Goal: Task Accomplishment & Management: Use online tool/utility

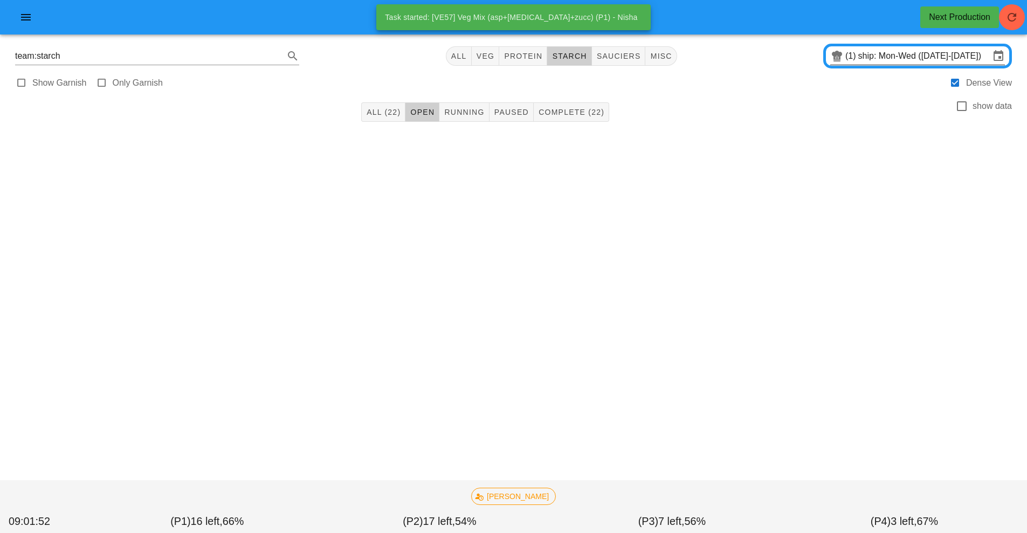
click at [872, 60] on input "ship: Mon-Wed ([DATE]-[DATE])" at bounding box center [924, 55] width 132 height 17
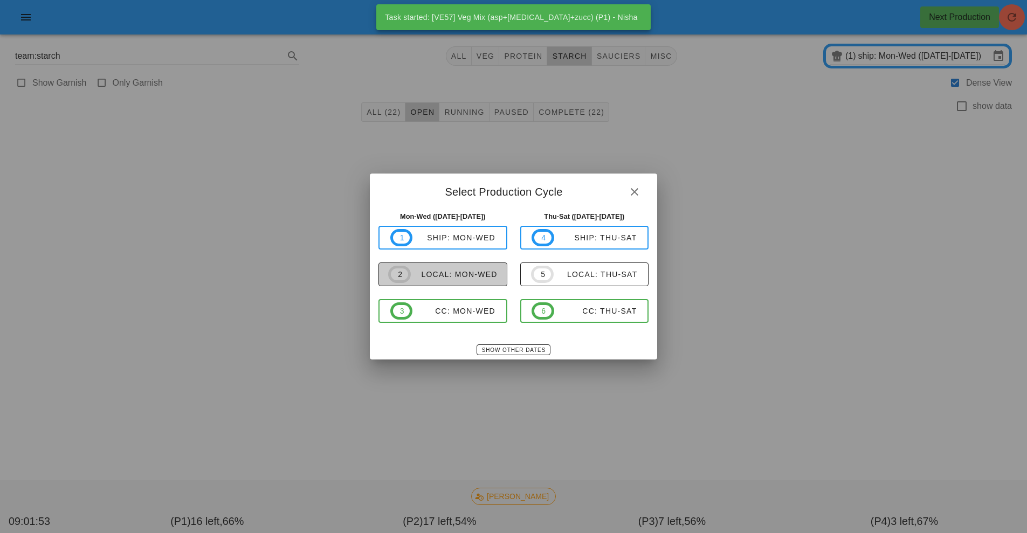
click at [475, 283] on span "2 local: Mon-Wed" at bounding box center [442, 274] width 109 height 17
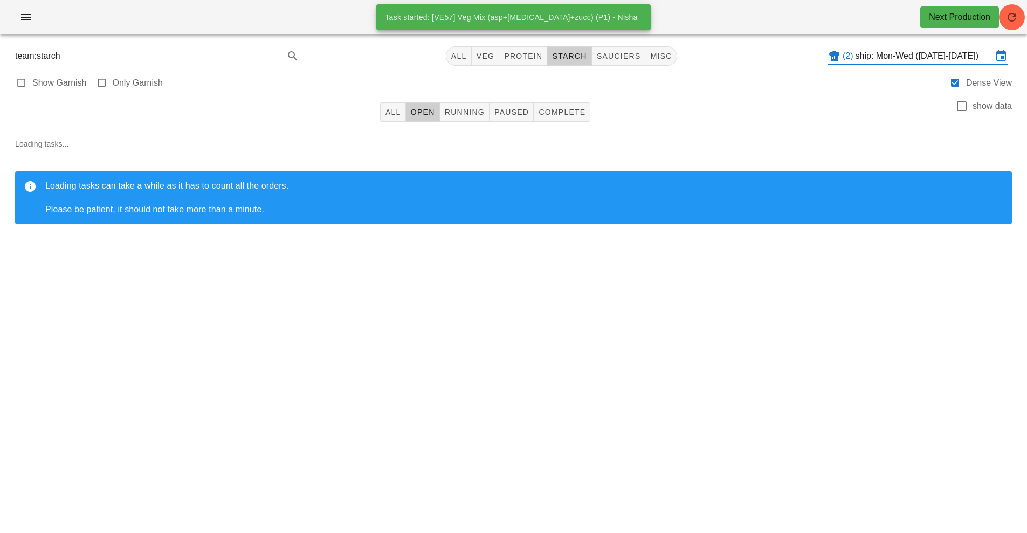
type input "local: Mon-Wed ([DATE]-[DATE])"
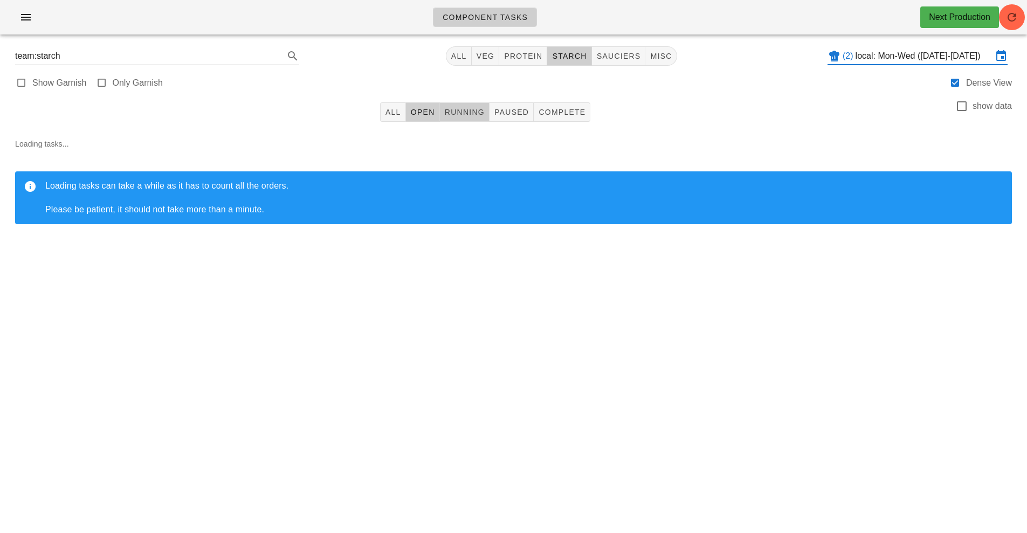
click at [469, 114] on span "Running" at bounding box center [464, 112] width 40 height 9
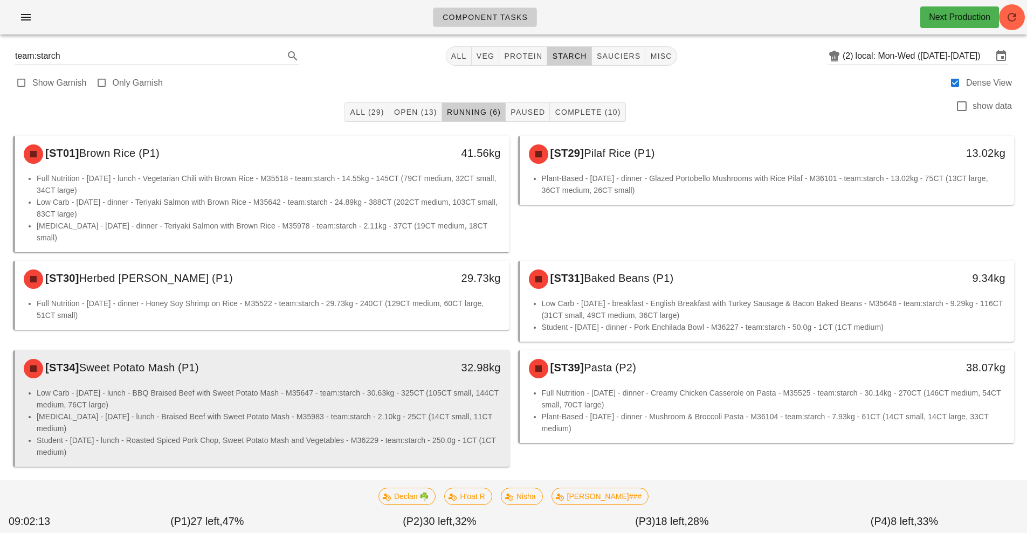
click at [386, 391] on li "Low Carb - [DATE] - lunch - BBQ Braised Beef with Sweet Potato Mash - M35647 - …" at bounding box center [269, 399] width 464 height 24
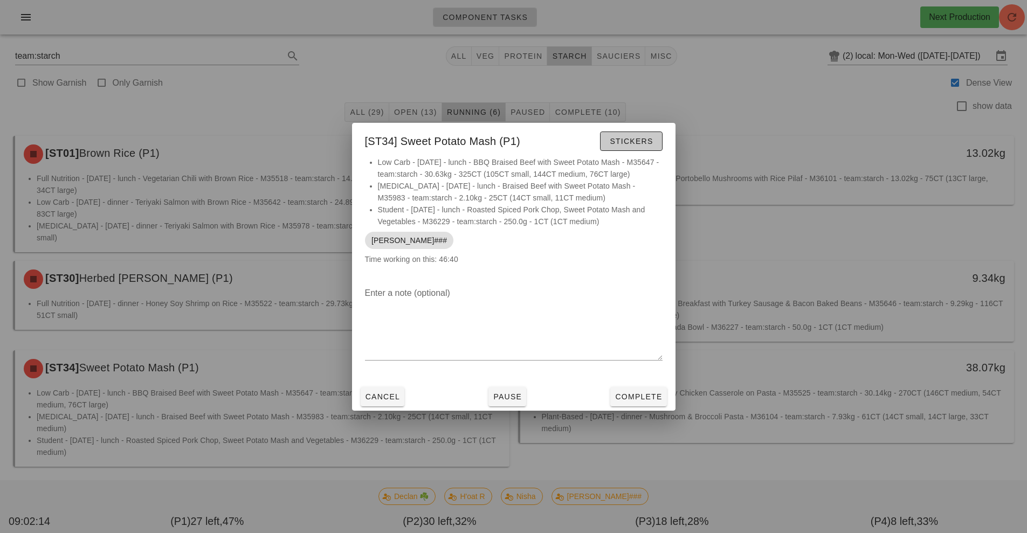
click at [629, 137] on span "Stickers" at bounding box center [631, 141] width 44 height 9
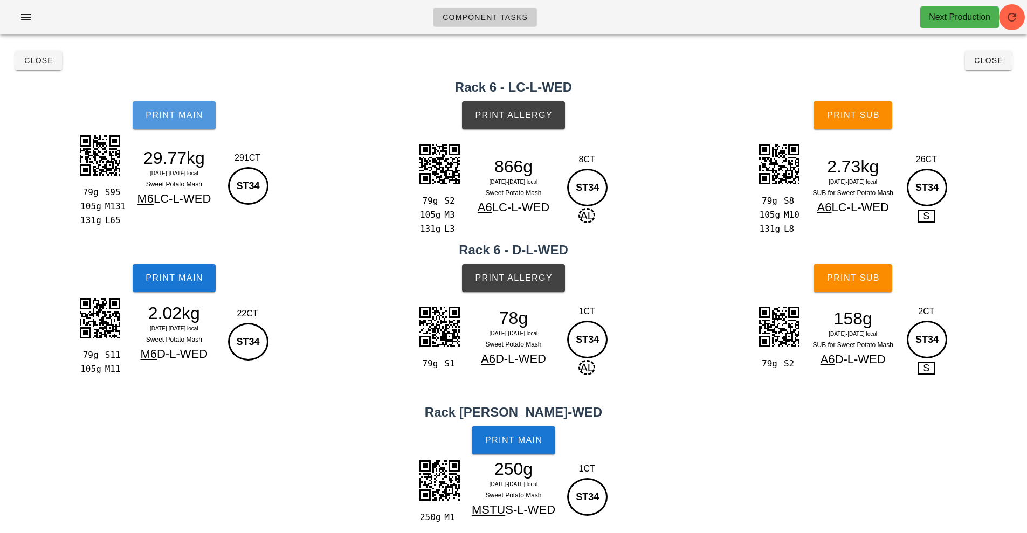
click at [187, 115] on span "Print Main" at bounding box center [174, 116] width 58 height 10
click at [171, 108] on button "Print Main" at bounding box center [174, 115] width 83 height 28
click at [179, 277] on span "Print Main" at bounding box center [174, 278] width 58 height 10
click at [183, 111] on span "Print Main" at bounding box center [174, 116] width 58 height 10
click at [509, 121] on button "Print Allergy" at bounding box center [513, 115] width 103 height 28
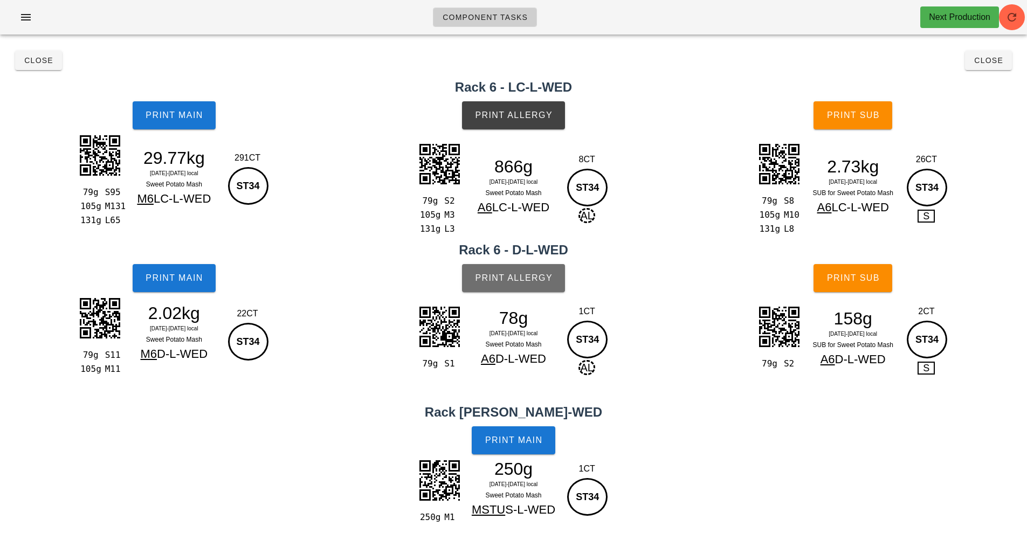
click at [515, 281] on span "Print Allergy" at bounding box center [513, 278] width 78 height 10
click at [513, 436] on span "Print Main" at bounding box center [514, 441] width 58 height 10
click at [36, 60] on span "Close" at bounding box center [39, 60] width 30 height 9
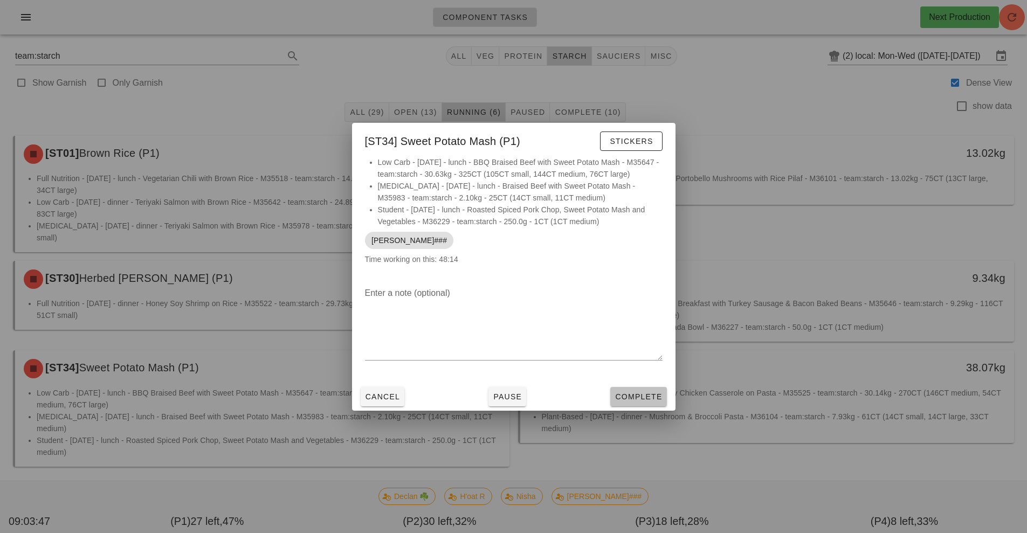
click at [637, 399] on span "Complete" at bounding box center [638, 396] width 47 height 9
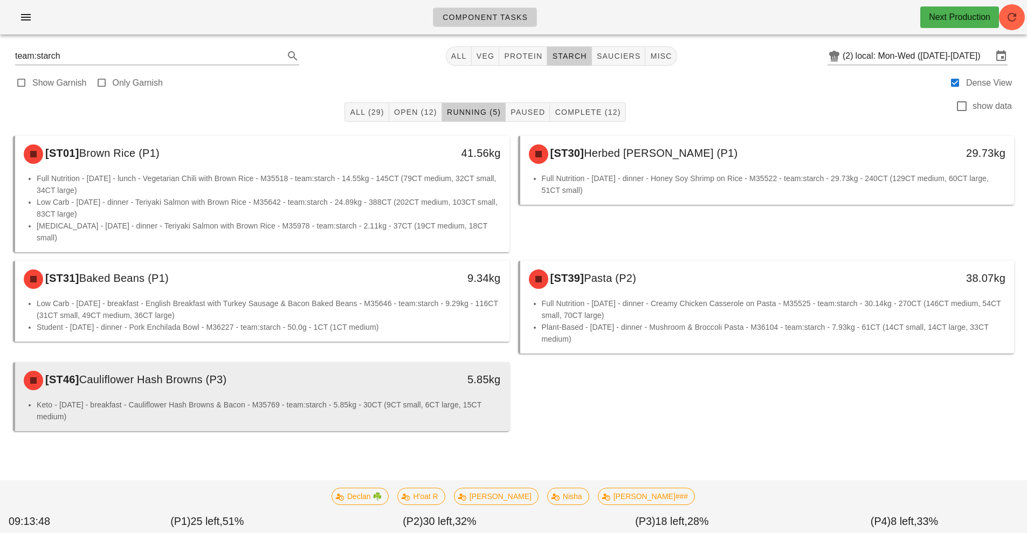
click at [319, 414] on div "Keto - [DATE] - breakfast - Cauliflower Hash Browns & Bacon - M35769 - team:sta…" at bounding box center [262, 415] width 494 height 32
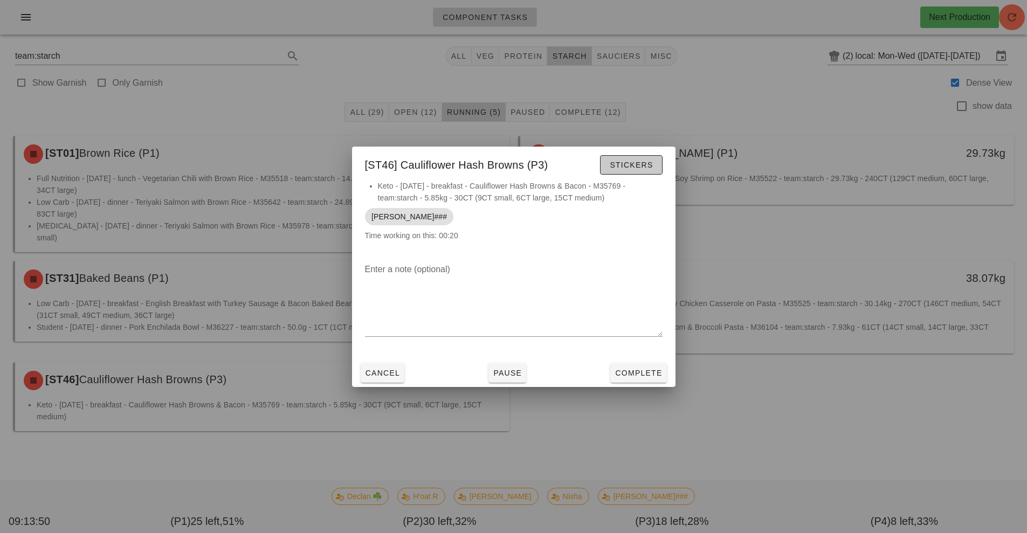
click at [629, 157] on button "Stickers" at bounding box center [631, 164] width 62 height 19
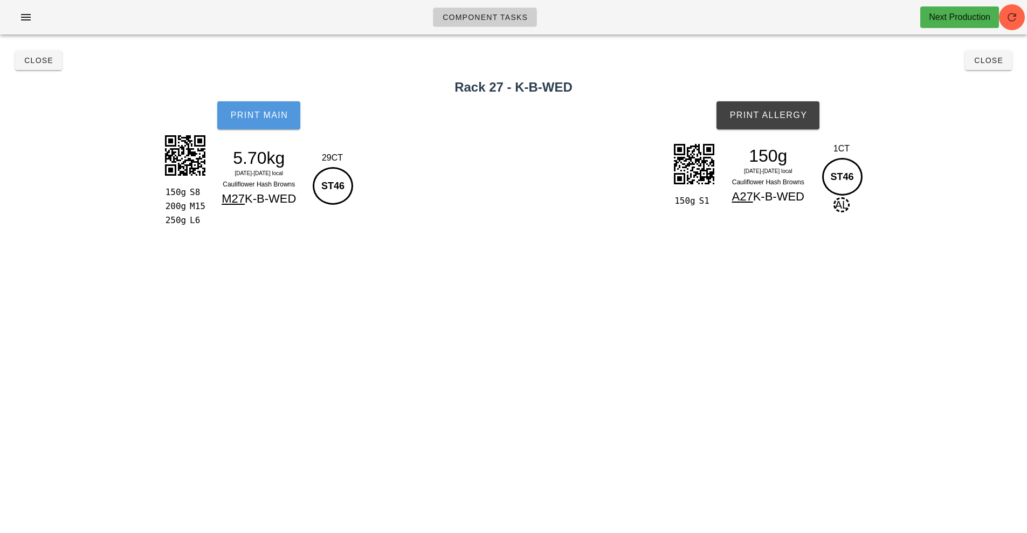
click at [255, 127] on button "Print Main" at bounding box center [258, 115] width 83 height 28
click at [255, 118] on span "Print Main" at bounding box center [259, 116] width 58 height 10
click at [234, 113] on span "Print Main" at bounding box center [259, 116] width 58 height 10
click at [794, 126] on button "Print Allergy" at bounding box center [767, 115] width 103 height 28
click at [38, 70] on button "Close" at bounding box center [38, 60] width 47 height 19
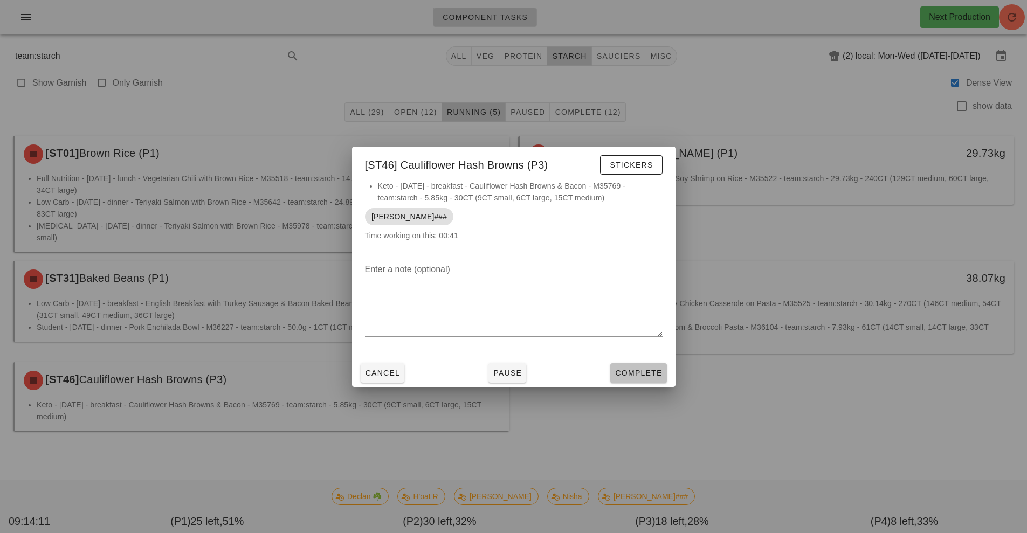
click at [639, 382] on button "Complete" at bounding box center [638, 372] width 56 height 19
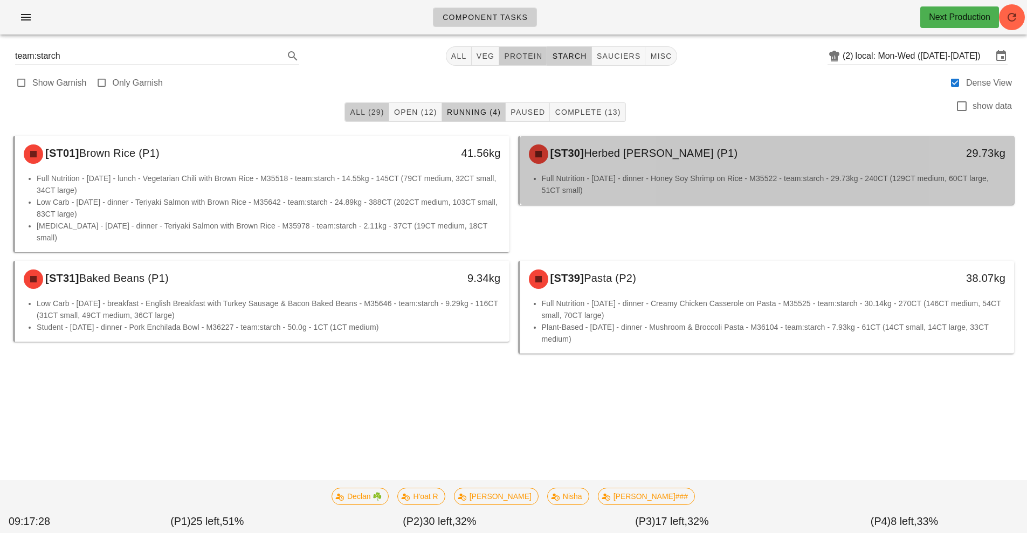
click at [368, 111] on span "All (29)" at bounding box center [366, 112] width 35 height 9
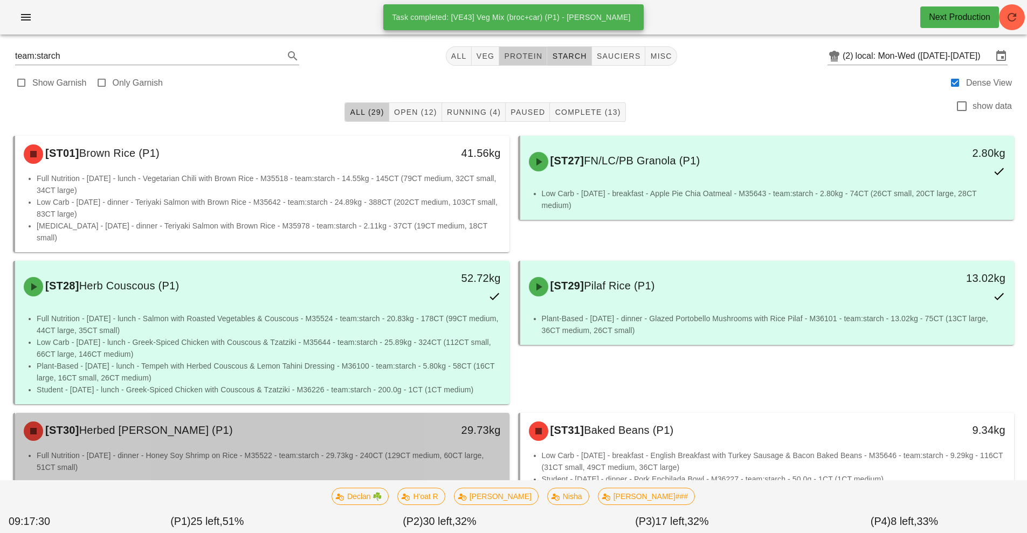
click at [523, 55] on span "protein" at bounding box center [523, 56] width 39 height 9
type input "team:protein"
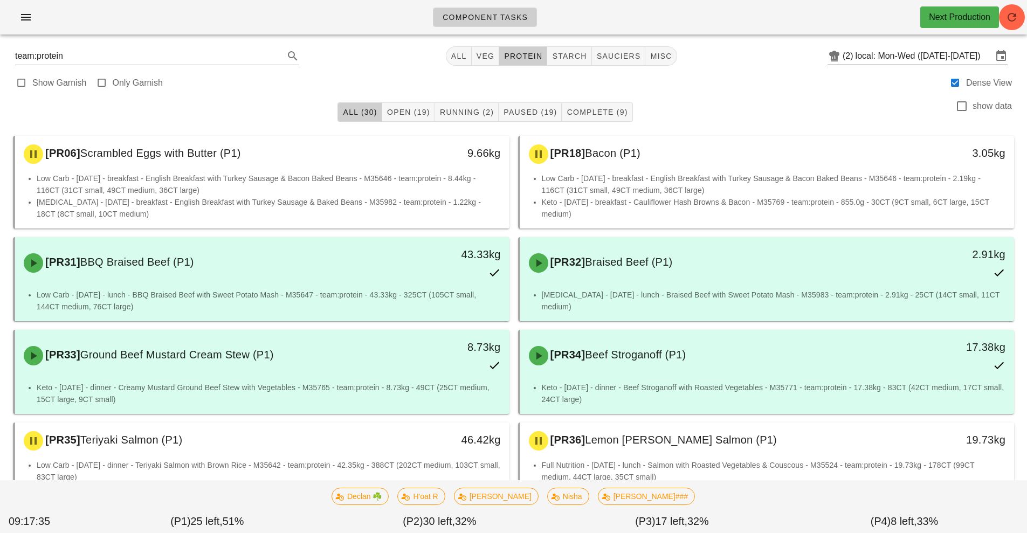
click at [885, 51] on input "local: Mon-Wed ([DATE]-[DATE])" at bounding box center [924, 55] width 137 height 17
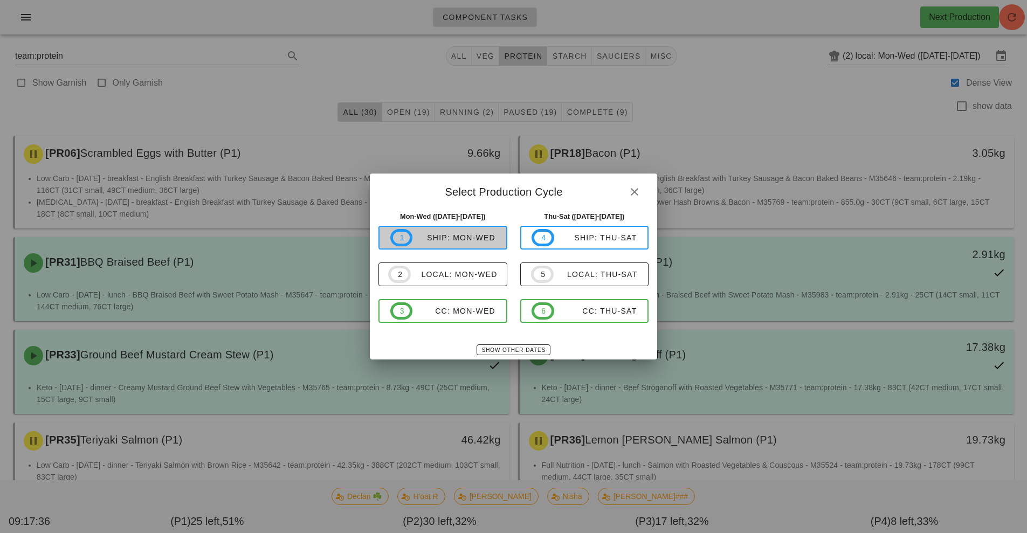
click at [478, 237] on div "ship: Mon-Wed" at bounding box center [453, 237] width 83 height 9
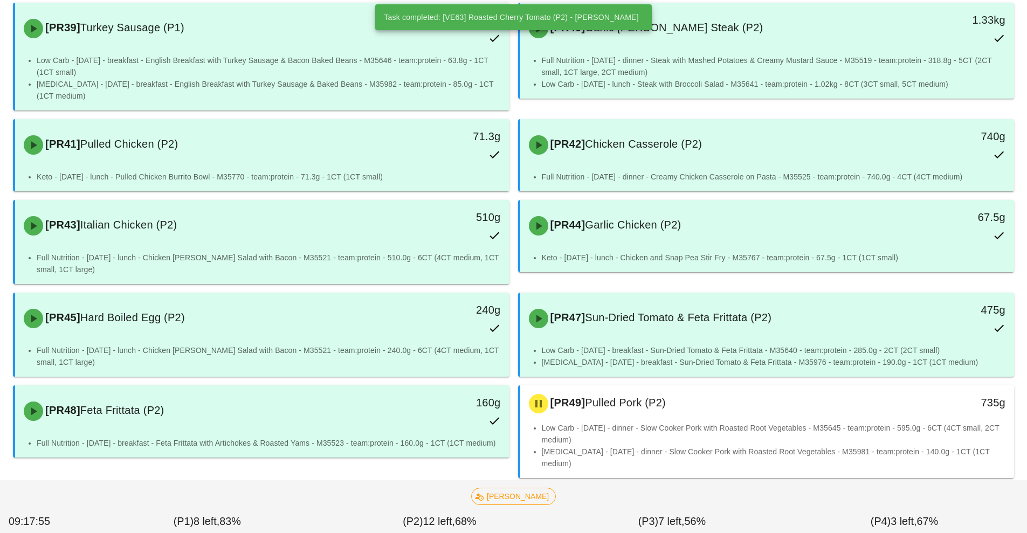
scroll to position [808, 0]
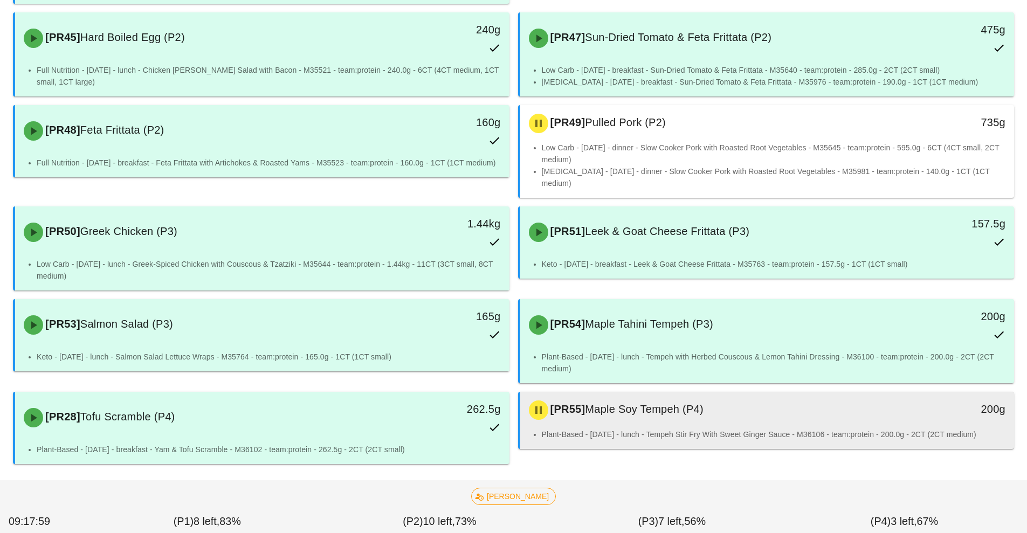
click at [680, 429] on li "Plant-Based - Wednesday - lunch - Tempeh Stir Fry With Sweet Ginger Sauce - M36…" at bounding box center [774, 435] width 464 height 12
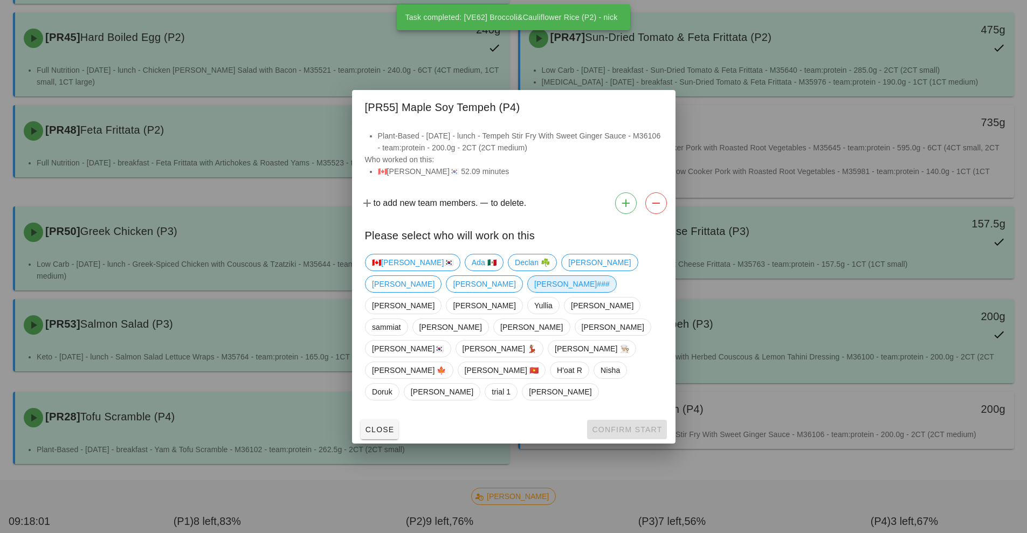
click at [534, 292] on span "[PERSON_NAME]###" at bounding box center [571, 284] width 75 height 16
click at [622, 425] on span "Confirm Start" at bounding box center [626, 429] width 71 height 9
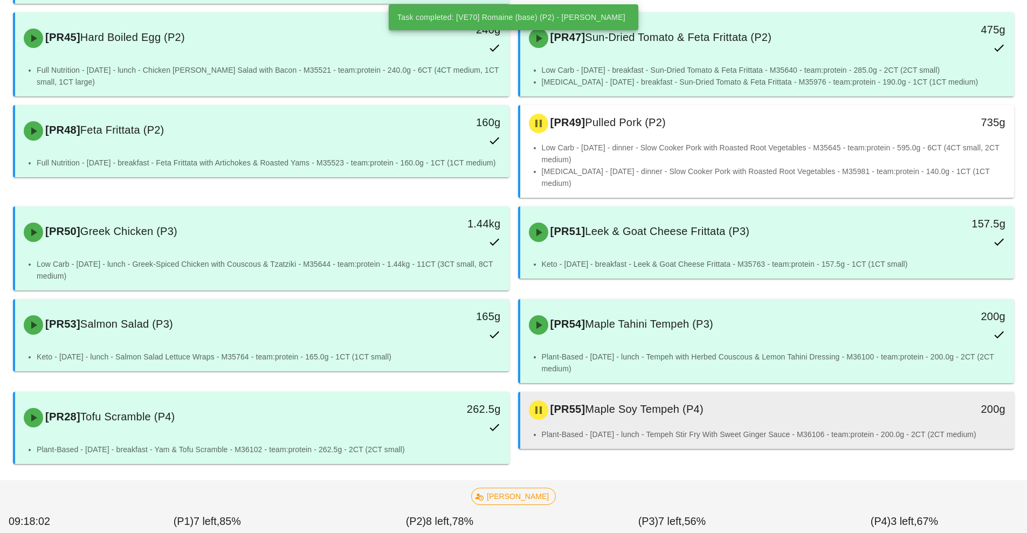
click at [663, 417] on div "[PR55] Maple Soy Tempeh (P4)" at bounding box center [705, 410] width 367 height 32
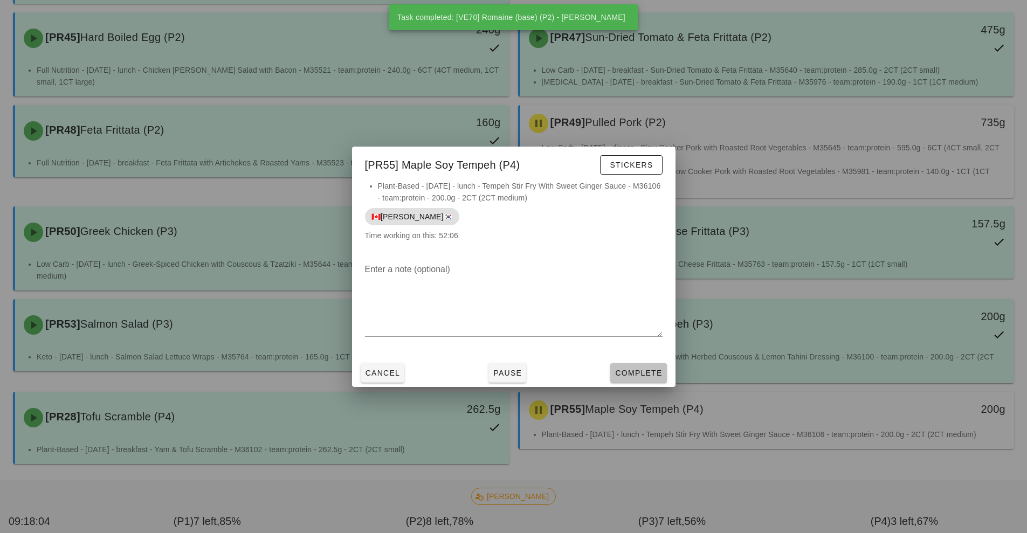
click at [635, 364] on button "Complete" at bounding box center [638, 372] width 56 height 19
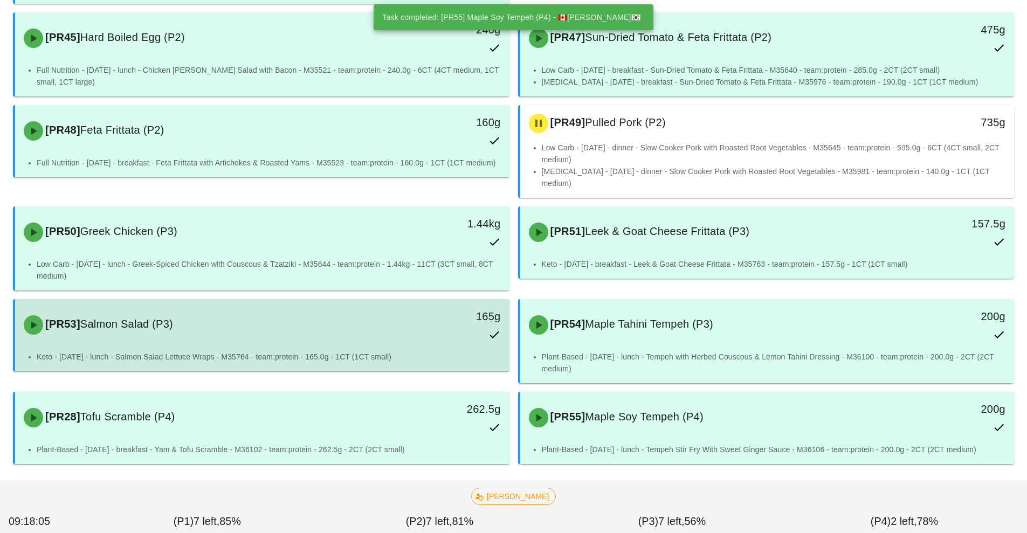
click at [289, 321] on div "[PR53] Salmon Salad (P3)" at bounding box center [200, 325] width 367 height 32
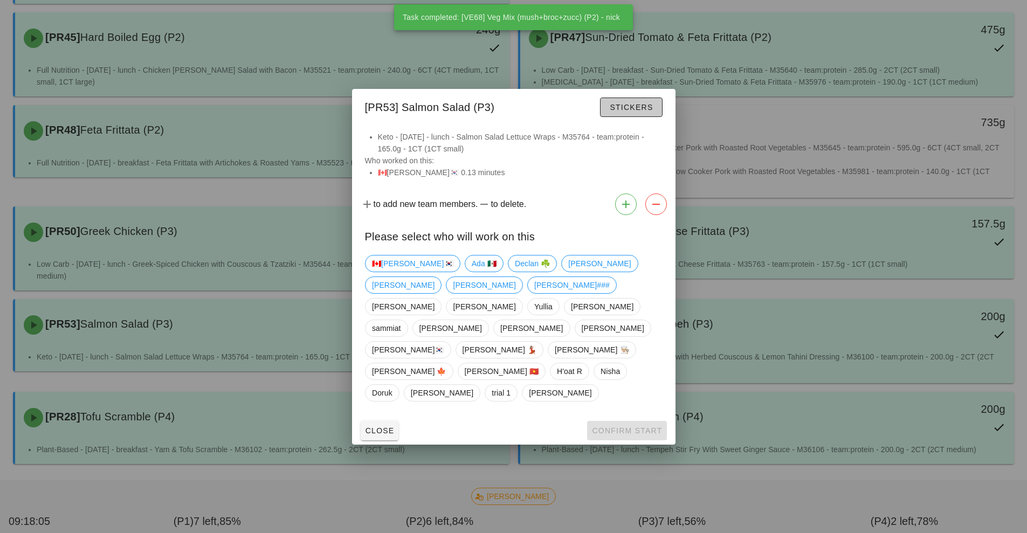
click at [651, 112] on span "Stickers" at bounding box center [631, 107] width 44 height 9
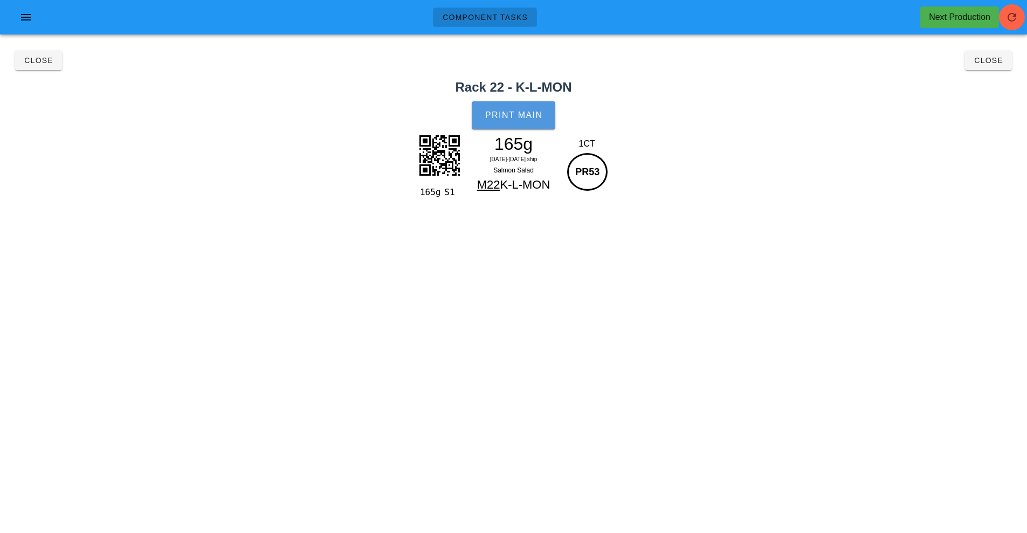
click at [543, 117] on button "Print Main" at bounding box center [513, 115] width 83 height 28
click at [40, 61] on span "Close" at bounding box center [39, 60] width 30 height 9
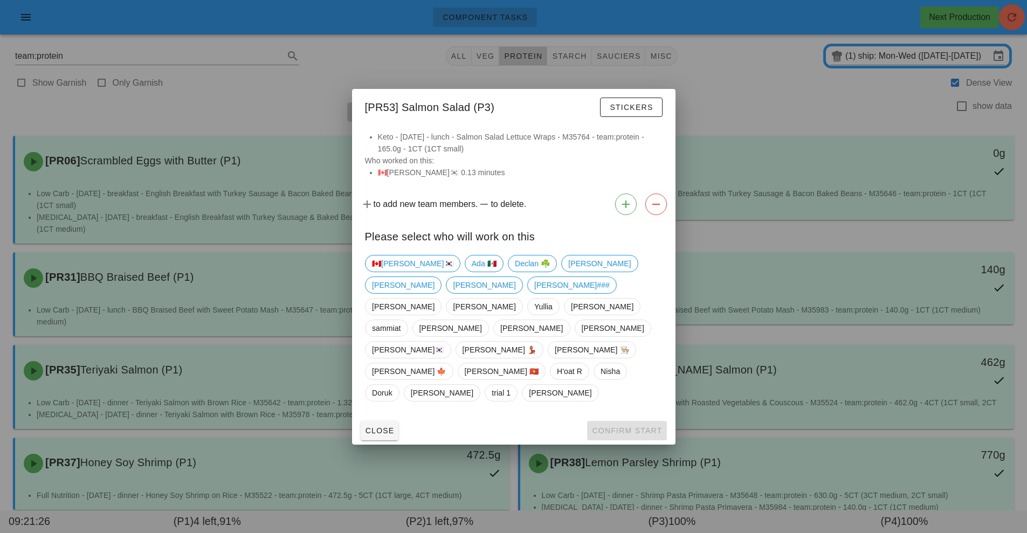
click at [640, 417] on div "Close Confirm Start" at bounding box center [513, 431] width 323 height 28
click at [385, 421] on button "Close" at bounding box center [380, 430] width 38 height 19
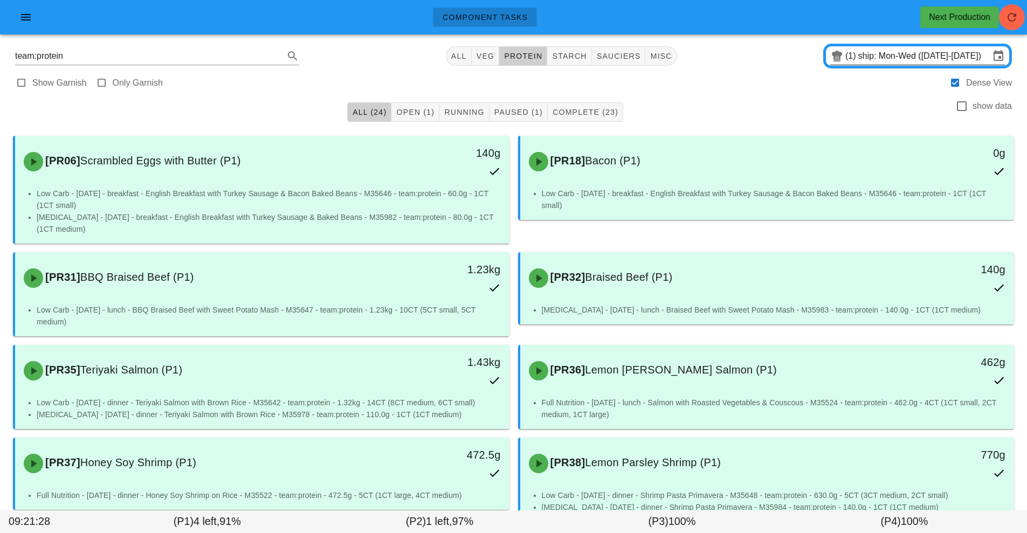
click at [897, 54] on input "ship: Mon-Wed (Sep 15-Sep 17)" at bounding box center [924, 55] width 132 height 17
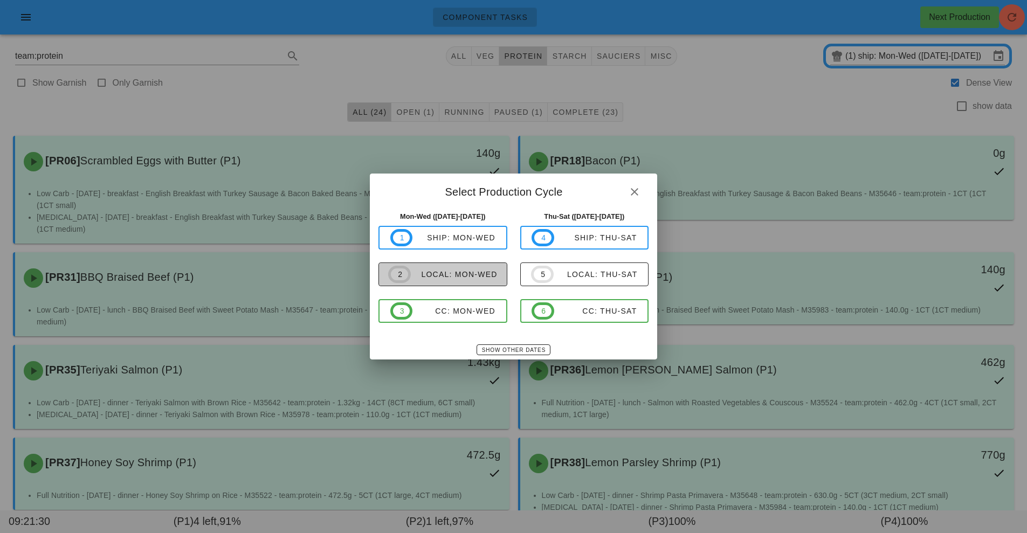
click at [479, 274] on div "local: Mon-Wed" at bounding box center [454, 274] width 87 height 9
type input "local: Mon-Wed ([DATE]-[DATE])"
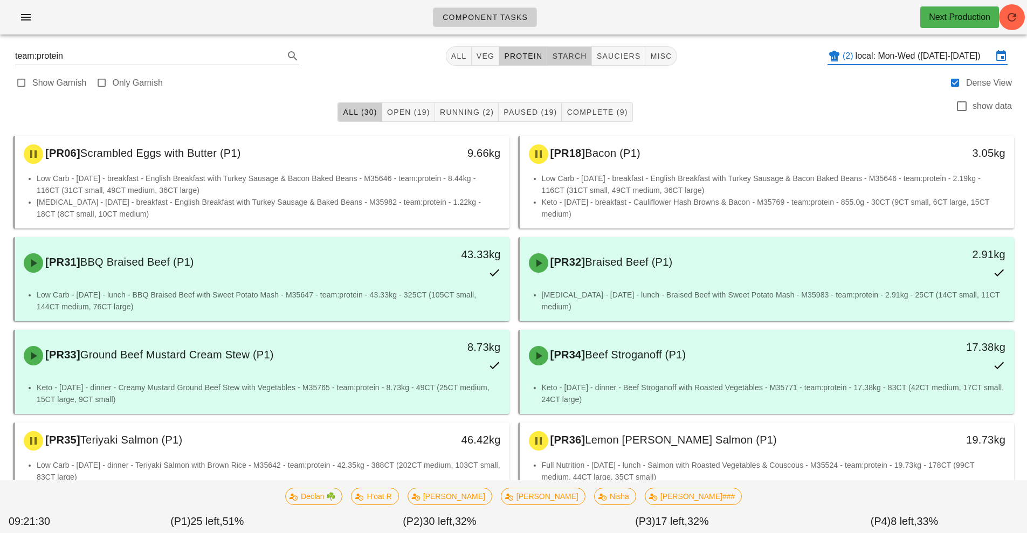
click at [571, 52] on span "starch" at bounding box center [569, 56] width 35 height 9
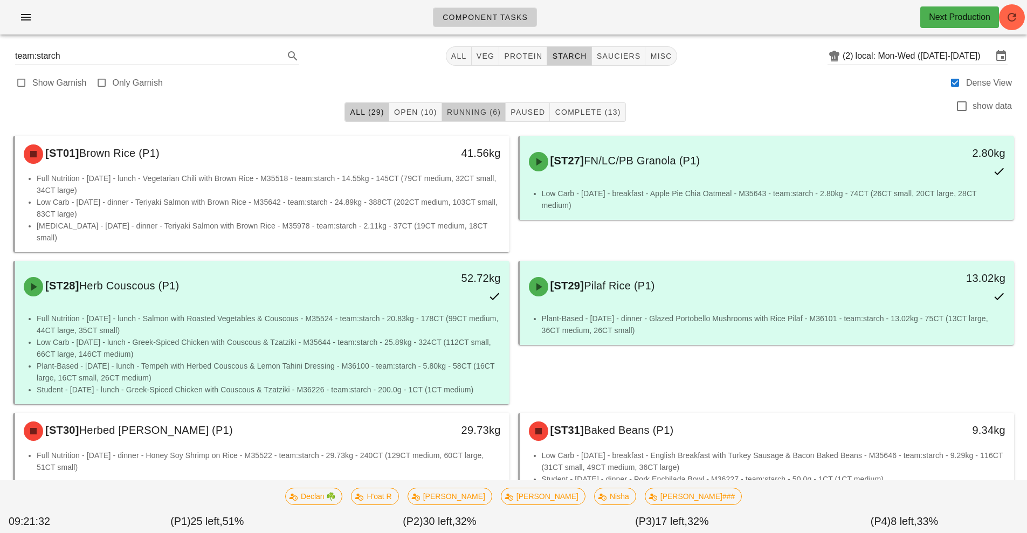
click at [486, 112] on span "Running (6)" at bounding box center [473, 112] width 54 height 9
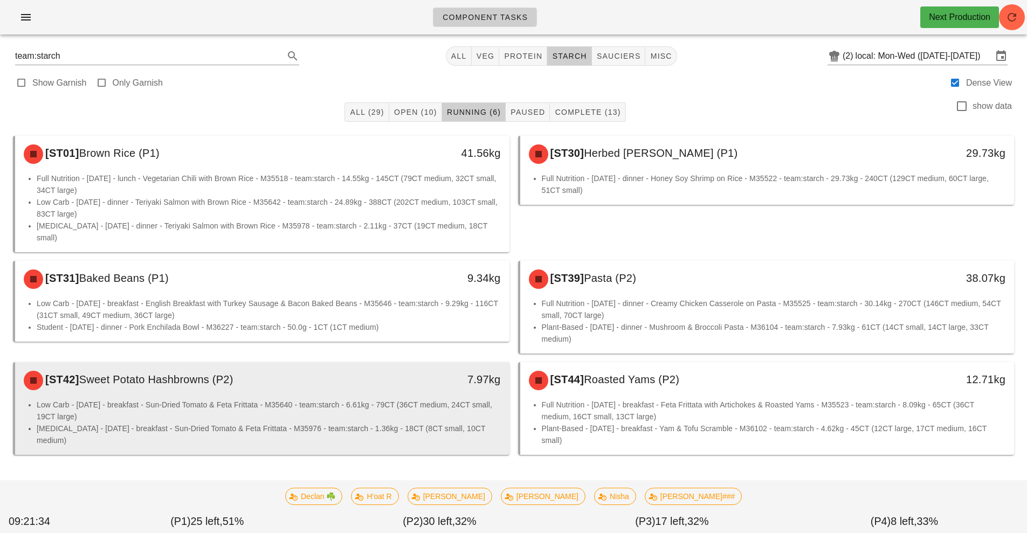
click at [423, 399] on li "Low Carb - [DATE] - breakfast - Sun-Dried Tomato & Feta Frittata - M35640 - tea…" at bounding box center [269, 411] width 464 height 24
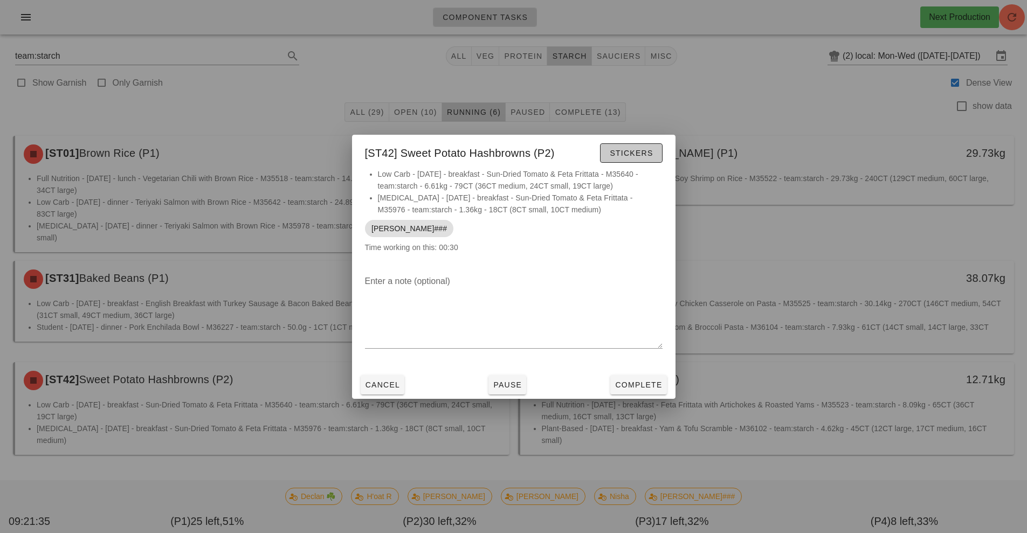
click at [646, 153] on span "Stickers" at bounding box center [631, 153] width 44 height 9
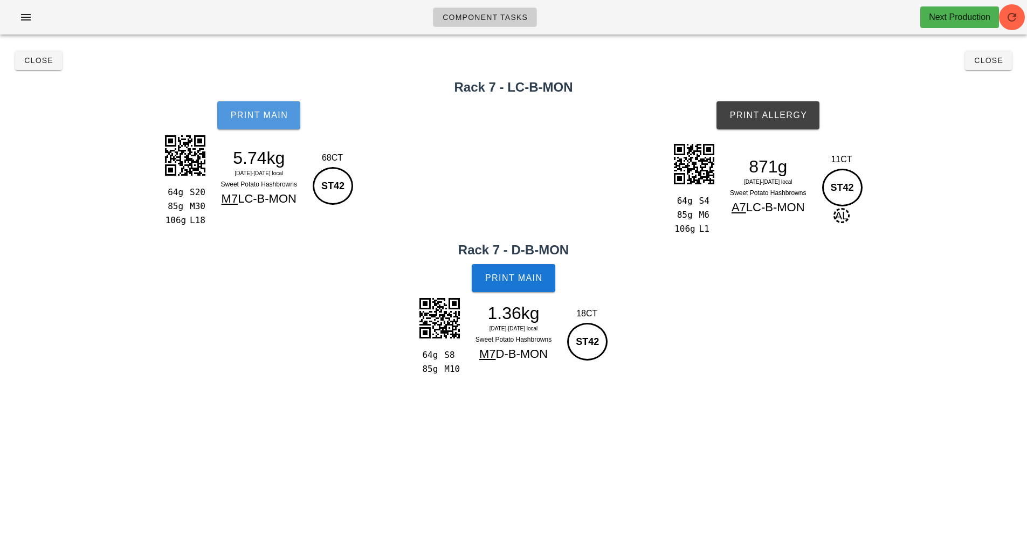
click at [273, 109] on button "Print Main" at bounding box center [258, 115] width 83 height 28
click at [521, 283] on button "Print Main" at bounding box center [513, 278] width 83 height 28
click at [767, 117] on span "Print Allergy" at bounding box center [768, 116] width 78 height 10
click at [32, 70] on button "Close" at bounding box center [38, 60] width 47 height 19
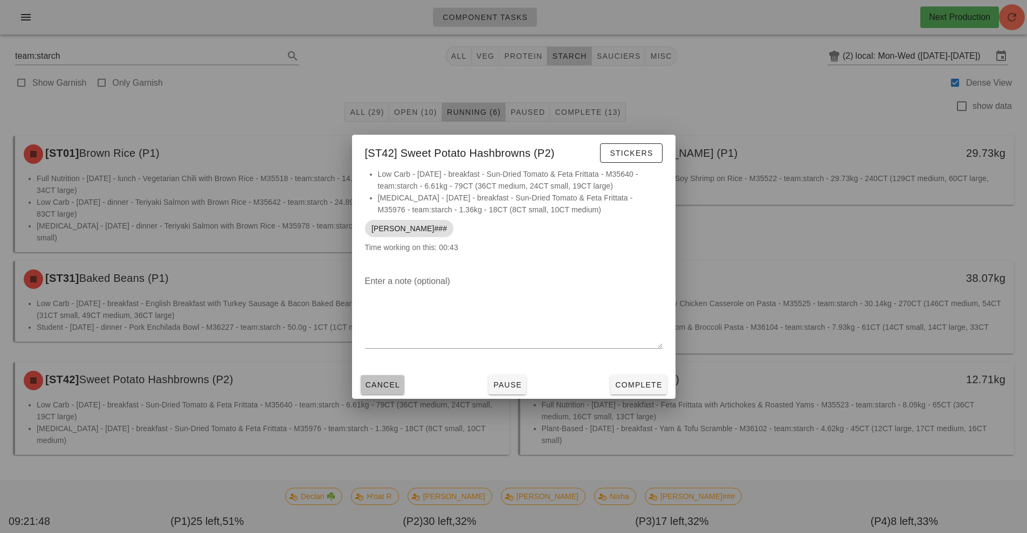
click at [380, 378] on button "Cancel" at bounding box center [383, 384] width 44 height 19
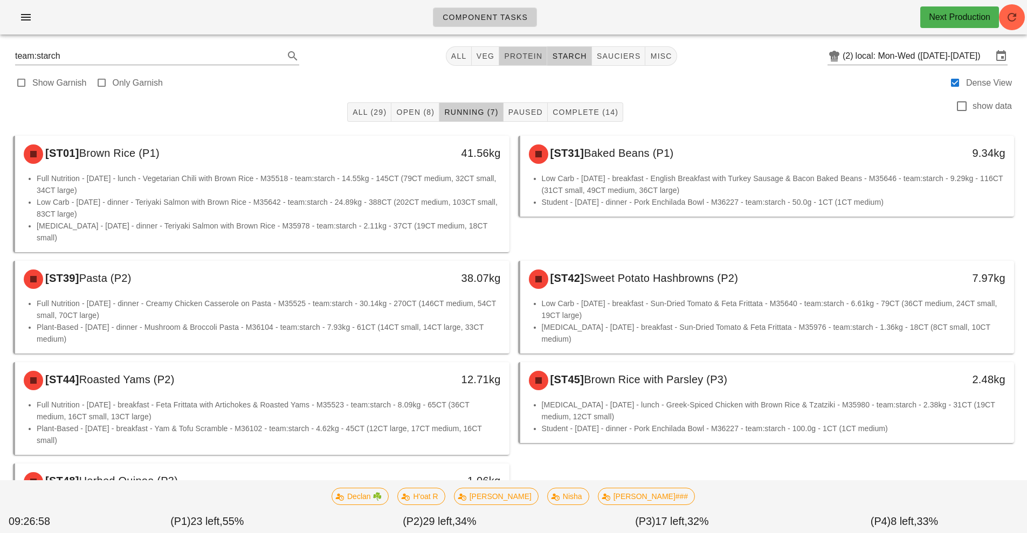
click at [521, 55] on span "protein" at bounding box center [523, 56] width 39 height 9
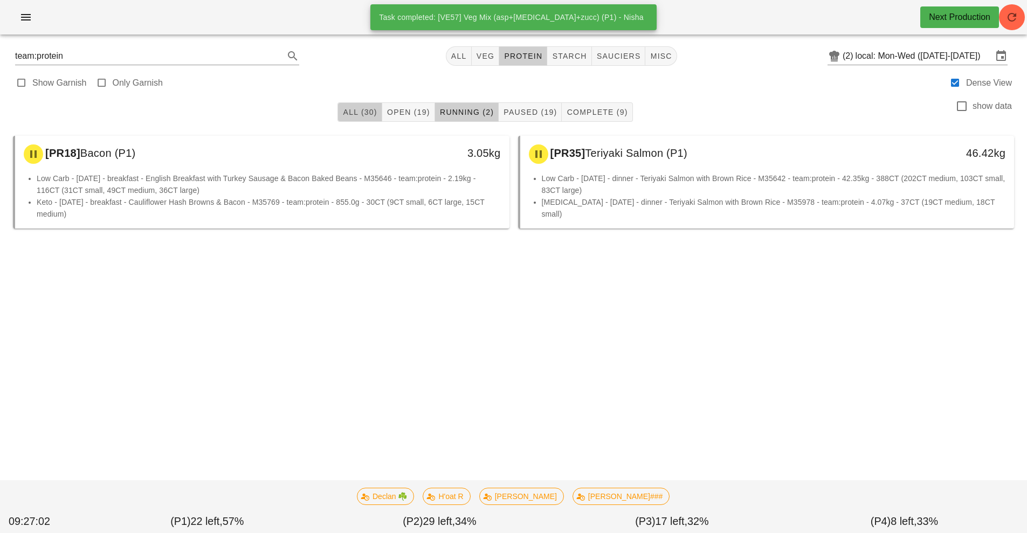
click at [369, 113] on span "All (30)" at bounding box center [359, 112] width 35 height 9
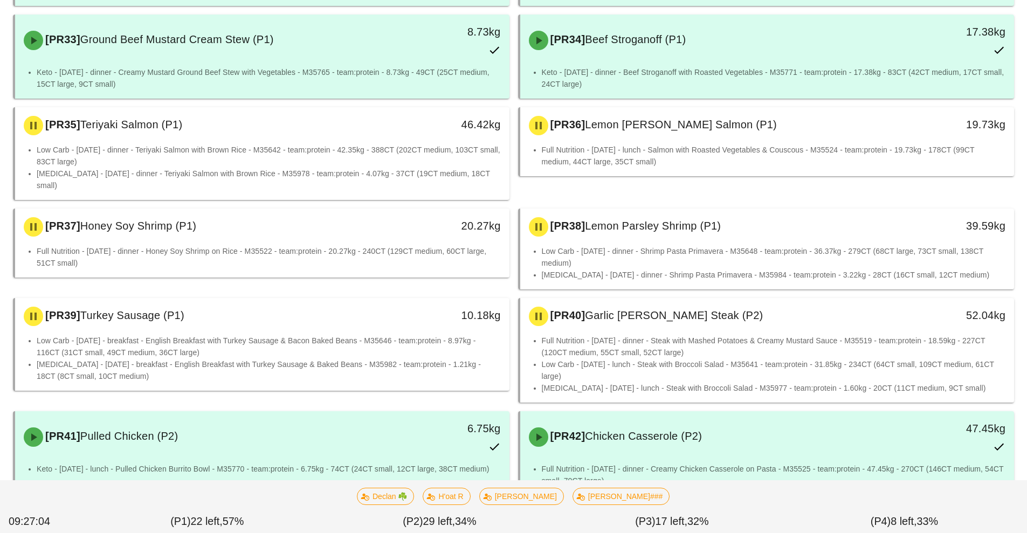
scroll to position [316, 0]
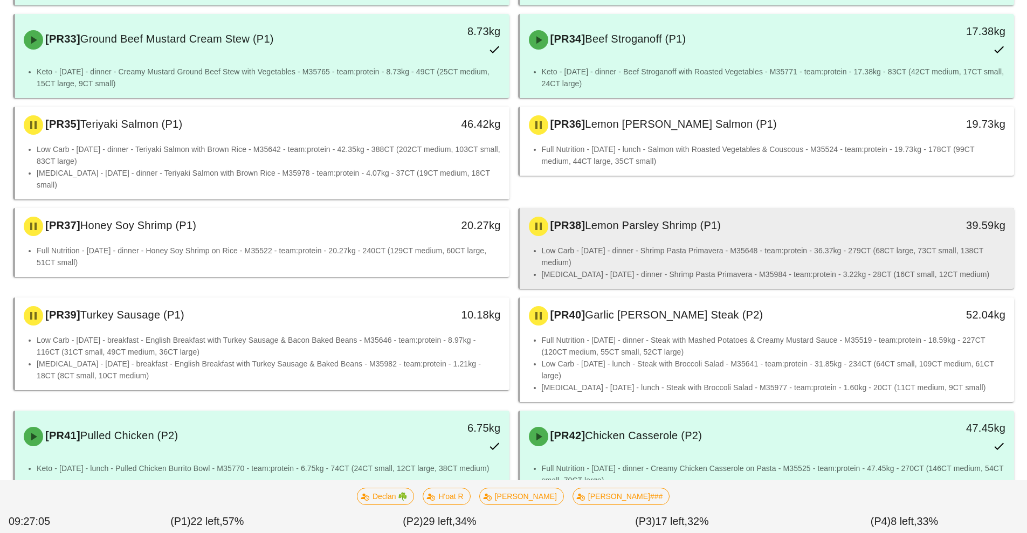
click at [680, 245] on li "Low Carb - [DATE] - dinner - Shrimp Pasta Primavera - M35648 - team:protein - 3…" at bounding box center [774, 257] width 464 height 24
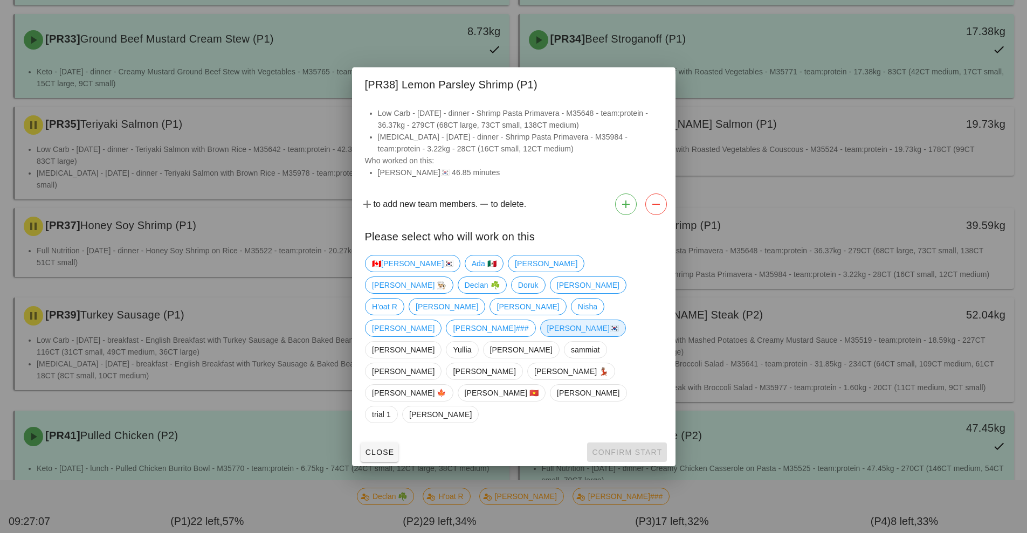
click at [547, 336] on span "[PERSON_NAME]🇰🇷" at bounding box center [583, 328] width 72 height 16
click at [638, 448] on span "Confirm Start" at bounding box center [626, 452] width 71 height 9
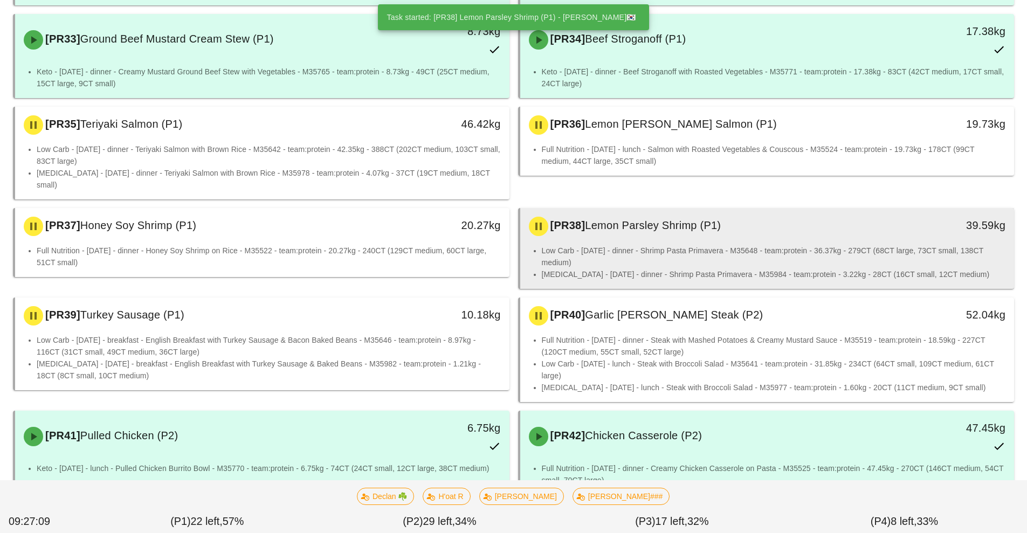
click at [700, 245] on li "Low Carb - [DATE] - dinner - Shrimp Pasta Primavera - M35648 - team:protein - 3…" at bounding box center [774, 257] width 464 height 24
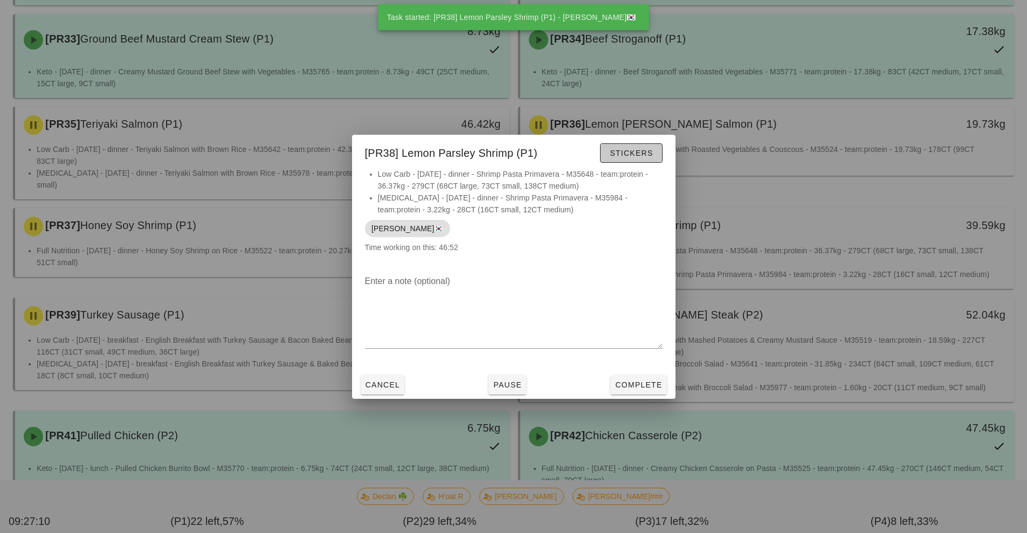
click at [638, 152] on span "Stickers" at bounding box center [631, 153] width 44 height 9
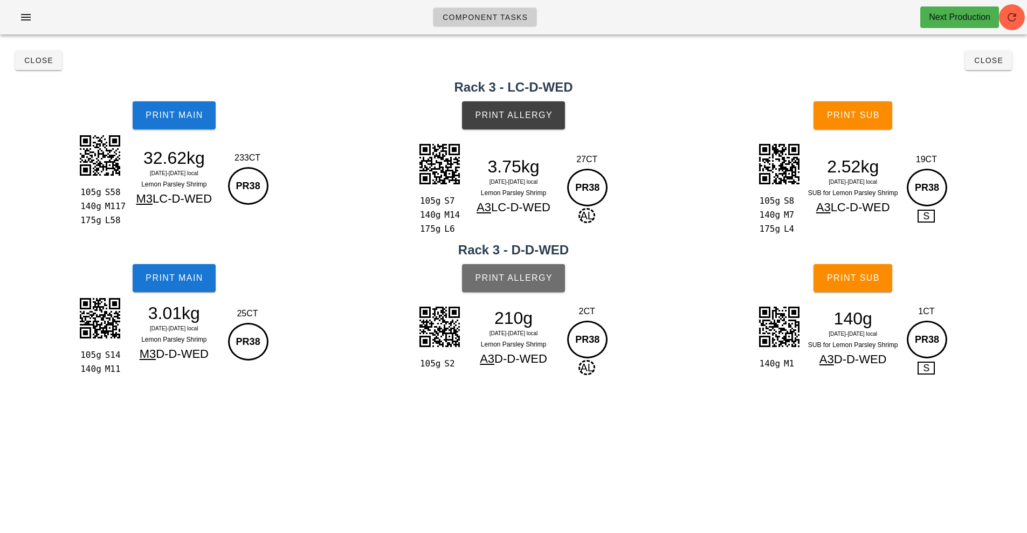
click at [523, 277] on span "Print Allergy" at bounding box center [513, 278] width 78 height 10
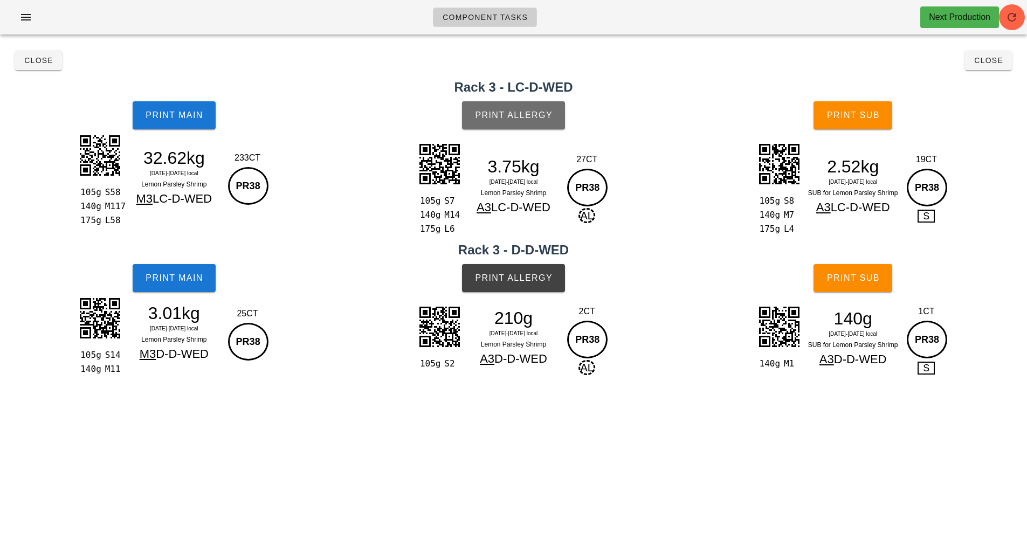
click at [502, 106] on button "Print Allergy" at bounding box center [513, 115] width 103 height 28
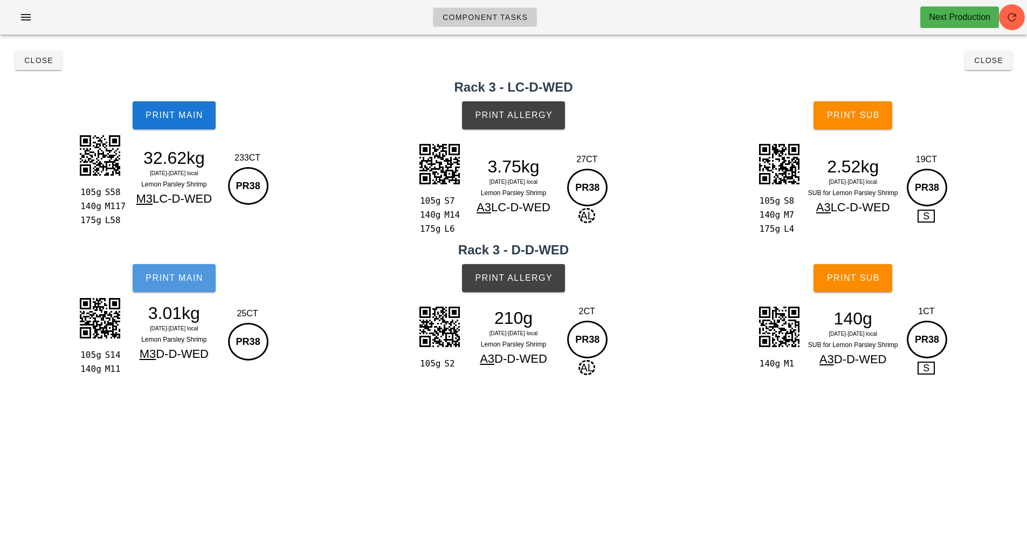
click at [161, 280] on span "Print Main" at bounding box center [174, 278] width 58 height 10
click at [158, 113] on span "Print Main" at bounding box center [174, 116] width 58 height 10
click at [176, 112] on span "Print Main" at bounding box center [174, 116] width 58 height 10
click at [42, 68] on button "Close" at bounding box center [38, 60] width 47 height 19
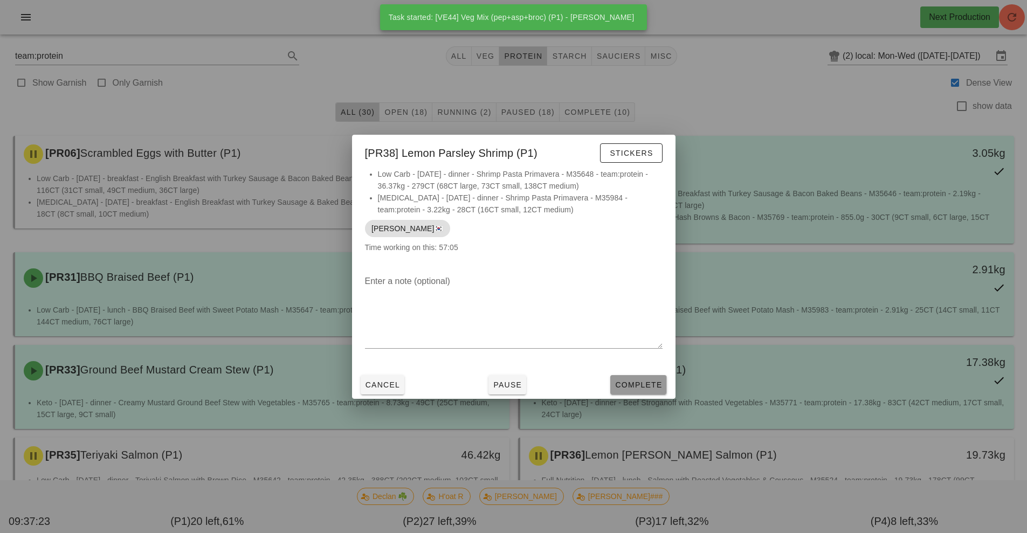
click at [647, 386] on span "Complete" at bounding box center [638, 385] width 47 height 9
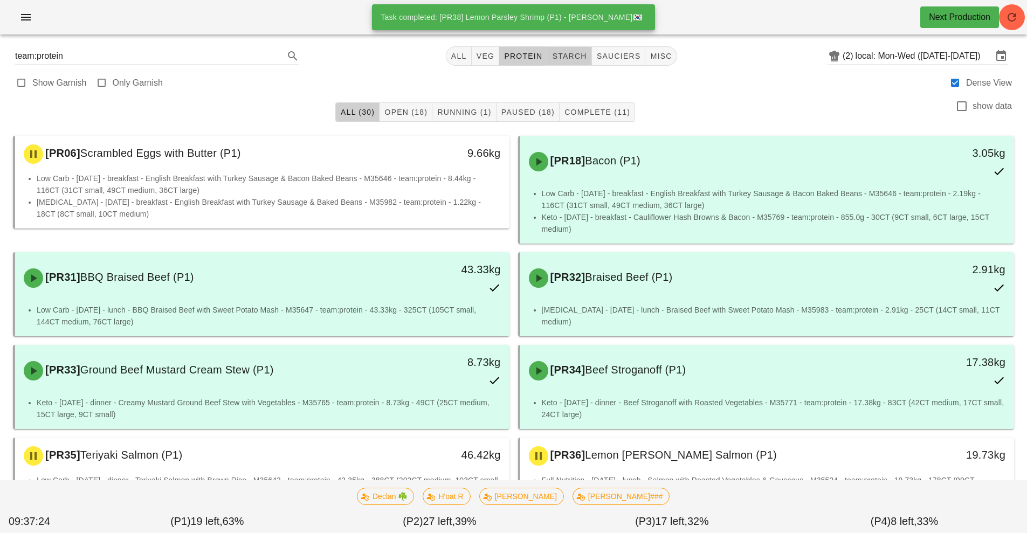
click at [580, 56] on span "starch" at bounding box center [569, 56] width 35 height 9
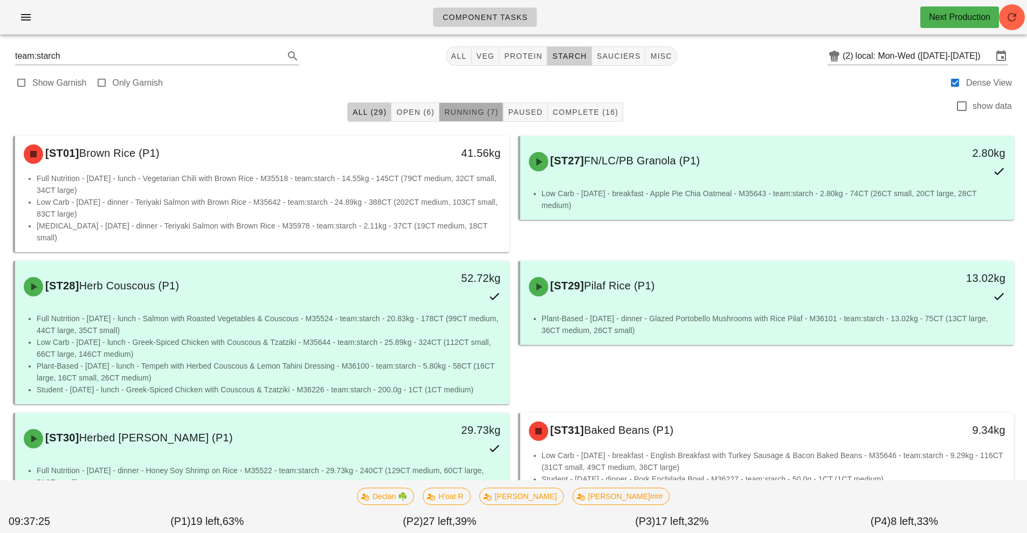
click at [467, 112] on span "Running (7)" at bounding box center [471, 112] width 54 height 9
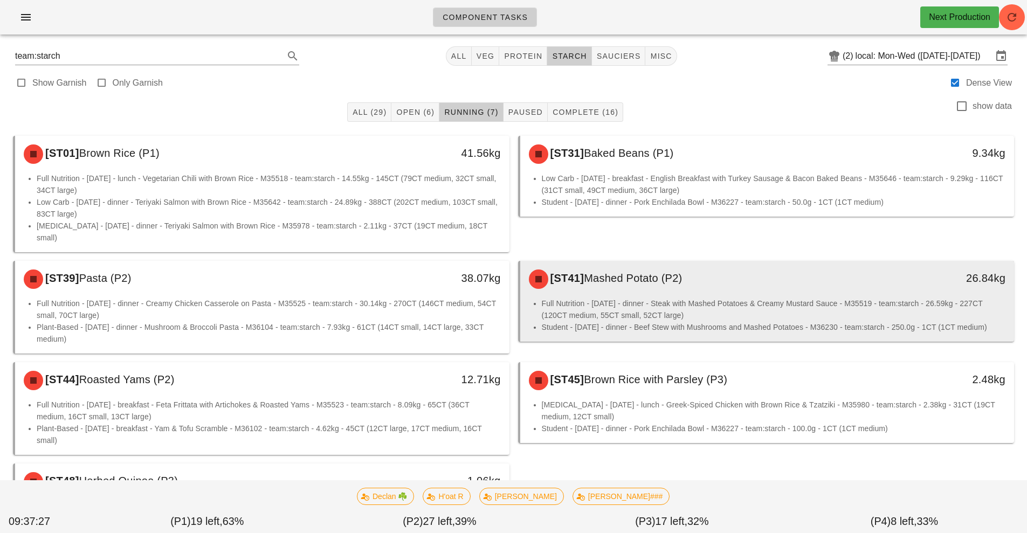
click at [630, 298] on li "Full Nutrition - [DATE] - dinner - Steak with Mashed Potatoes & Creamy Mustard …" at bounding box center [774, 310] width 464 height 24
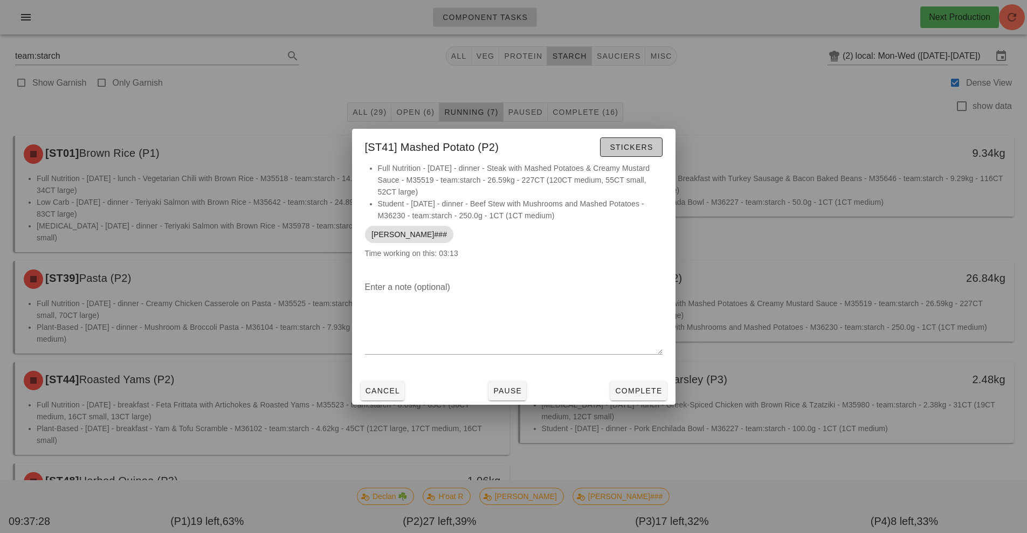
click at [623, 146] on span "Stickers" at bounding box center [631, 147] width 44 height 9
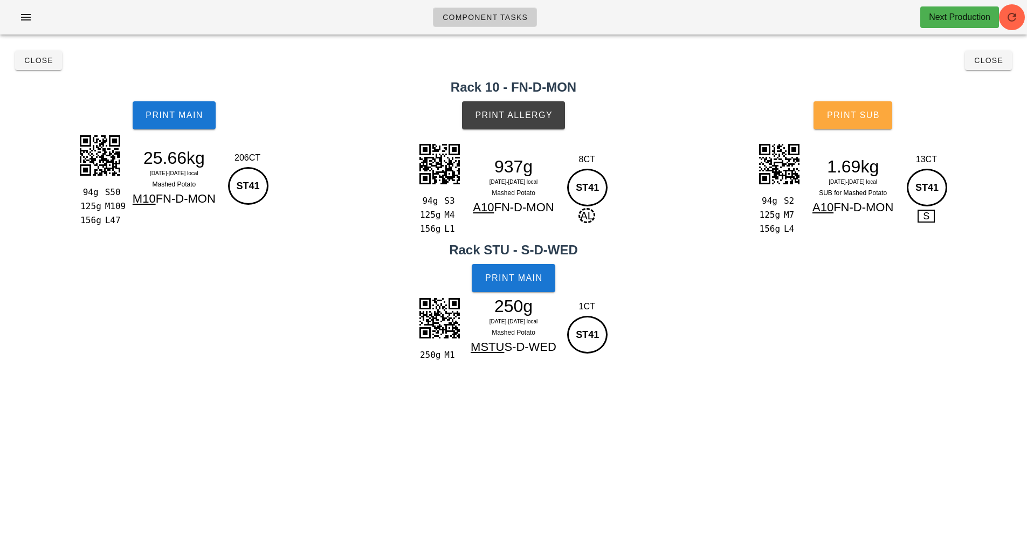
click at [853, 126] on button "Print Sub" at bounding box center [853, 115] width 79 height 28
click at [38, 63] on span "Close" at bounding box center [39, 60] width 30 height 9
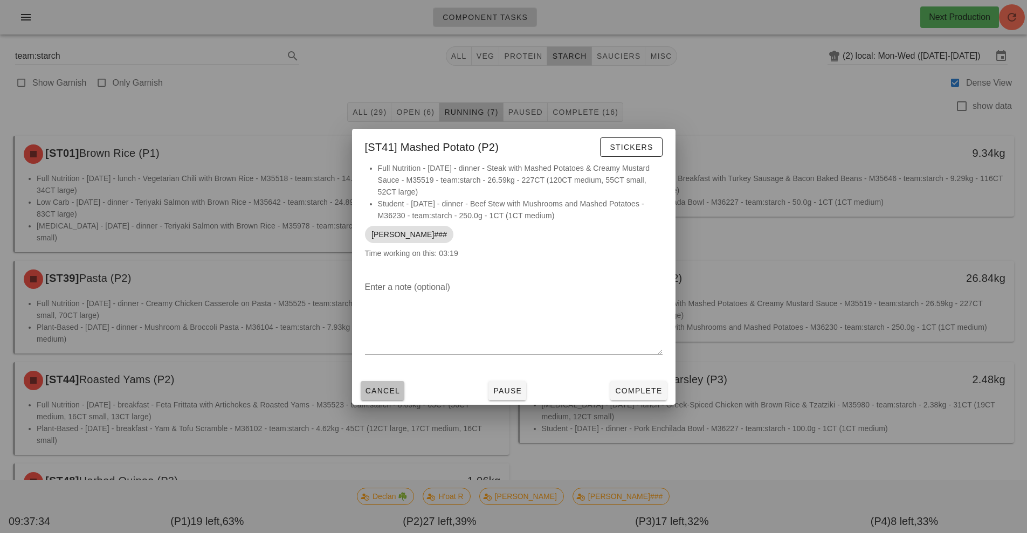
click at [388, 391] on span "Cancel" at bounding box center [383, 391] width 36 height 9
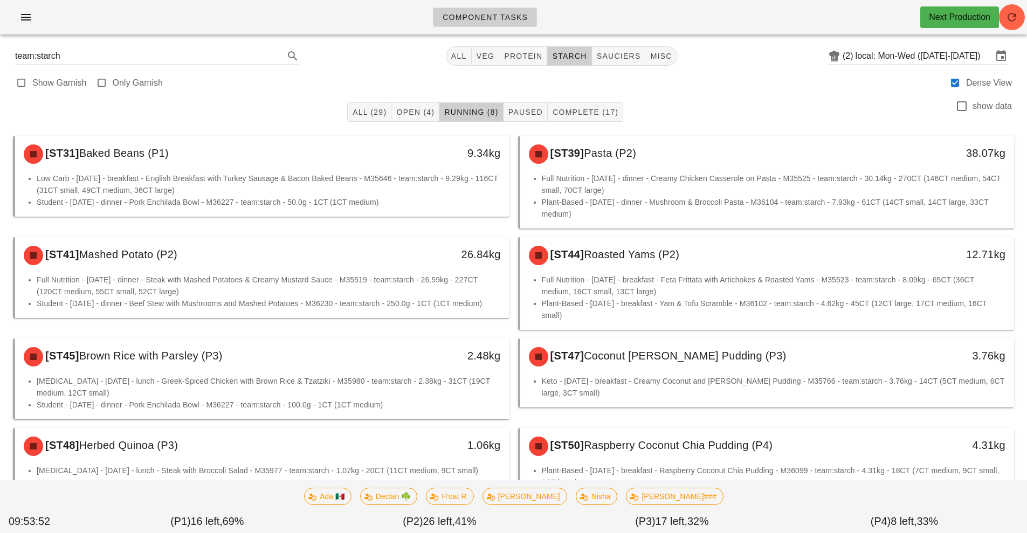
click at [728, 98] on div "All (29) Open (4) Running (8) Paused Complete (17) show data" at bounding box center [513, 112] width 1014 height 35
click at [490, 54] on span "veg" at bounding box center [485, 56] width 19 height 9
type input "team:veg"
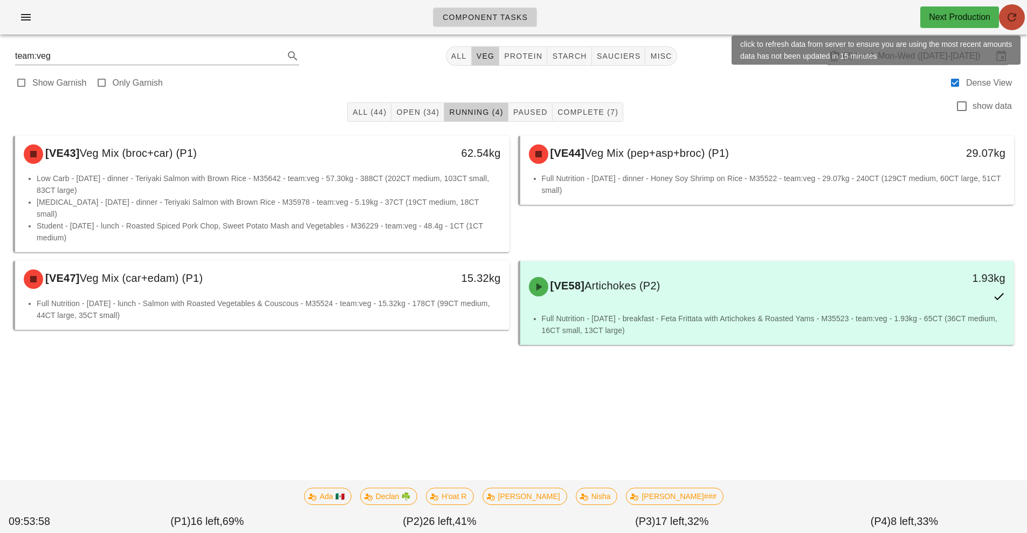
click at [1003, 24] on button "button" at bounding box center [1012, 17] width 26 height 26
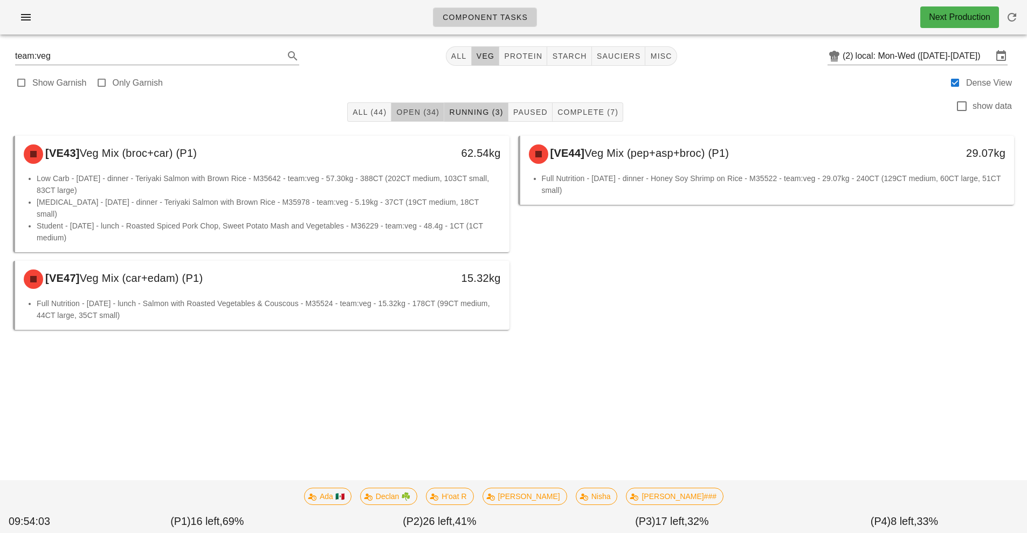
click at [412, 113] on span "Open (34)" at bounding box center [418, 112] width 44 height 9
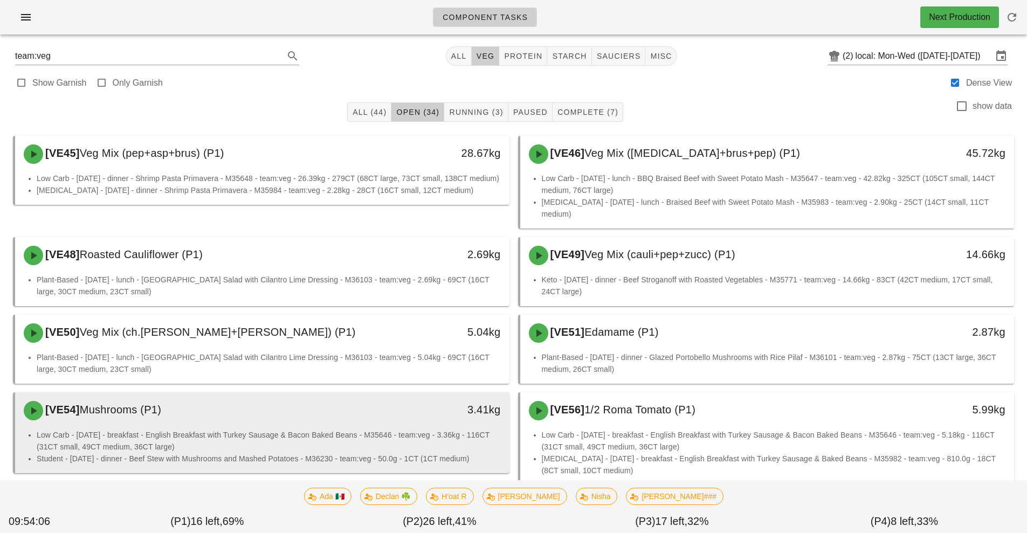
click at [376, 429] on li "Low Carb - [DATE] - breakfast - English Breakfast with Turkey Sausage & Bacon B…" at bounding box center [269, 441] width 464 height 24
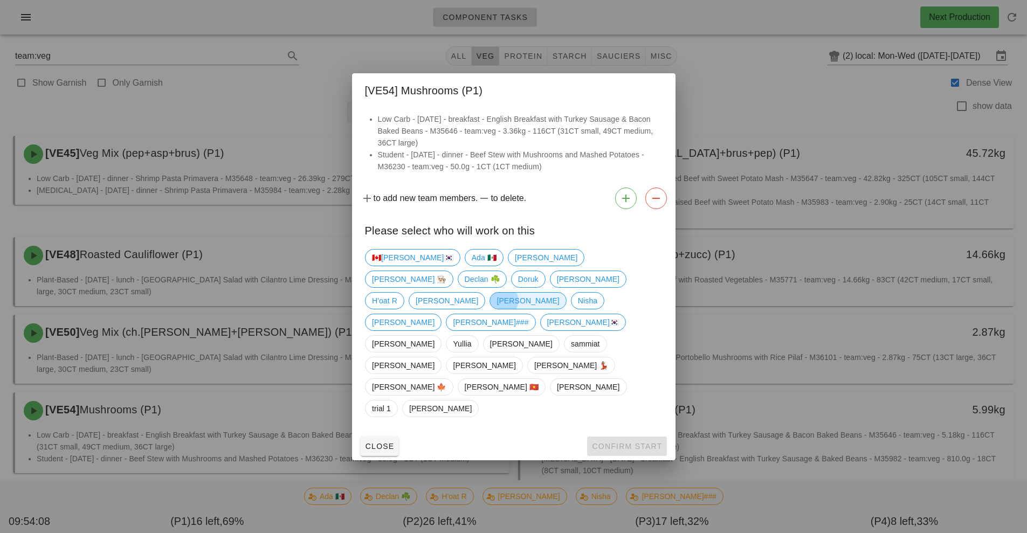
click at [511, 309] on span "[PERSON_NAME]" at bounding box center [528, 301] width 63 height 16
click at [630, 442] on span "Confirm Start" at bounding box center [626, 446] width 71 height 9
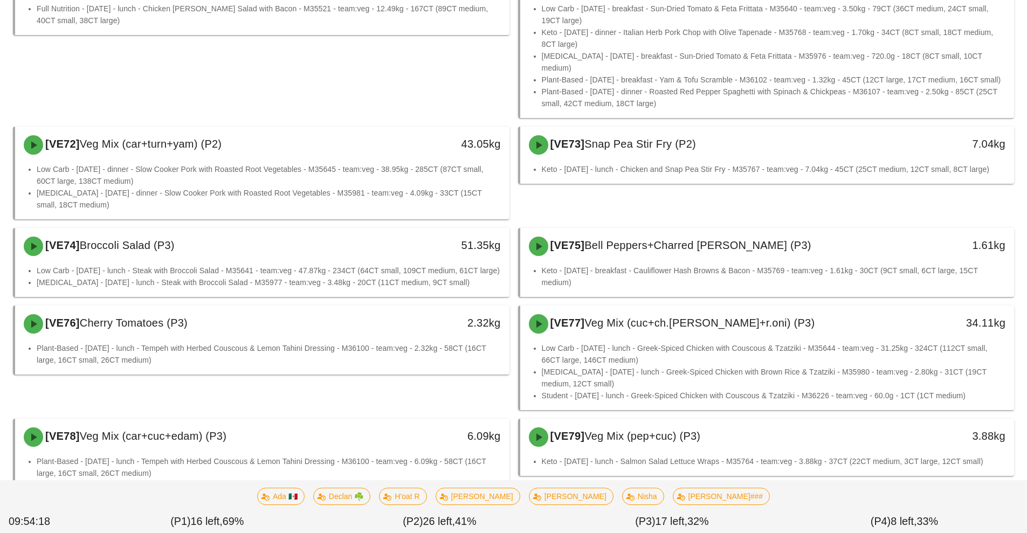
scroll to position [942, 0]
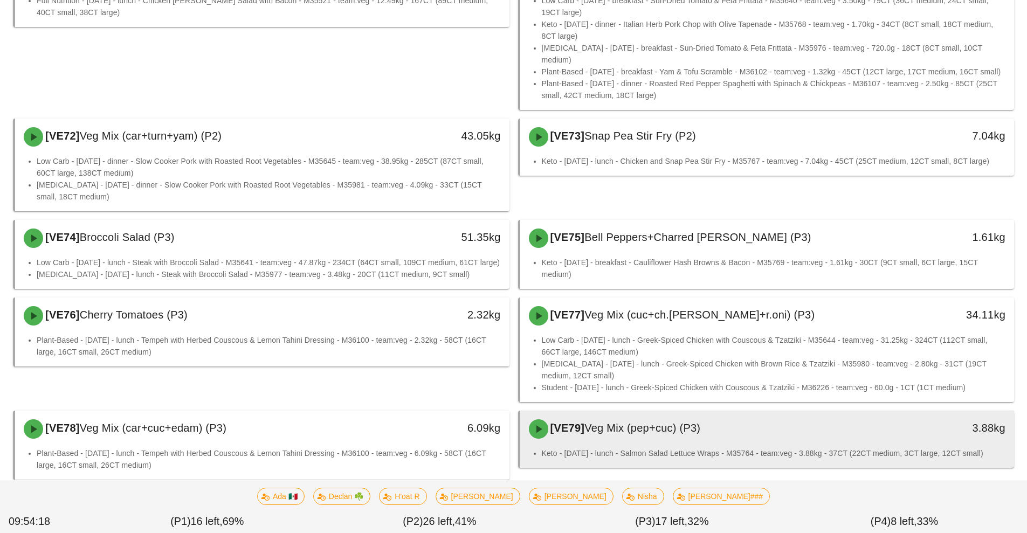
click at [777, 413] on div "[VE79] Veg Mix (pep+cuc) (P3)" at bounding box center [705, 429] width 367 height 32
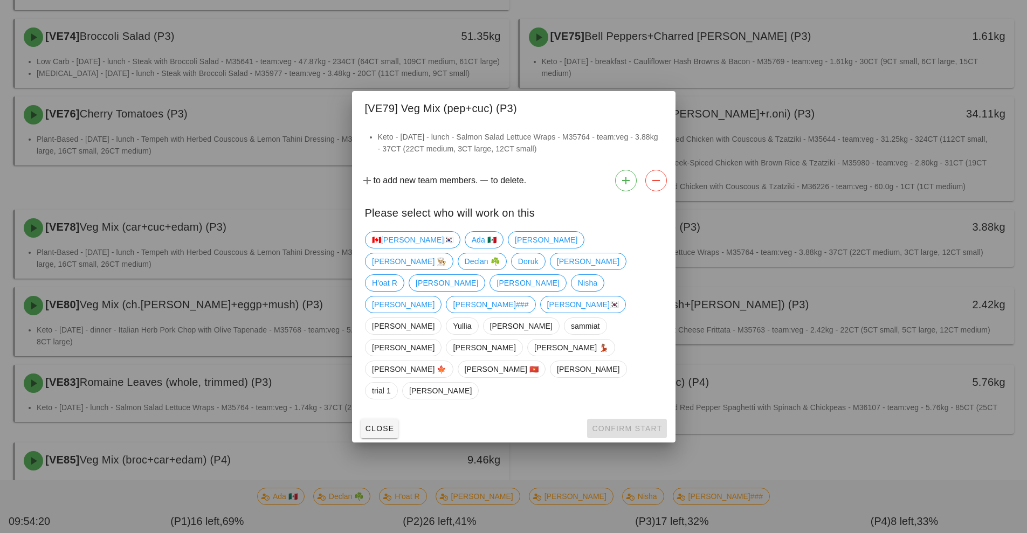
scroll to position [1181, 0]
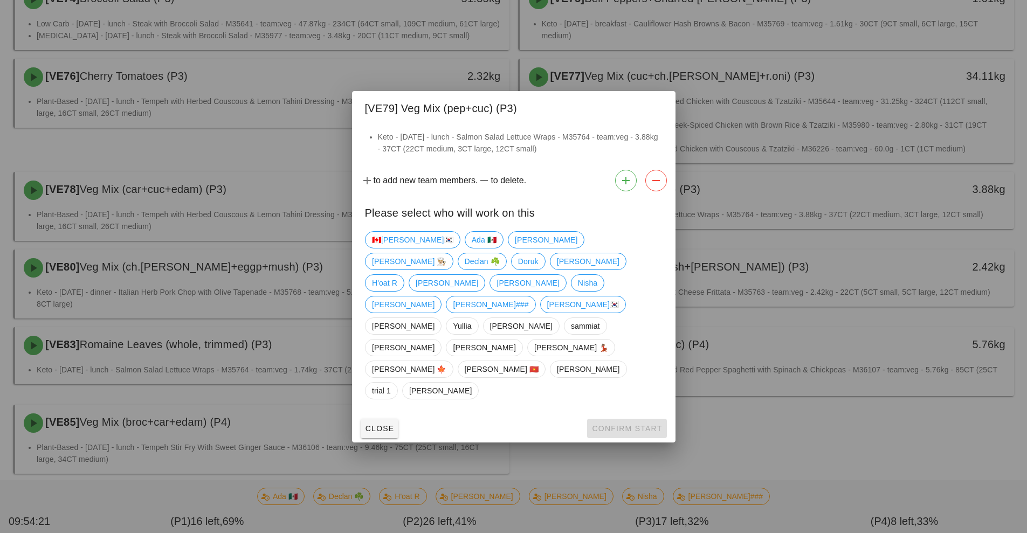
click at [842, 430] on div at bounding box center [513, 266] width 1027 height 533
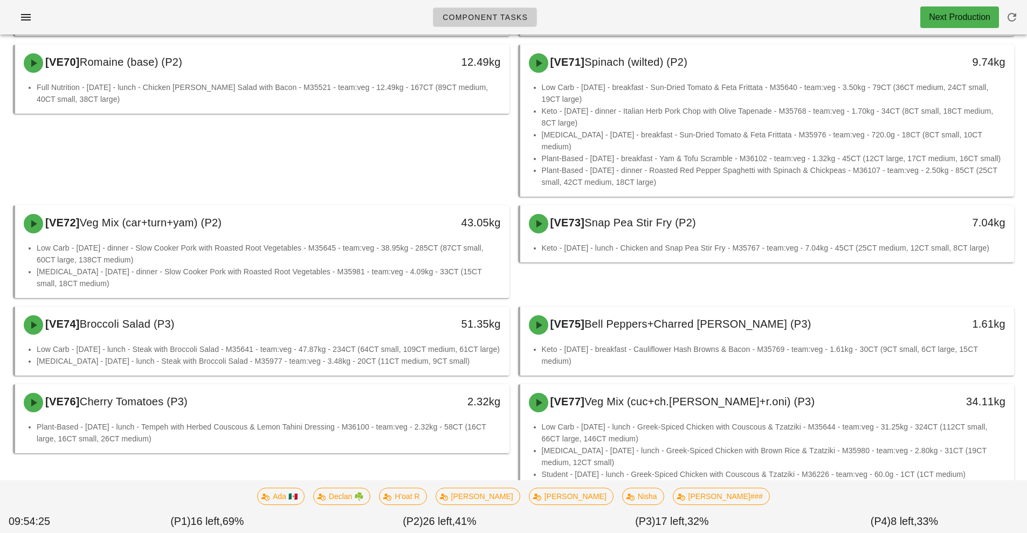
scroll to position [850, 0]
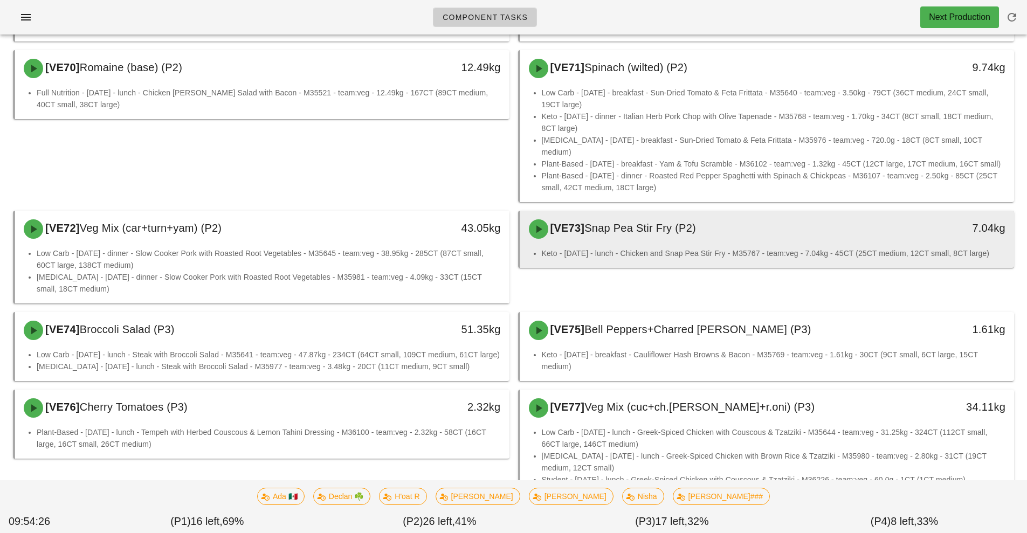
click at [634, 222] on span "Snap Pea Stir Fry (P2)" at bounding box center [640, 228] width 112 height 12
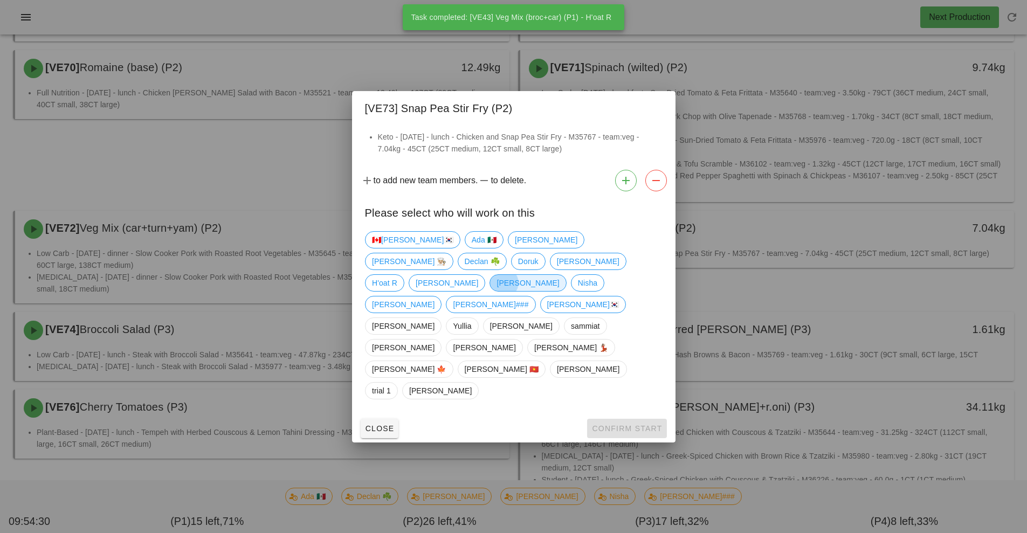
click at [518, 291] on span "[PERSON_NAME]" at bounding box center [528, 283] width 63 height 16
click at [629, 424] on span "Confirm Start" at bounding box center [626, 428] width 71 height 9
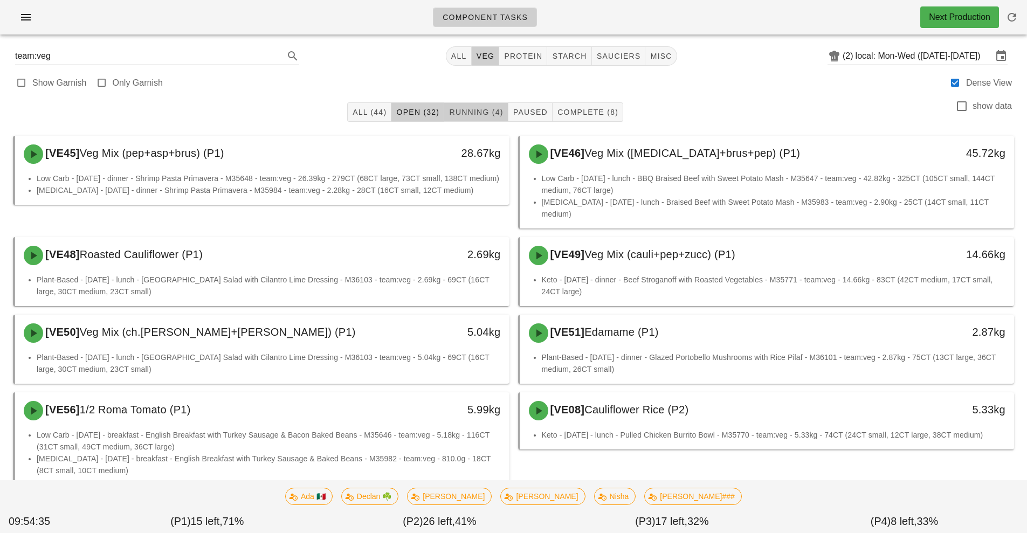
click at [483, 120] on button "Running (4)" at bounding box center [476, 111] width 64 height 19
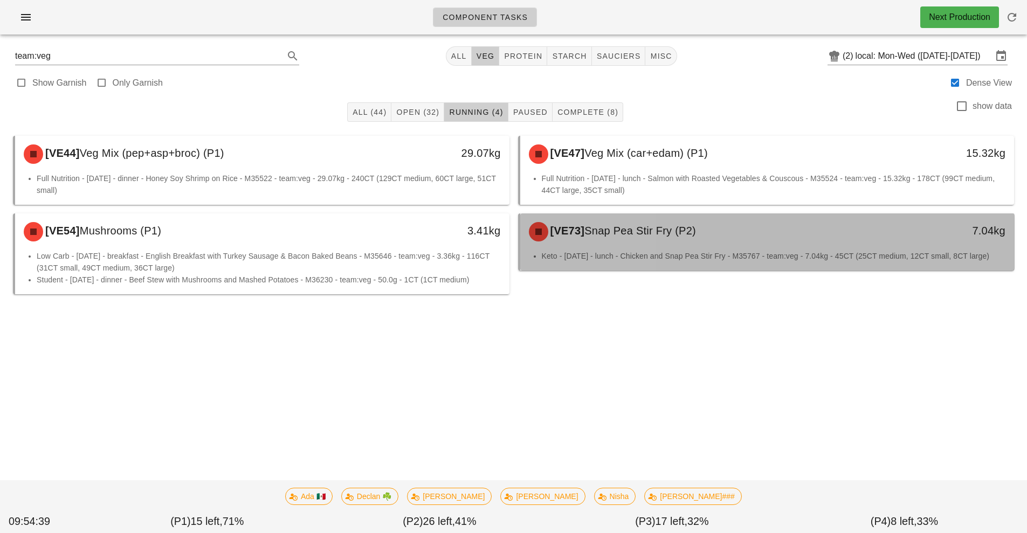
click at [669, 237] on span "Snap Pea Stir Fry (P2)" at bounding box center [640, 231] width 112 height 12
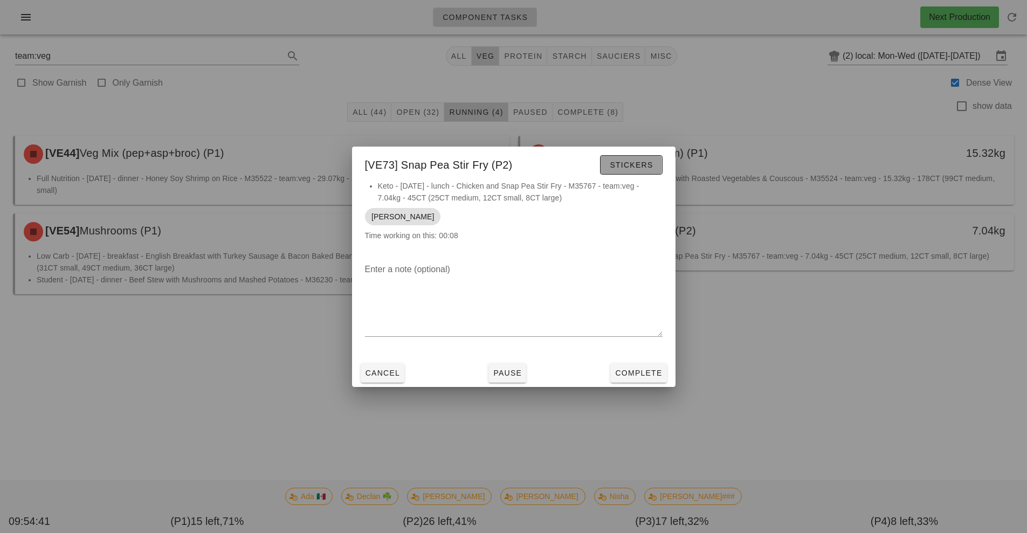
click at [638, 166] on span "Stickers" at bounding box center [631, 165] width 44 height 9
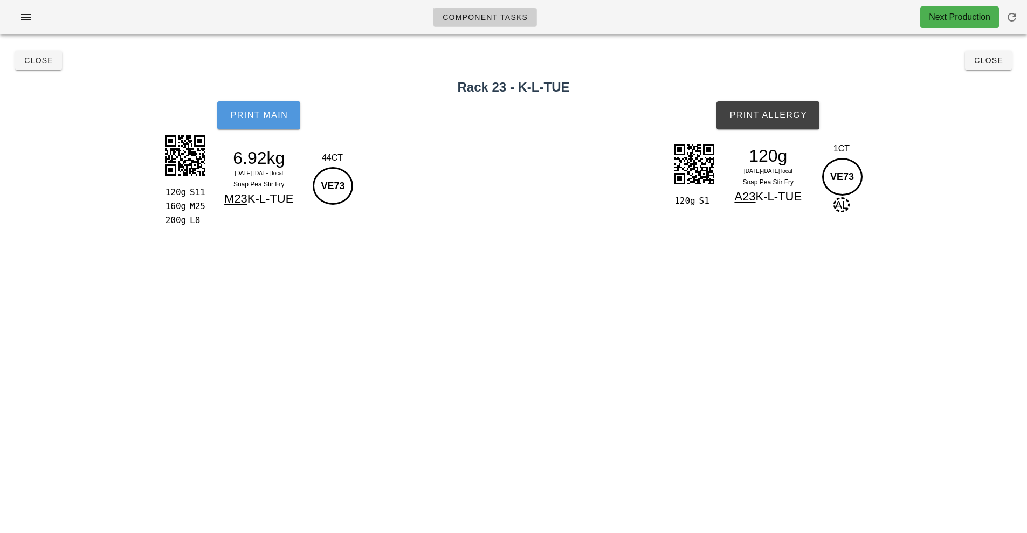
click at [258, 121] on button "Print Main" at bounding box center [258, 115] width 83 height 28
click at [772, 117] on span "Print Allergy" at bounding box center [768, 116] width 78 height 10
click at [690, 344] on div "Component Tasks Next Production team:veg All veg protein starch sauciers misc (…" at bounding box center [513, 266] width 1027 height 533
click at [994, 59] on span "Close" at bounding box center [989, 60] width 30 height 9
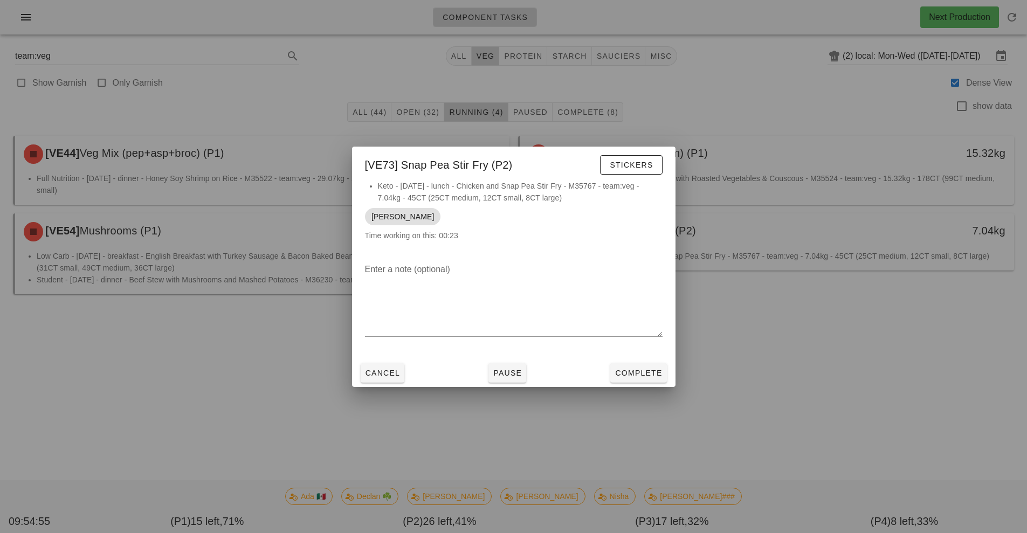
click at [873, 350] on div at bounding box center [513, 266] width 1027 height 533
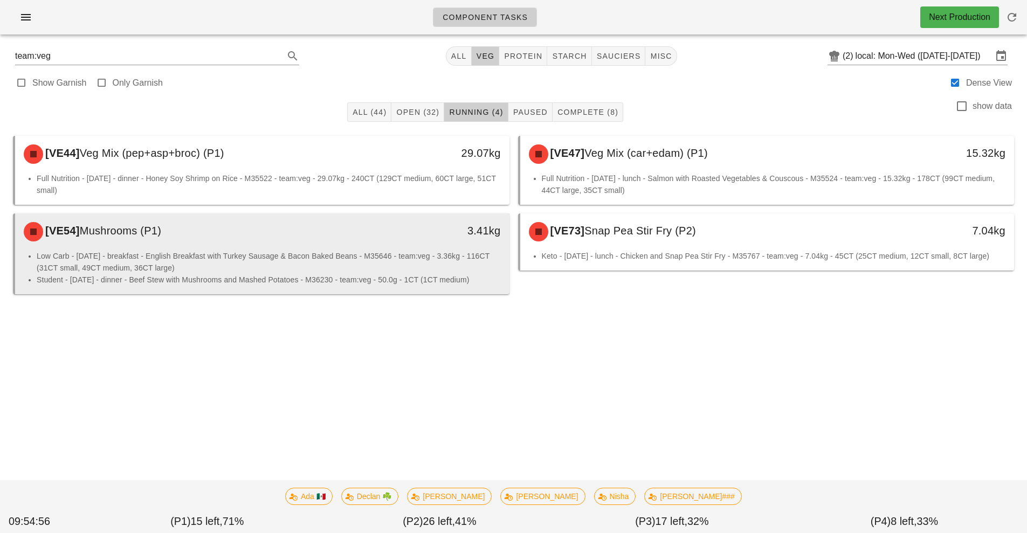
click at [298, 244] on div "[VE54] Mushrooms (P1)" at bounding box center [200, 232] width 367 height 32
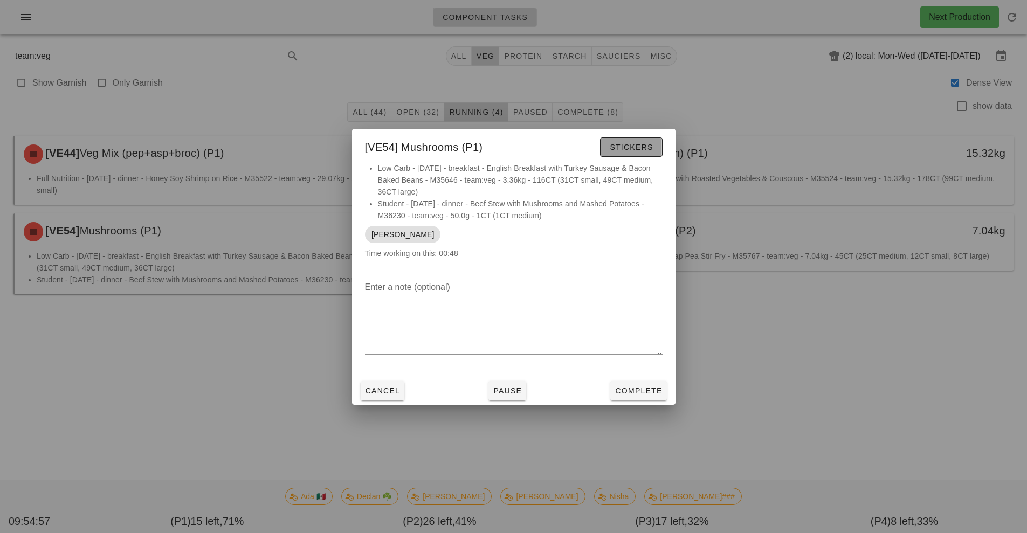
click at [632, 141] on button "Stickers" at bounding box center [631, 146] width 62 height 19
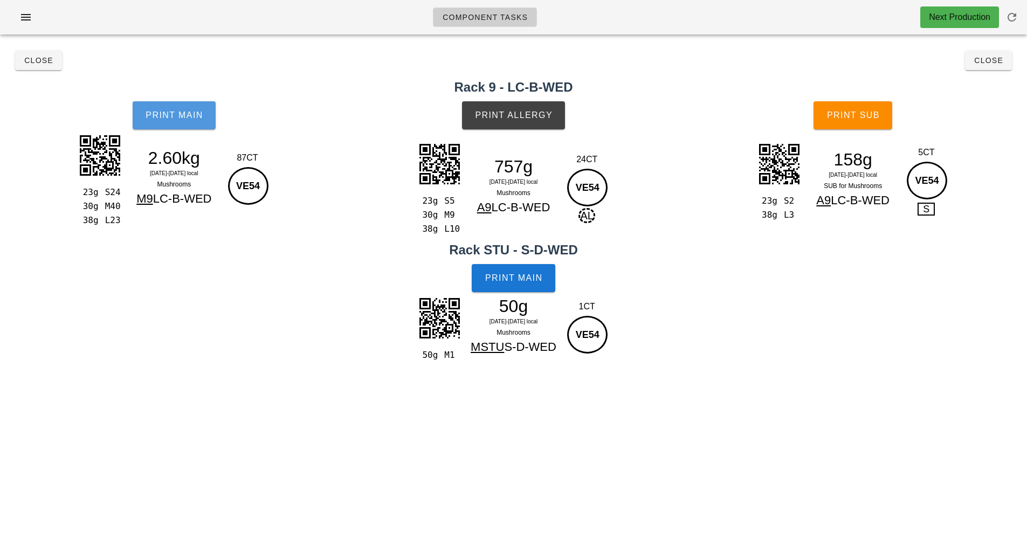
click at [187, 126] on button "Print Main" at bounding box center [174, 115] width 83 height 28
click at [529, 117] on span "Print Allergy" at bounding box center [513, 116] width 78 height 10
click at [528, 282] on span "Print Main" at bounding box center [514, 278] width 58 height 10
click at [863, 110] on button "Print Sub" at bounding box center [853, 115] width 79 height 28
click at [983, 61] on span "Close" at bounding box center [989, 60] width 30 height 9
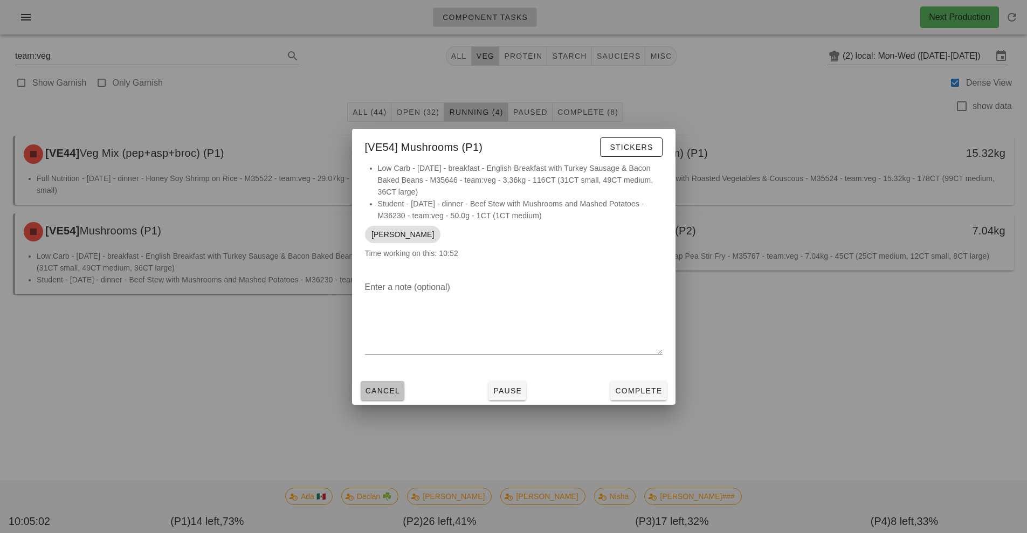
click at [383, 391] on span "Cancel" at bounding box center [383, 391] width 36 height 9
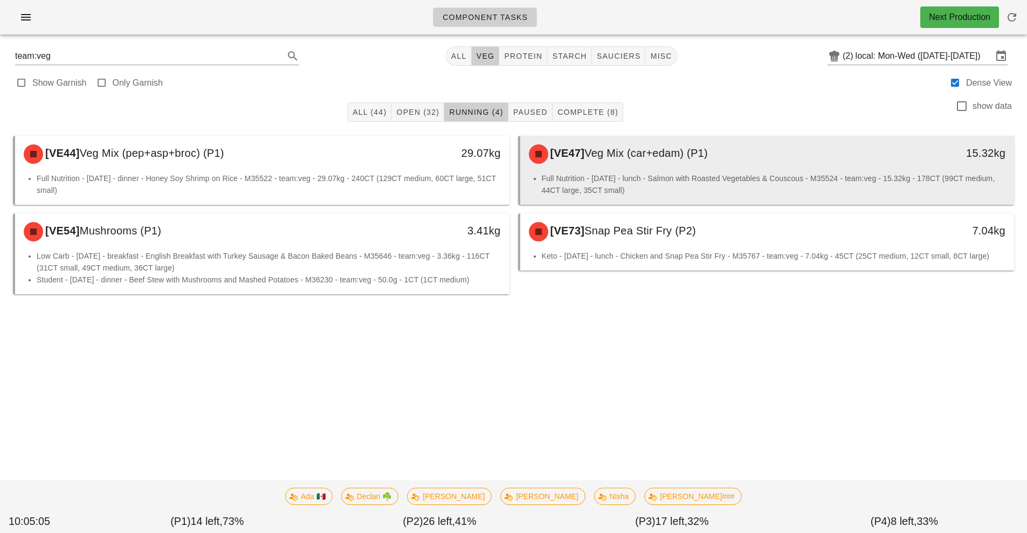
click at [687, 158] on span "Veg Mix (car+edam) (P1)" at bounding box center [645, 153] width 123 height 12
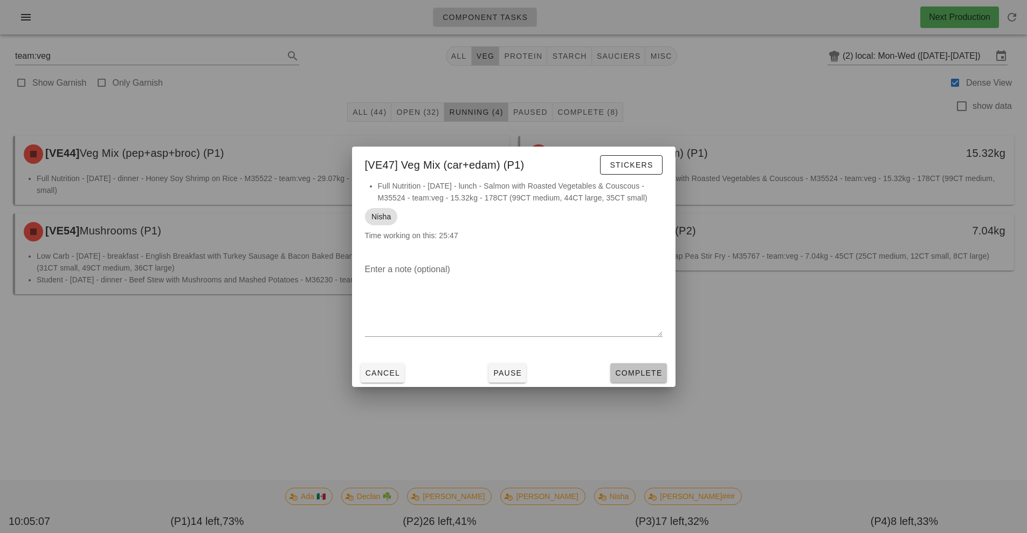
click at [643, 371] on span "Complete" at bounding box center [638, 373] width 47 height 9
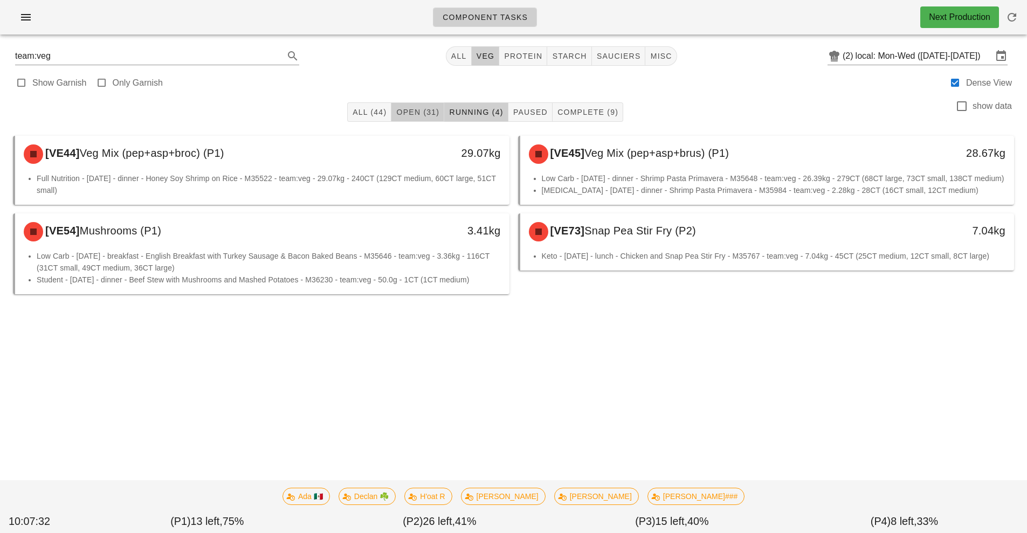
click at [427, 108] on span "Open (31)" at bounding box center [418, 112] width 44 height 9
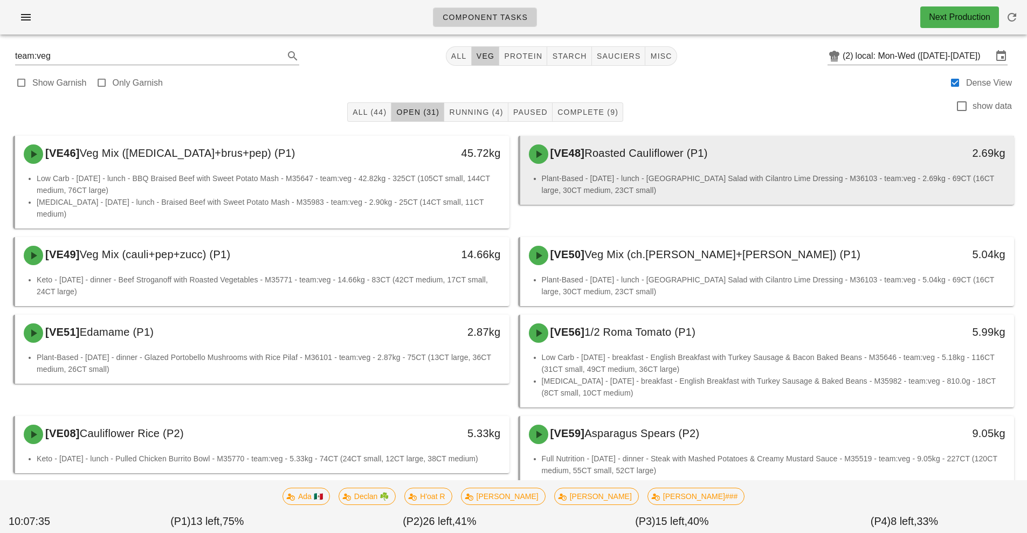
click at [719, 170] on div "[VE48] Roasted Cauliflower (P1) 2.69kg" at bounding box center [767, 154] width 494 height 37
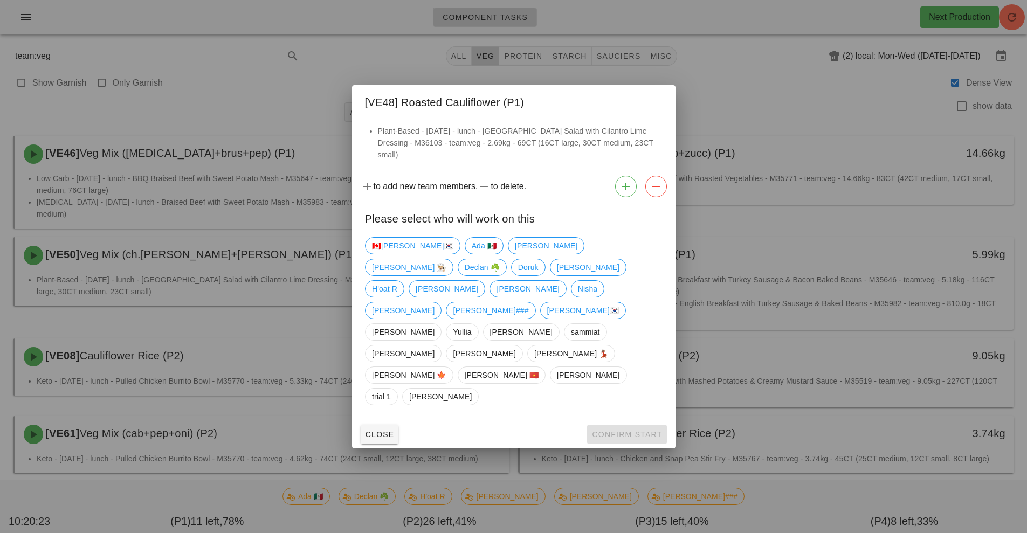
click at [449, 474] on div at bounding box center [513, 266] width 1027 height 533
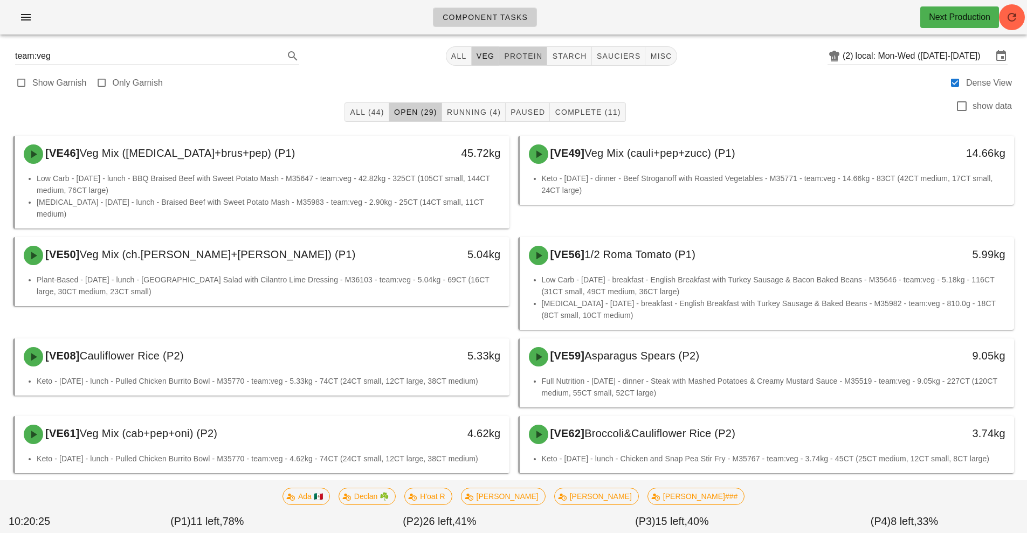
click at [519, 57] on span "protein" at bounding box center [523, 56] width 39 height 9
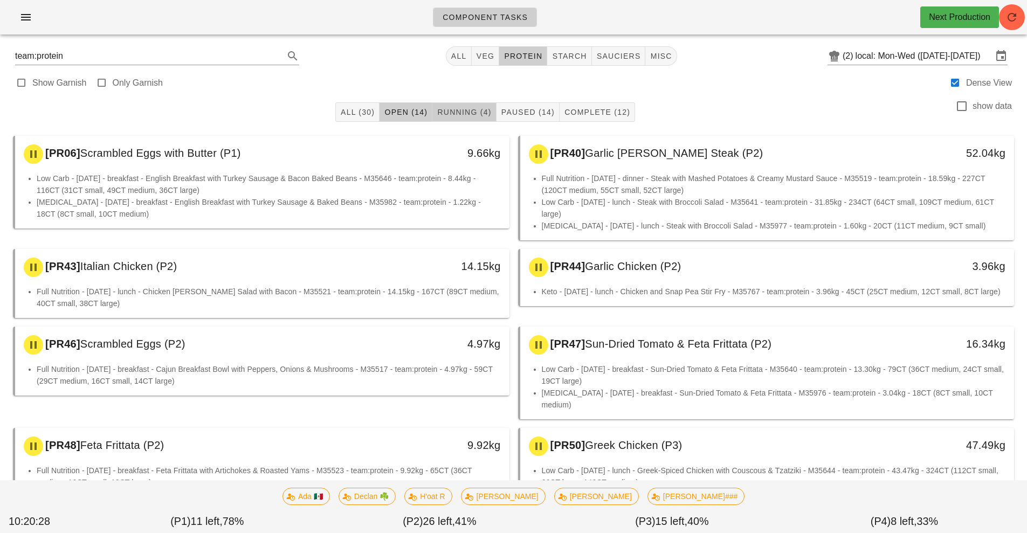
click at [469, 113] on span "Running (4)" at bounding box center [464, 112] width 54 height 9
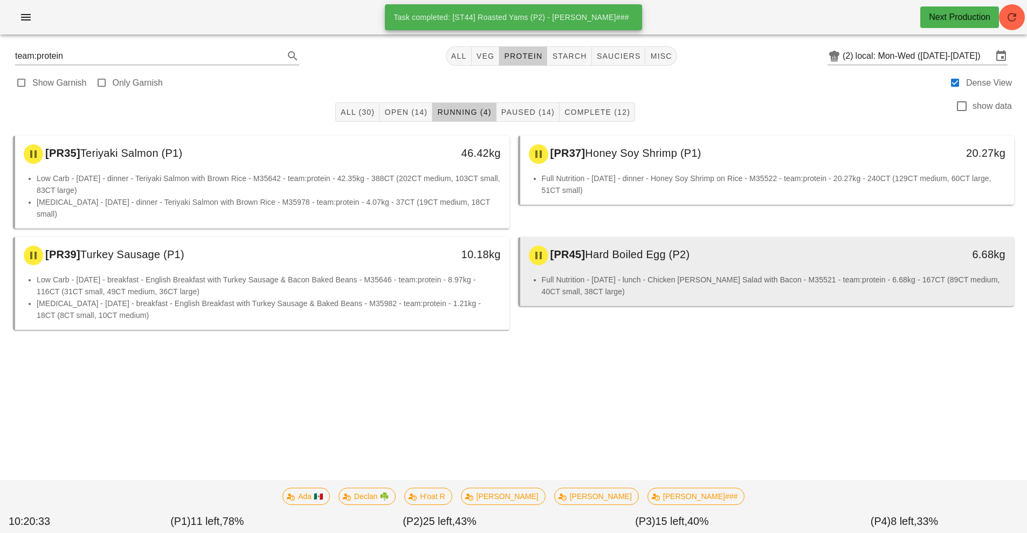
click at [676, 260] on div "[PR45] Hard Boiled Egg (P2) 6.68kg" at bounding box center [767, 255] width 494 height 37
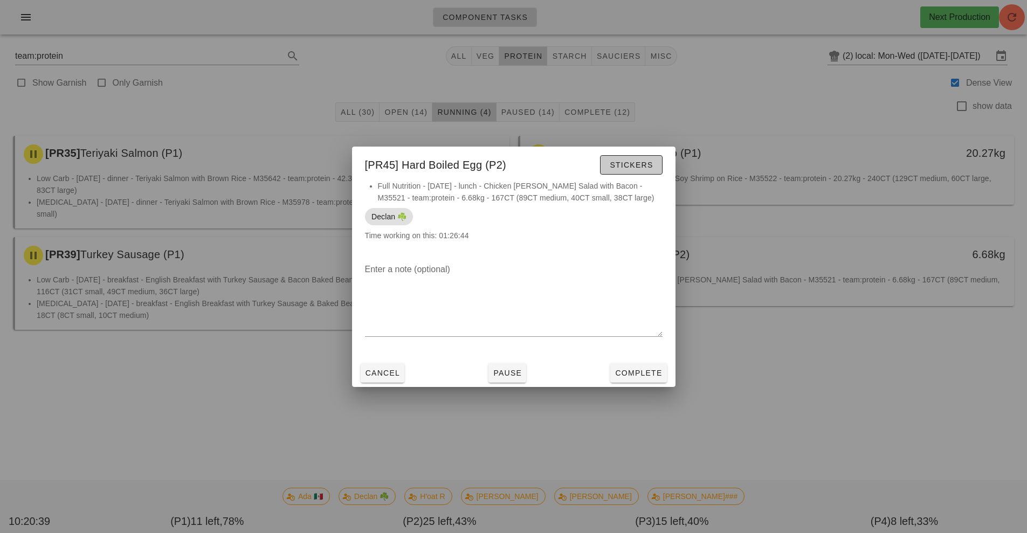
click at [638, 167] on span "Stickers" at bounding box center [631, 165] width 44 height 9
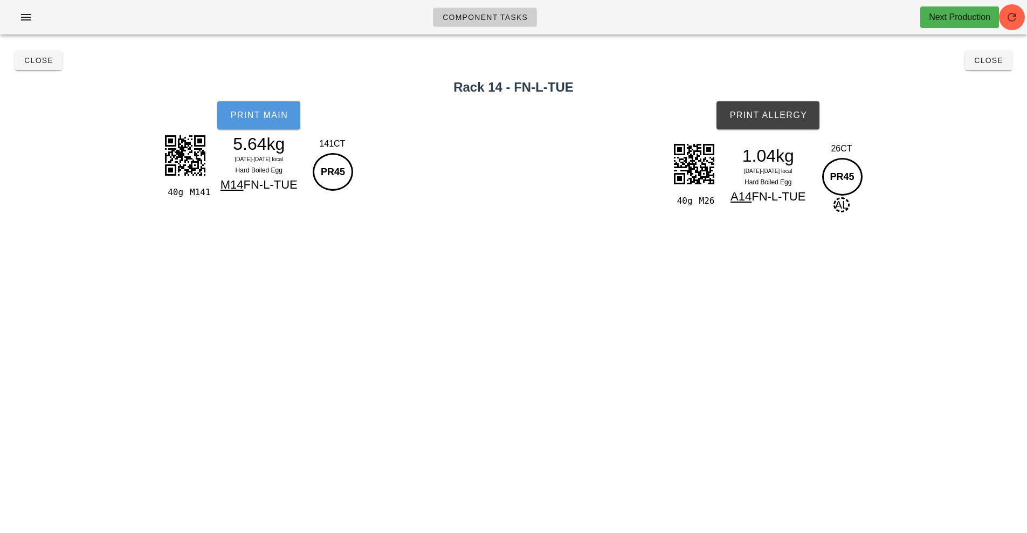
click at [274, 118] on span "Print Main" at bounding box center [259, 116] width 58 height 10
click at [774, 118] on span "Print Allergy" at bounding box center [768, 116] width 78 height 10
click at [54, 69] on button "Close" at bounding box center [38, 60] width 47 height 19
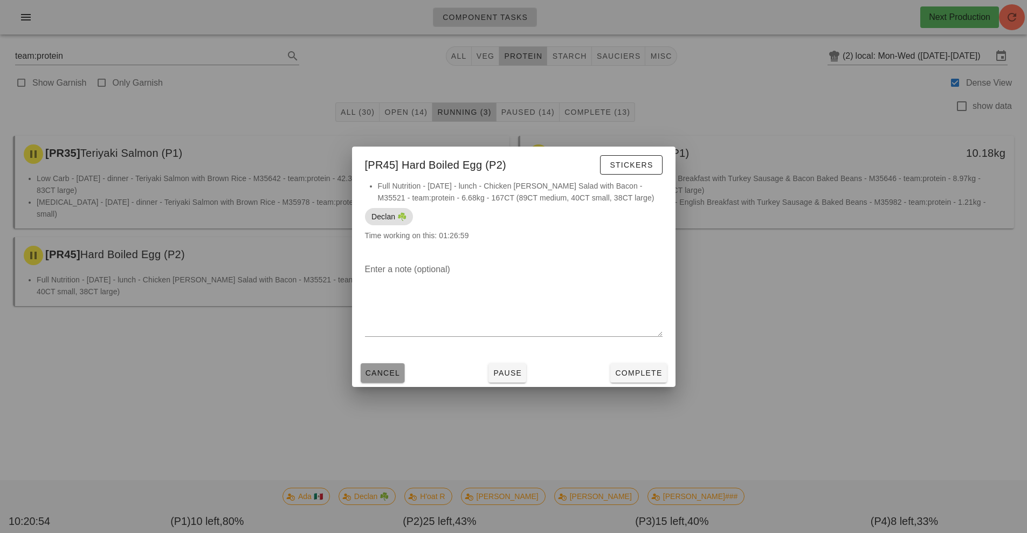
click at [389, 374] on span "Cancel" at bounding box center [383, 373] width 36 height 9
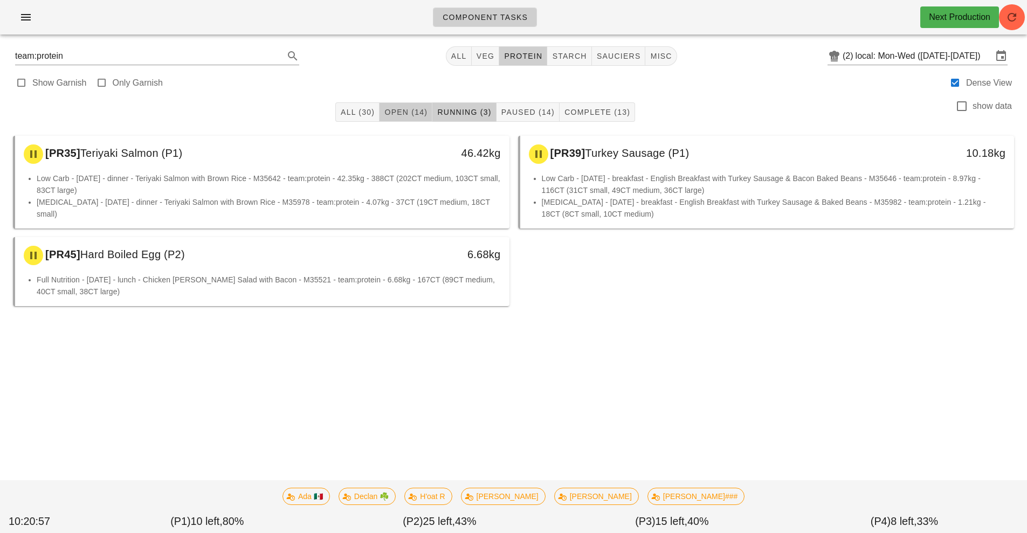
click at [399, 112] on span "Open (14)" at bounding box center [406, 112] width 44 height 9
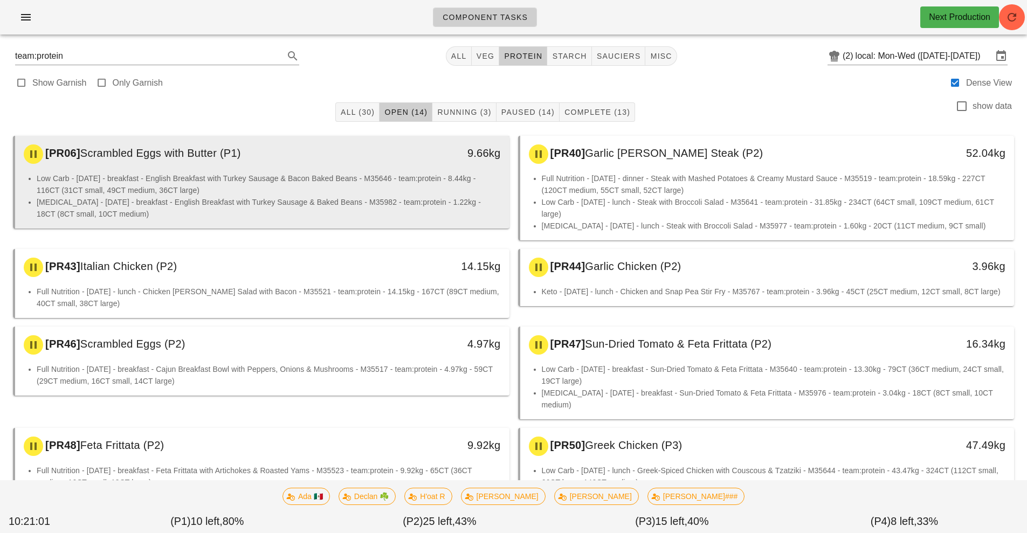
click at [388, 204] on li "[MEDICAL_DATA] - [DATE] - breakfast - English Breakfast with Turkey Sausage & B…" at bounding box center [269, 208] width 464 height 24
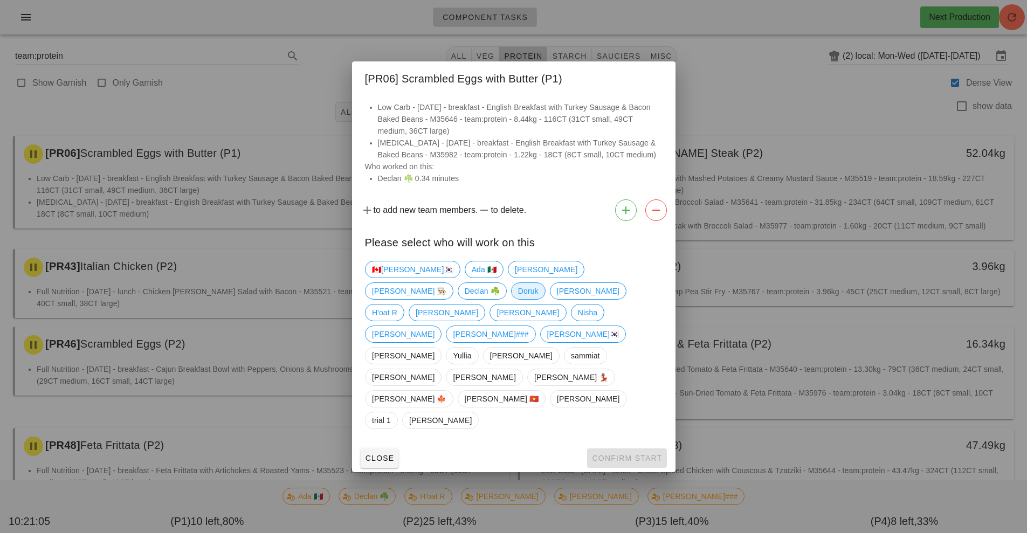
click at [538, 299] on span "Doruk" at bounding box center [528, 291] width 20 height 16
click at [636, 454] on span "Confirm Start" at bounding box center [626, 458] width 71 height 9
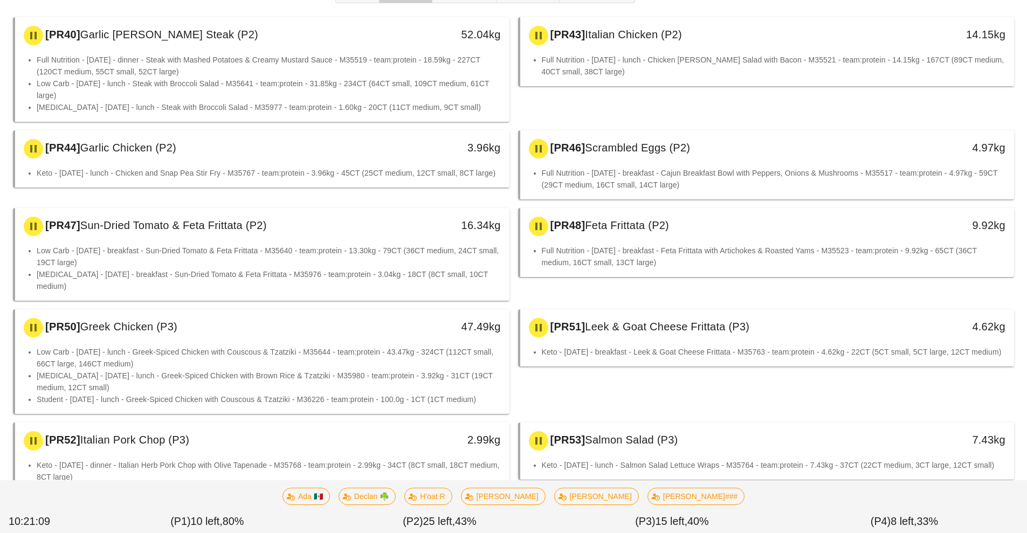
scroll to position [119, 0]
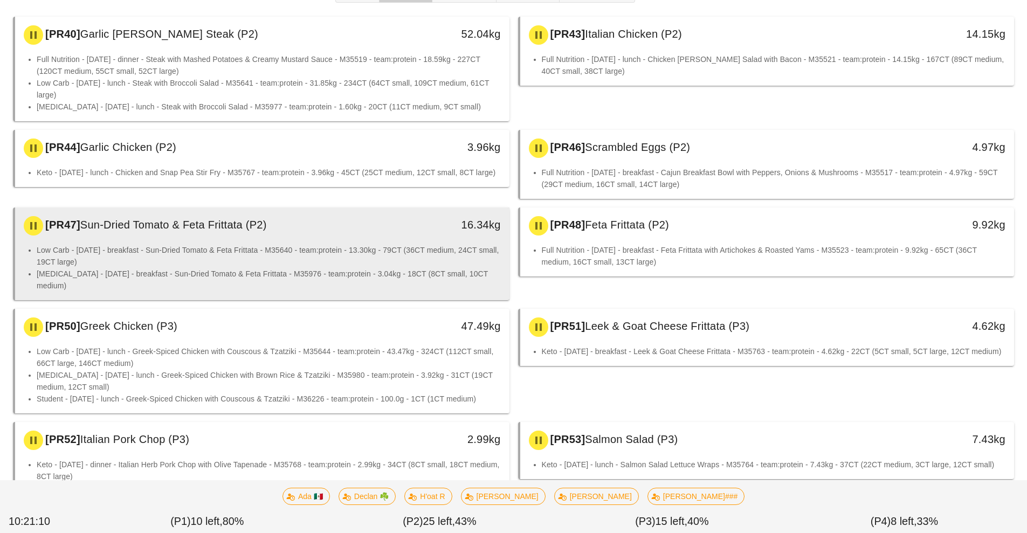
click at [359, 242] on div "[PR47] Sun-Dried Tomato & Feta Frittata (P2)" at bounding box center [200, 226] width 367 height 32
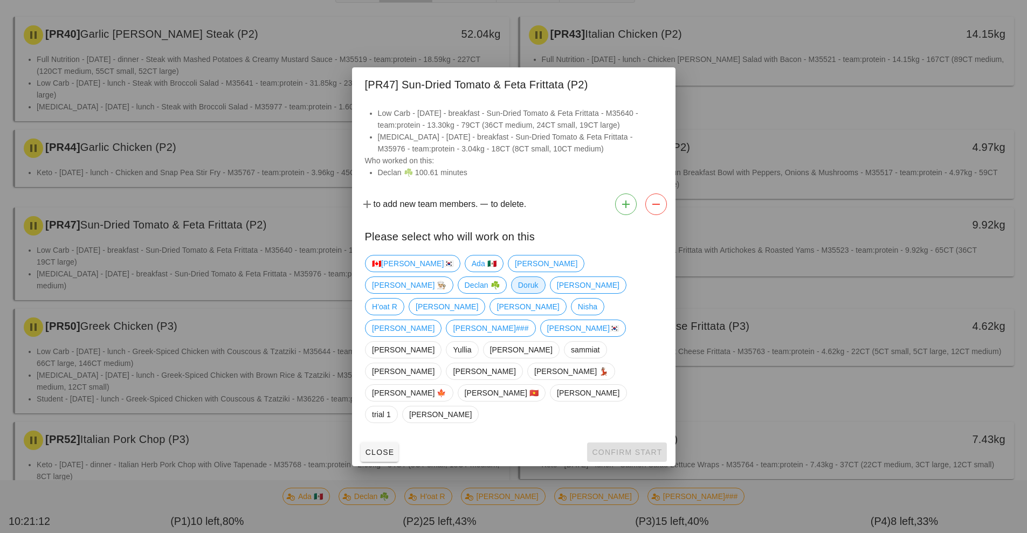
click at [538, 293] on span "Doruk" at bounding box center [528, 285] width 20 height 16
click at [635, 448] on span "Confirm Start" at bounding box center [626, 452] width 71 height 9
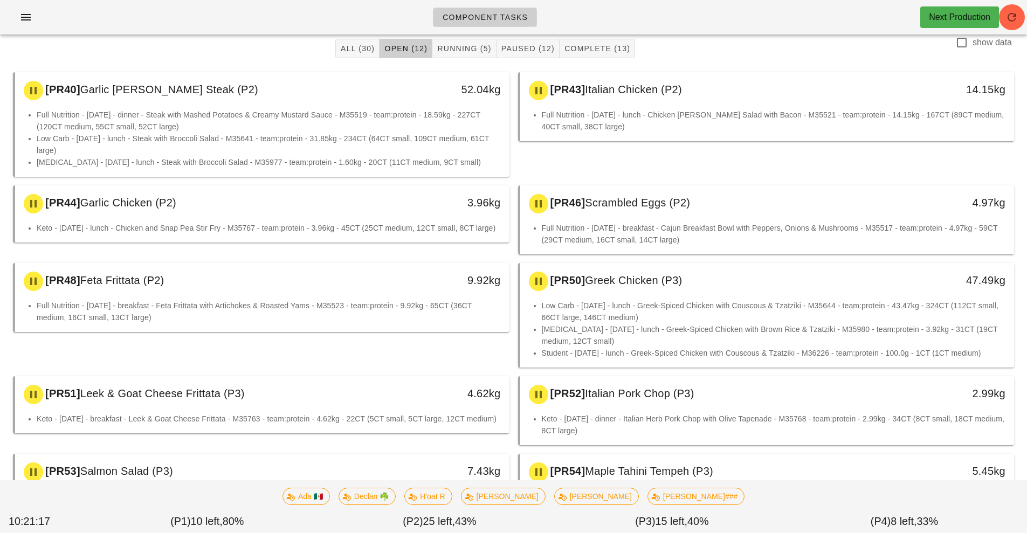
scroll to position [59, 0]
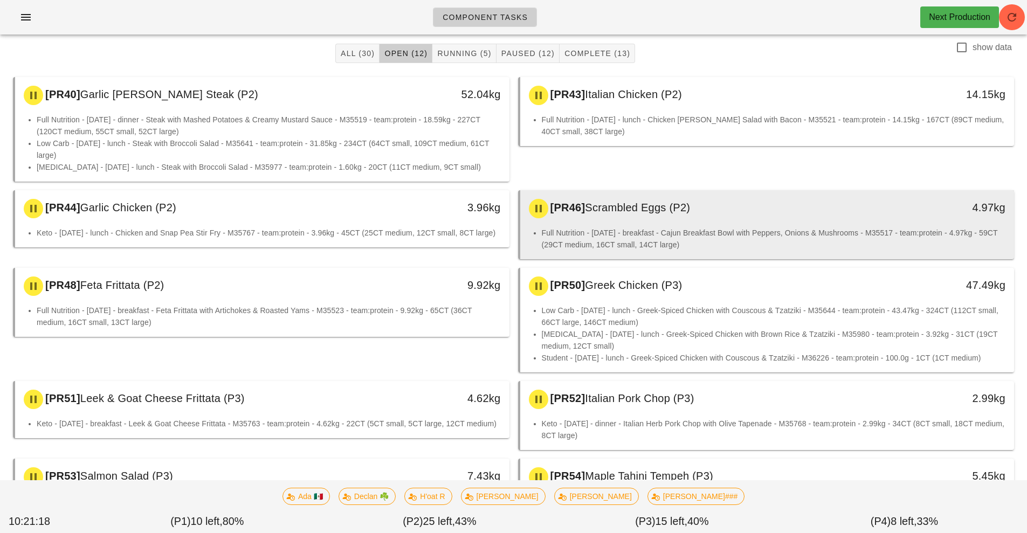
click at [694, 216] on div "[PR46] Scrambled Eggs (P2)" at bounding box center [705, 208] width 367 height 32
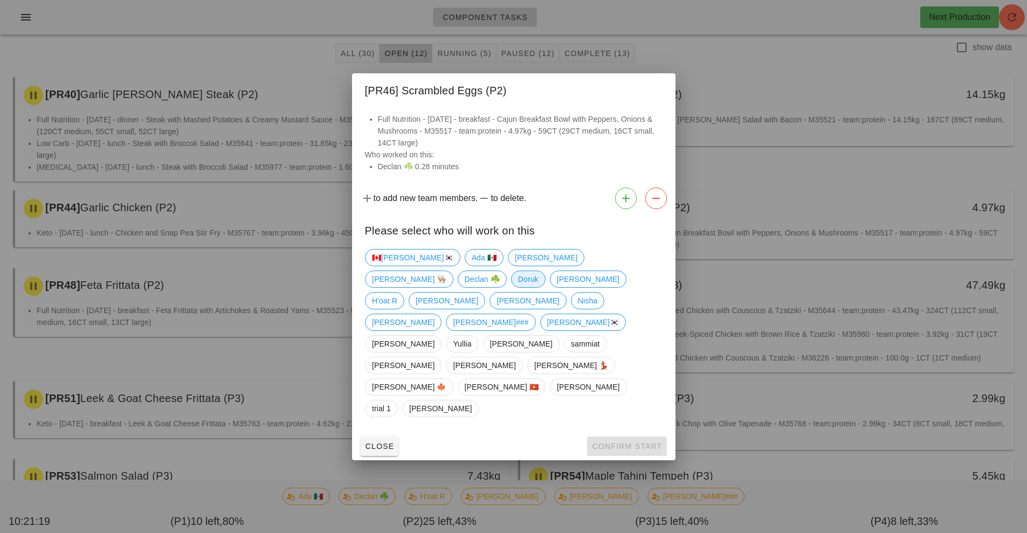
click at [538, 287] on span "Doruk" at bounding box center [528, 279] width 20 height 16
click at [636, 442] on span "Confirm Start" at bounding box center [626, 446] width 71 height 9
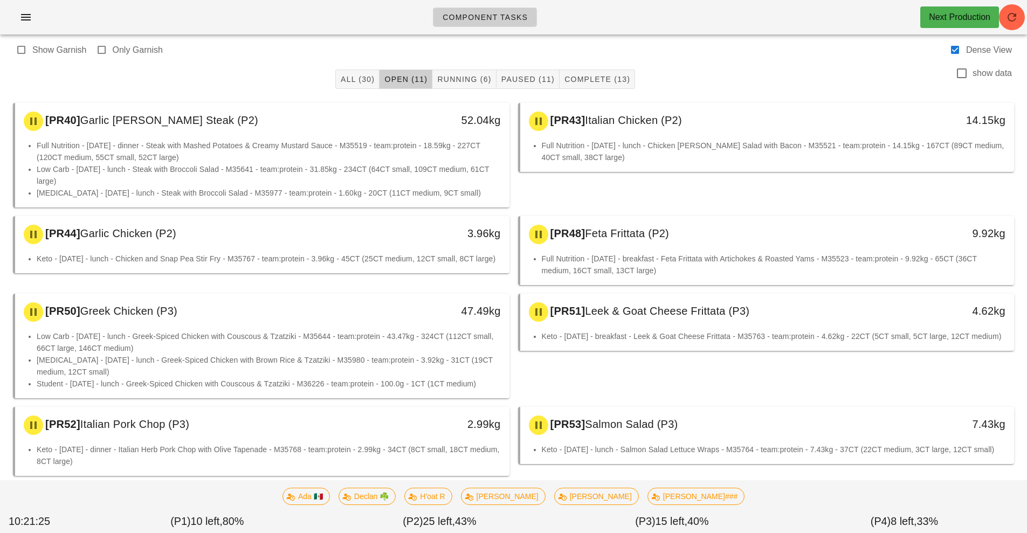
scroll to position [21, 0]
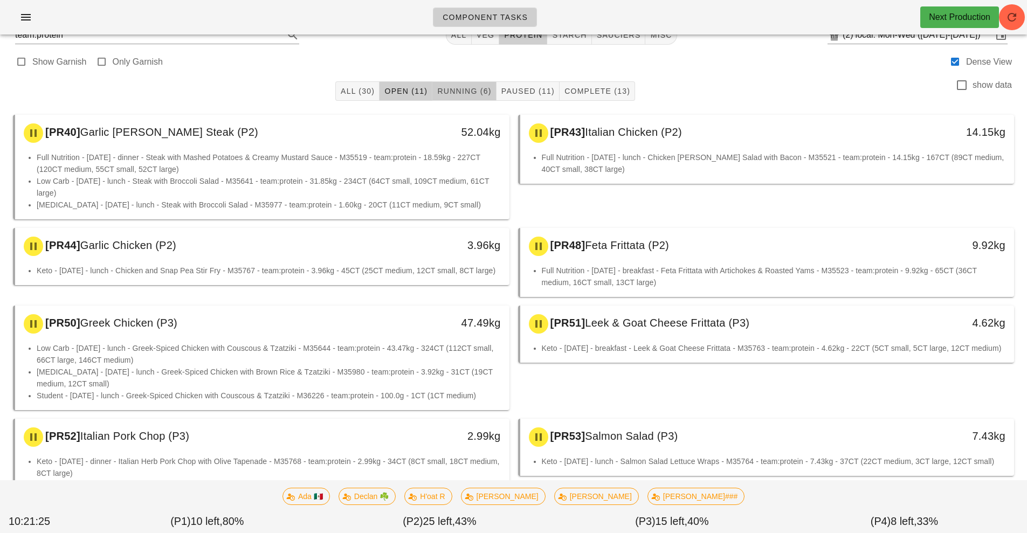
click at [464, 90] on span "Running (6)" at bounding box center [464, 91] width 54 height 9
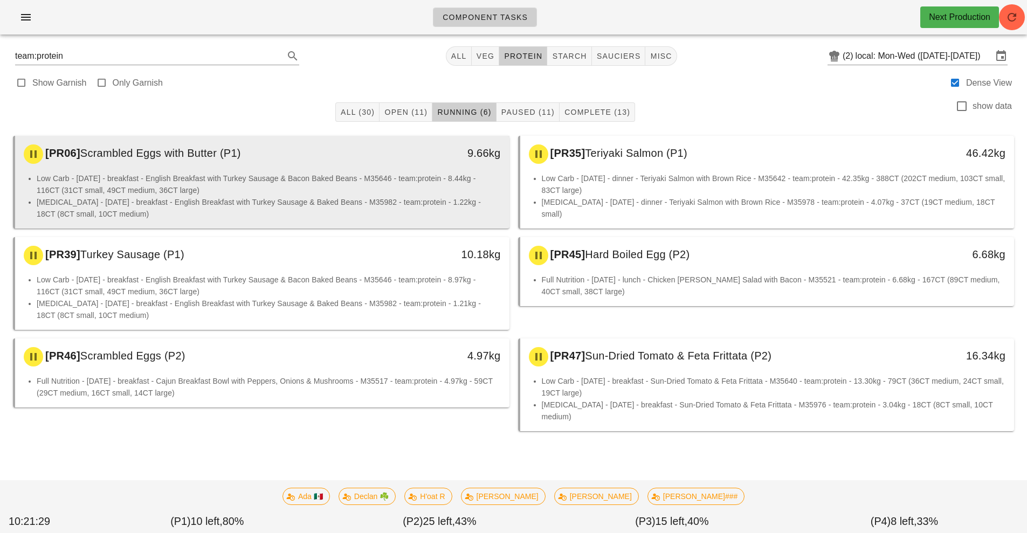
click at [295, 186] on li "Low Carb - [DATE] - breakfast - English Breakfast with Turkey Sausage & Bacon B…" at bounding box center [269, 185] width 464 height 24
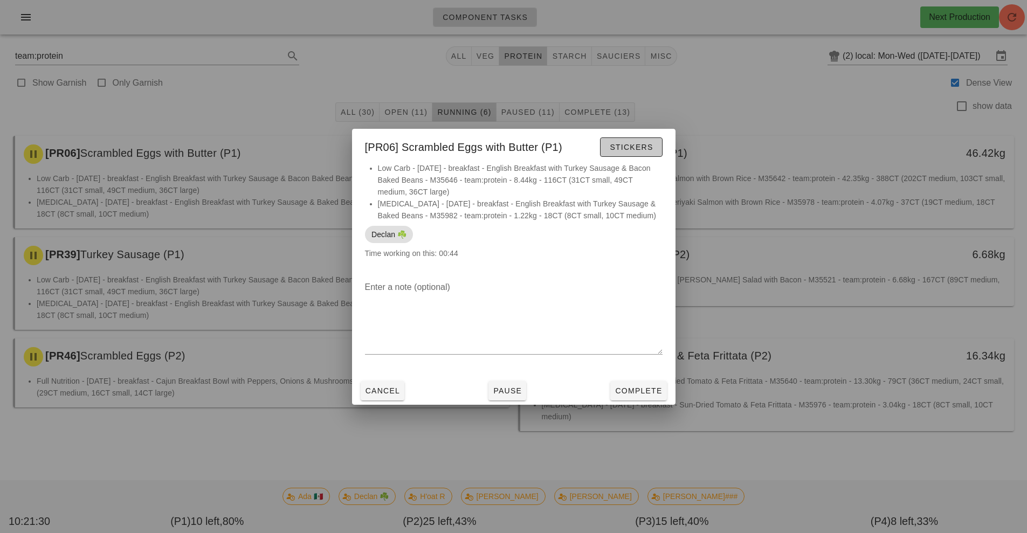
click at [635, 146] on span "Stickers" at bounding box center [631, 147] width 44 height 9
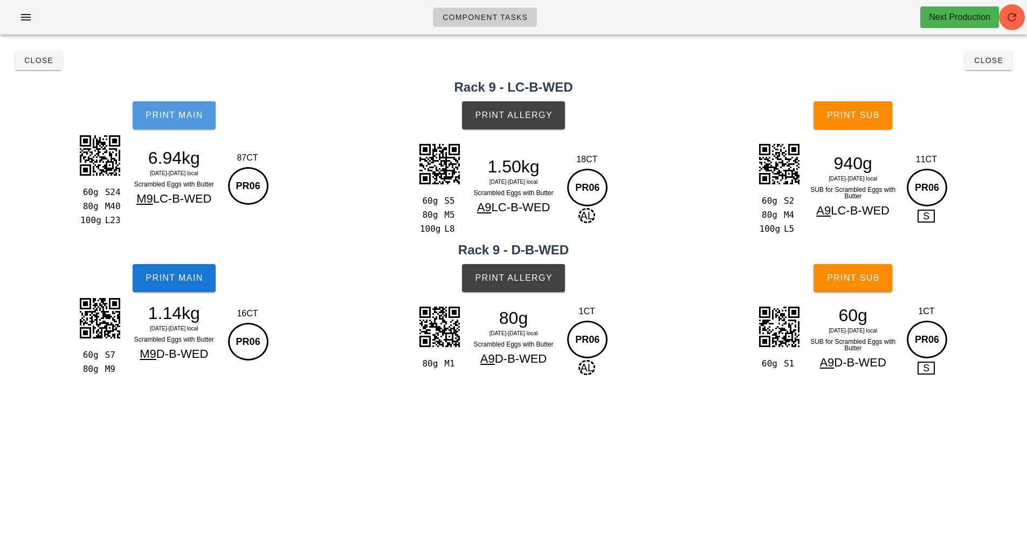
click at [184, 123] on button "Print Main" at bounding box center [174, 115] width 83 height 28
click at [43, 66] on button "Close" at bounding box center [38, 60] width 47 height 19
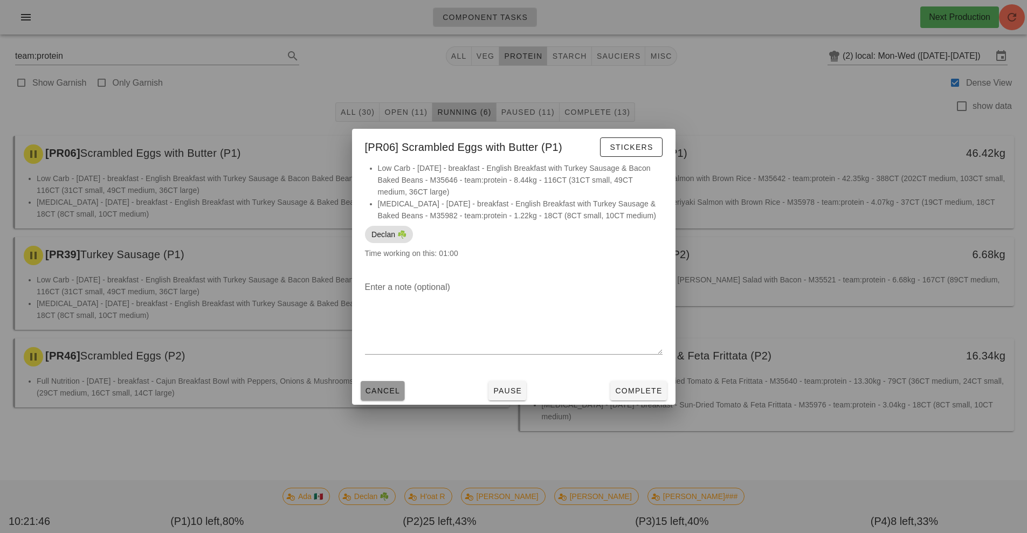
click at [391, 384] on button "Cancel" at bounding box center [383, 390] width 44 height 19
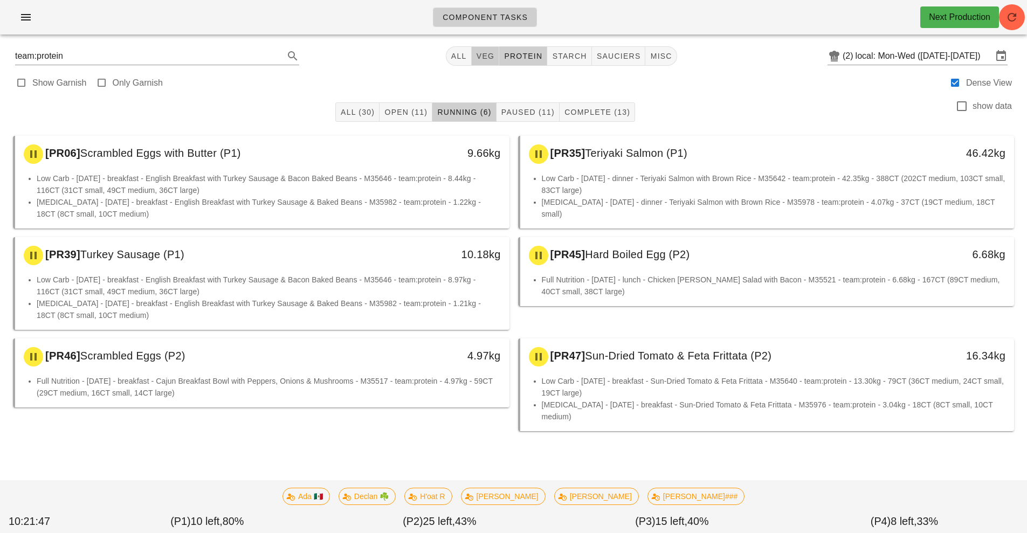
click at [497, 57] on button "veg" at bounding box center [486, 55] width 28 height 19
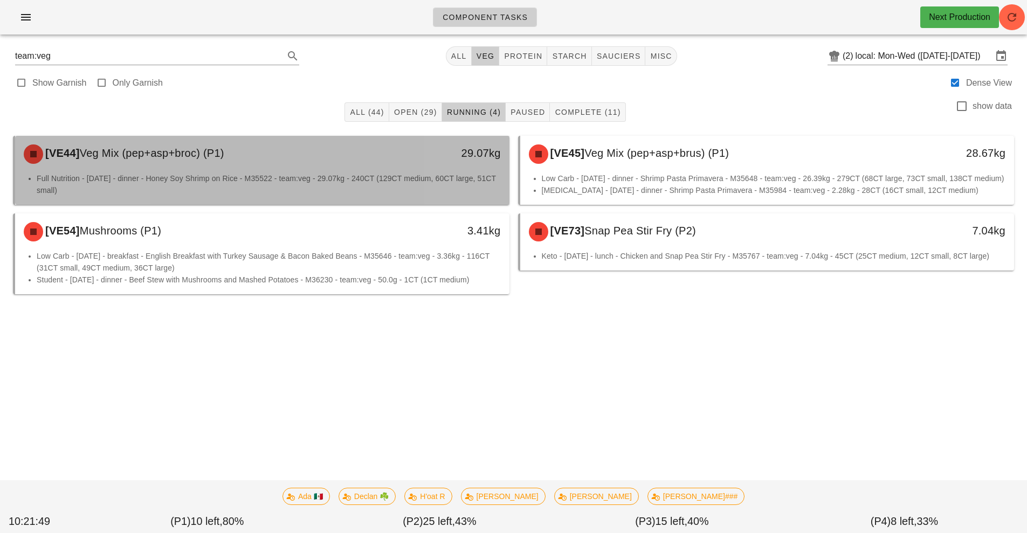
click at [217, 162] on div "[VE44] Veg Mix (pep+asp+broc) (P1)" at bounding box center [200, 154] width 367 height 32
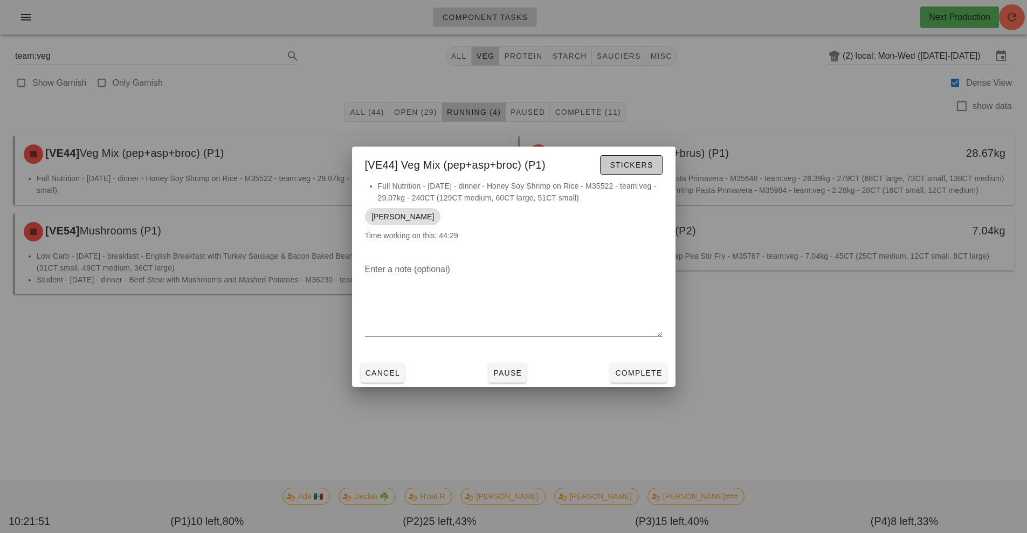
click at [639, 167] on span "Stickers" at bounding box center [631, 165] width 44 height 9
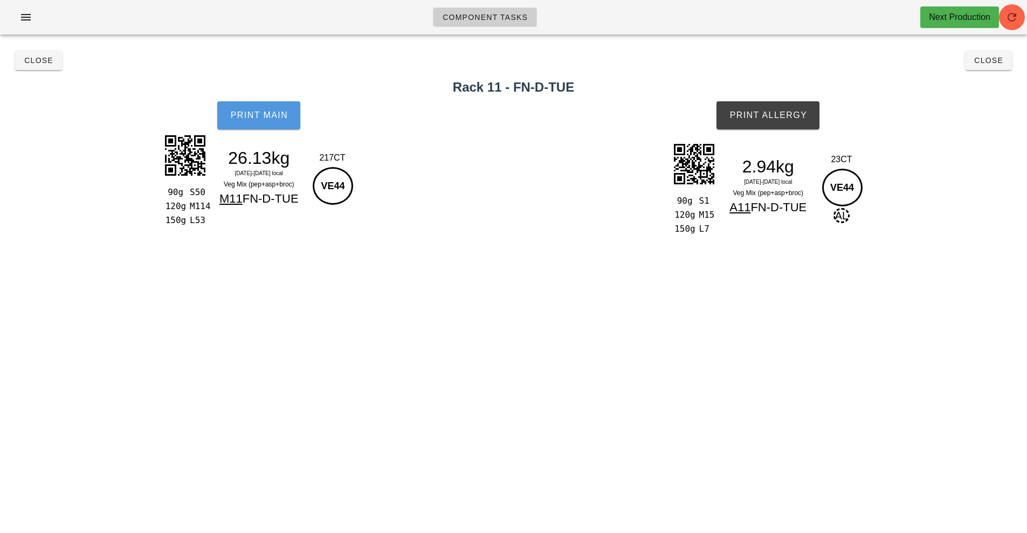
click at [271, 120] on span "Print Main" at bounding box center [259, 116] width 58 height 10
click at [258, 115] on span "Print Main" at bounding box center [259, 116] width 58 height 10
click at [244, 116] on span "Print Main" at bounding box center [259, 116] width 58 height 10
click at [761, 120] on span "Print Allergy" at bounding box center [768, 116] width 78 height 10
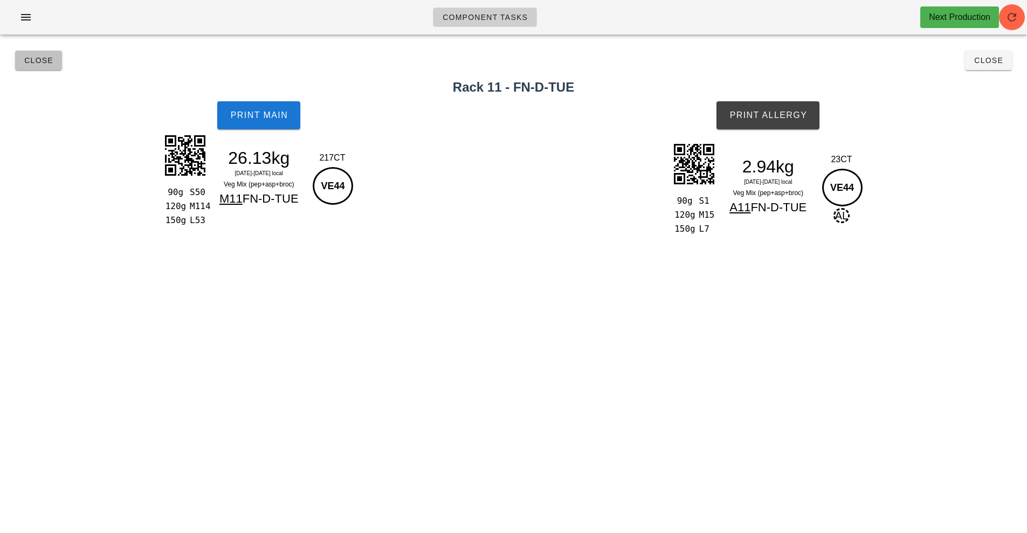
click at [48, 58] on span "Close" at bounding box center [39, 60] width 30 height 9
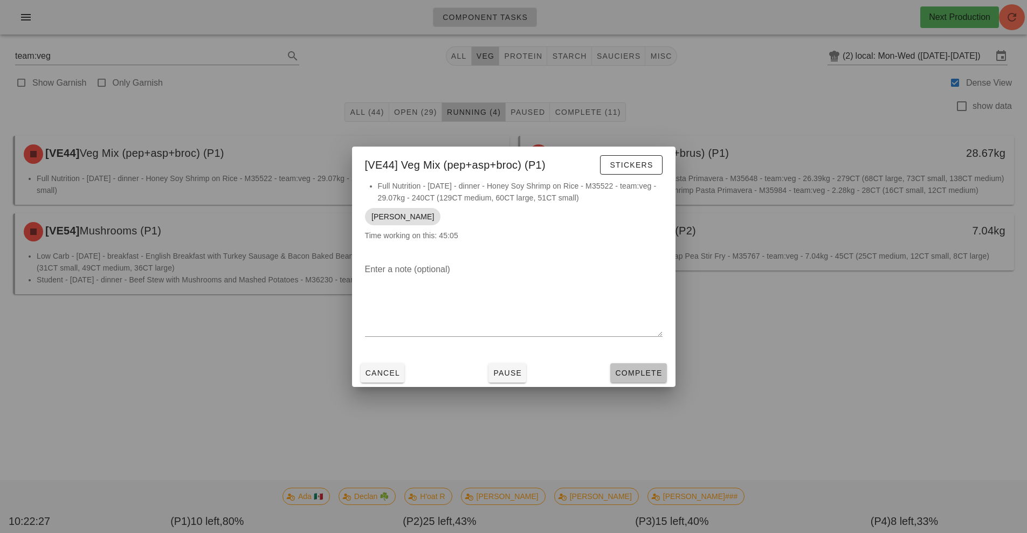
click at [640, 374] on span "Complete" at bounding box center [638, 373] width 47 height 9
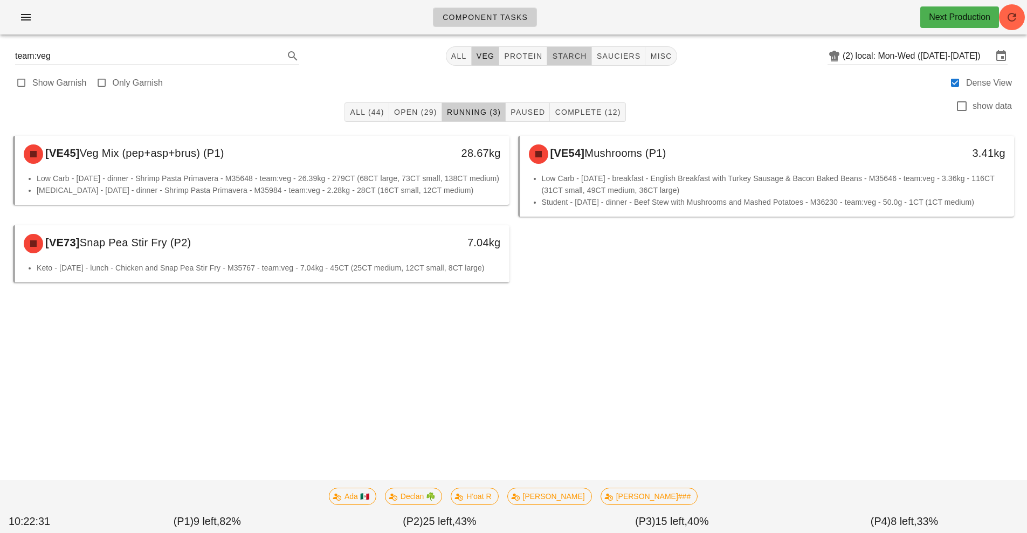
click at [590, 48] on button "starch" at bounding box center [569, 55] width 44 height 19
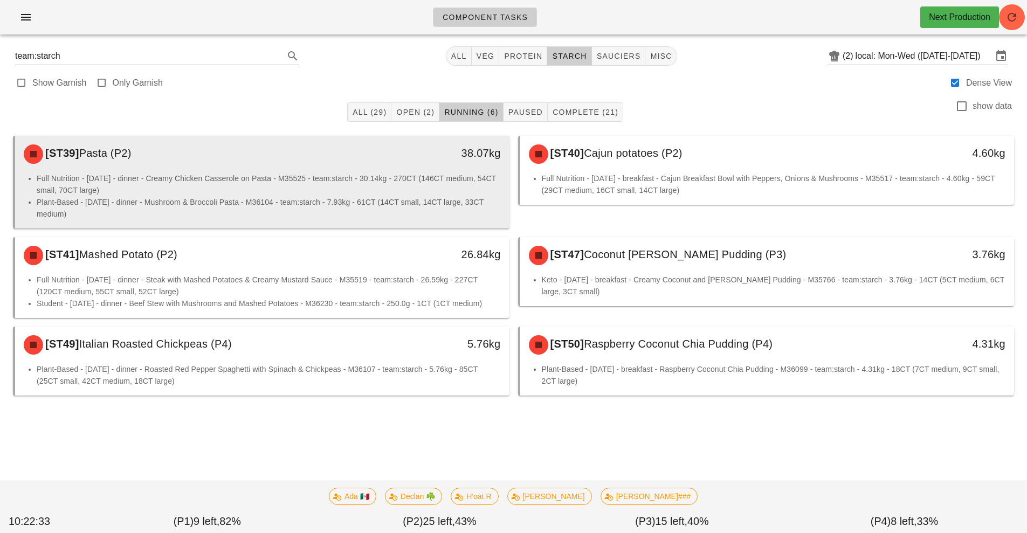
click at [311, 181] on li "Full Nutrition - [DATE] - dinner - Creamy Chicken Casserole on Pasta - M35525 -…" at bounding box center [269, 185] width 464 height 24
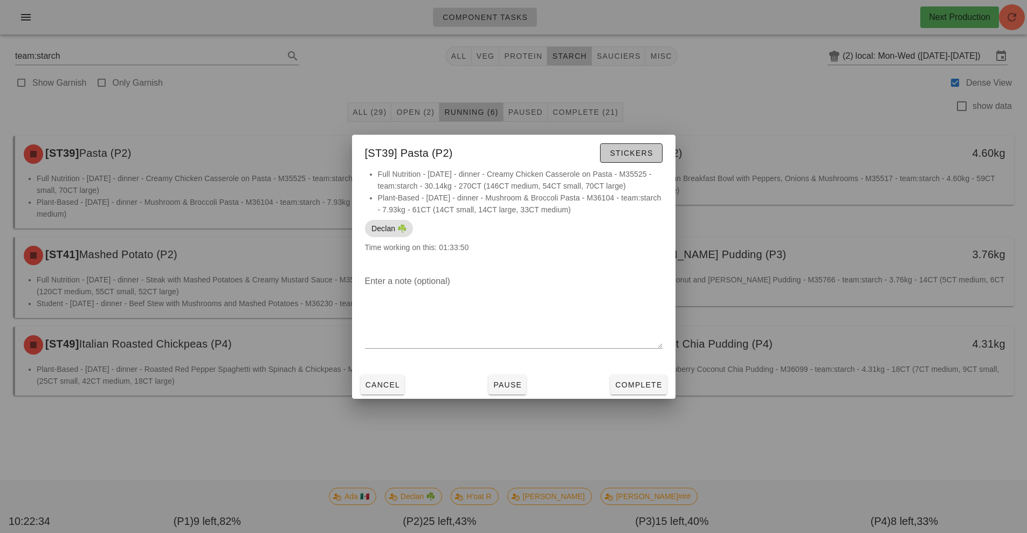
click at [645, 154] on span "Stickers" at bounding box center [631, 153] width 44 height 9
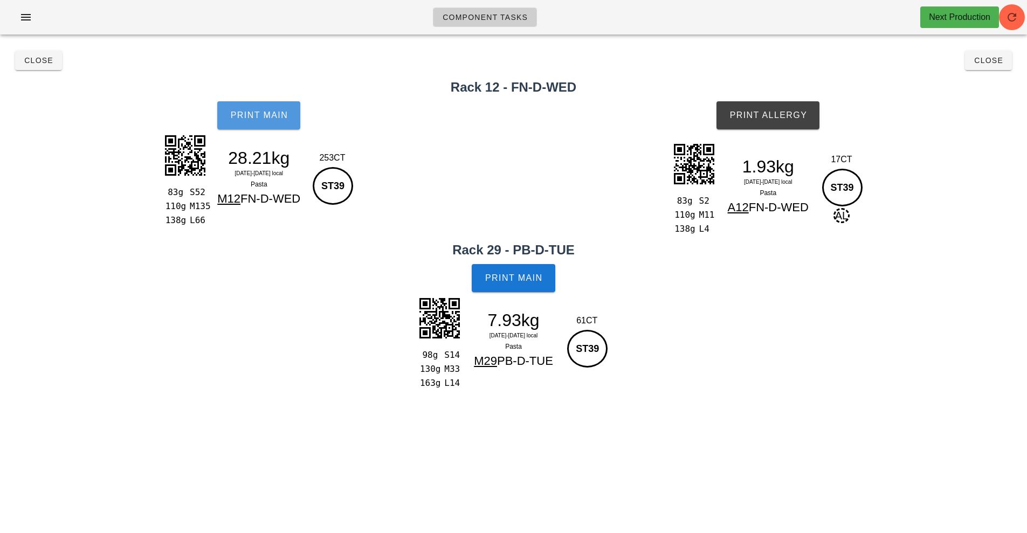
click at [277, 121] on button "Print Main" at bounding box center [258, 115] width 83 height 28
click at [273, 128] on button "Print Main" at bounding box center [258, 115] width 83 height 28
click at [274, 120] on button "Print Main" at bounding box center [258, 115] width 83 height 28
click at [547, 268] on button "Print Main" at bounding box center [513, 278] width 83 height 28
click at [776, 125] on button "Print Allergy" at bounding box center [767, 115] width 103 height 28
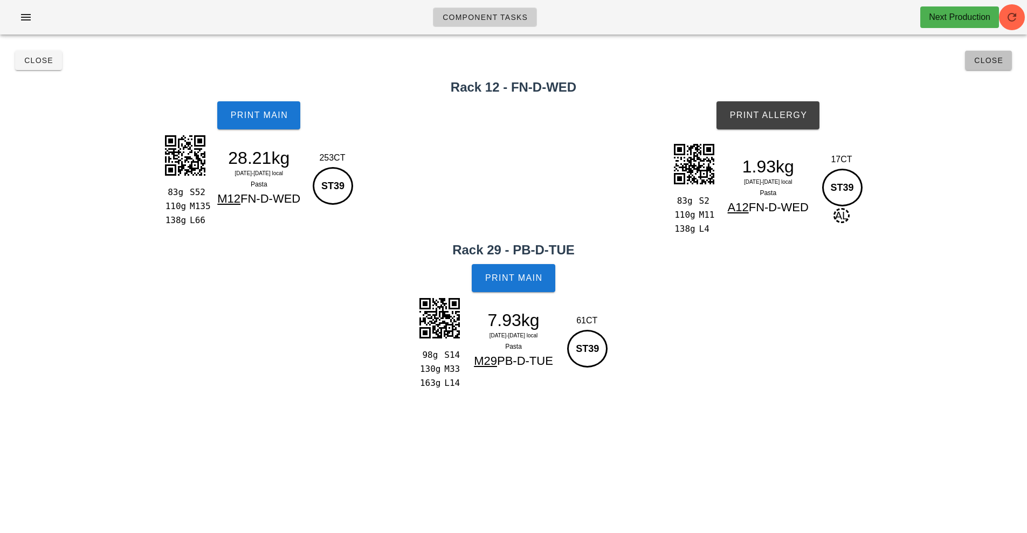
click at [987, 59] on span "Close" at bounding box center [989, 60] width 30 height 9
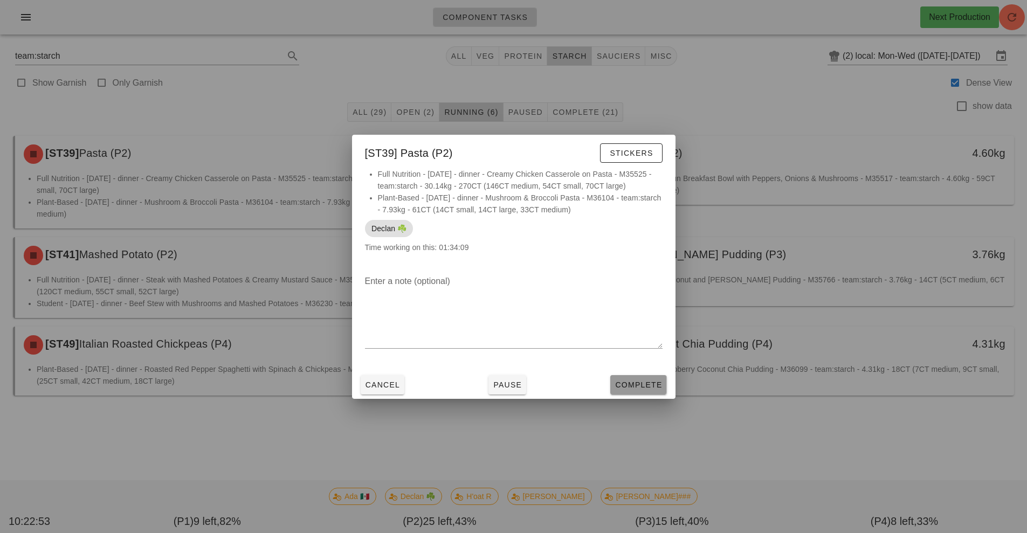
click at [650, 382] on span "Complete" at bounding box center [638, 385] width 47 height 9
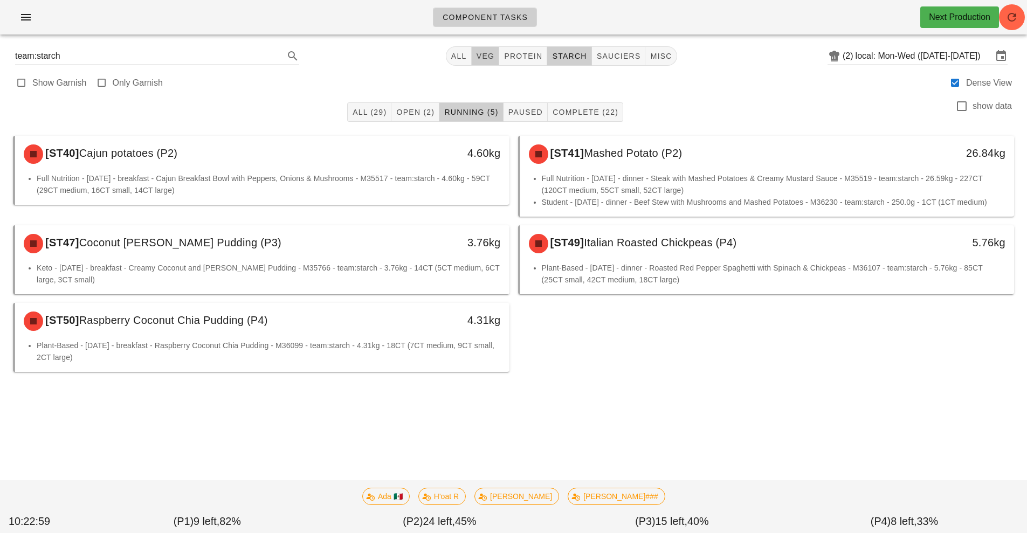
click at [495, 63] on button "veg" at bounding box center [486, 55] width 28 height 19
type input "team:veg"
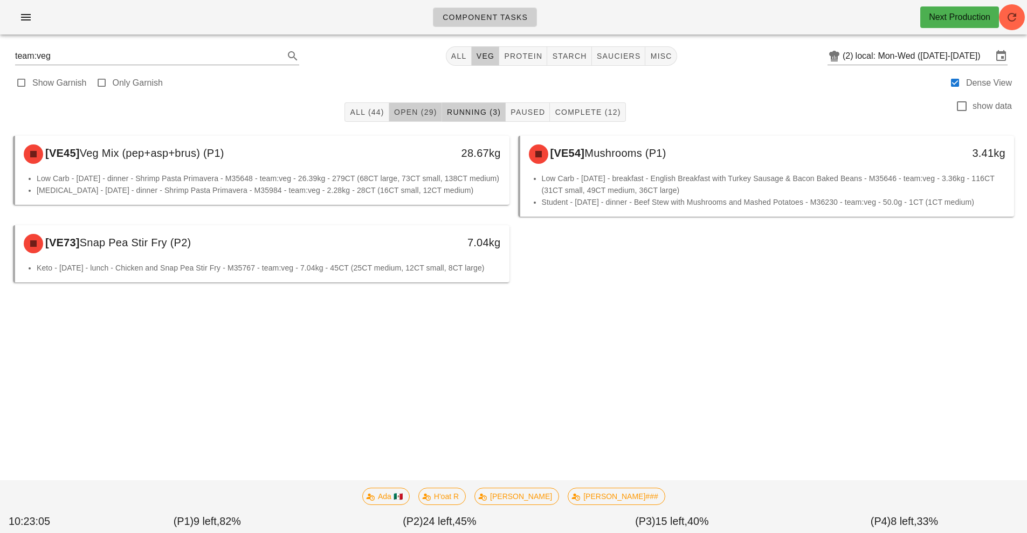
click at [421, 112] on span "Open (29)" at bounding box center [416, 112] width 44 height 9
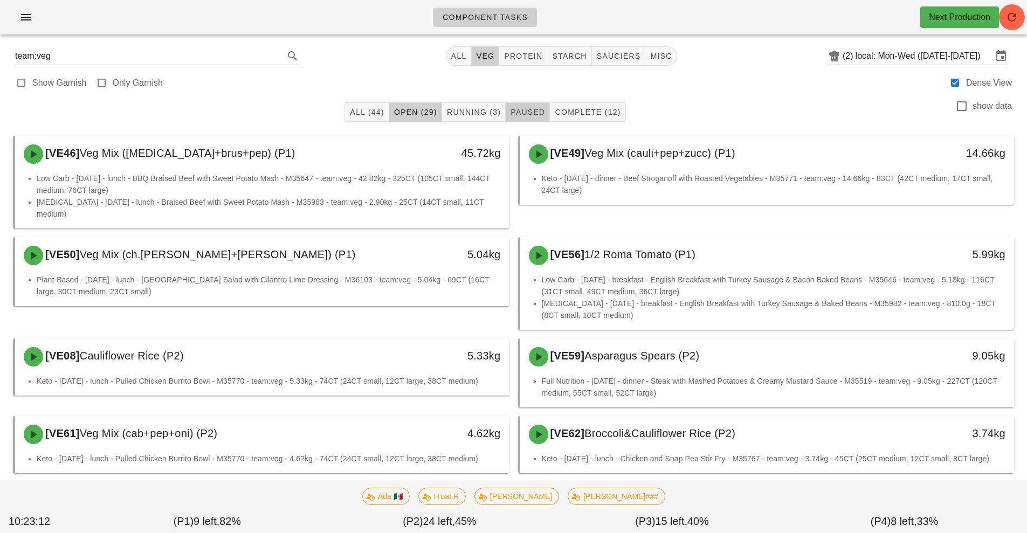
click at [534, 108] on span "Paused" at bounding box center [527, 112] width 35 height 9
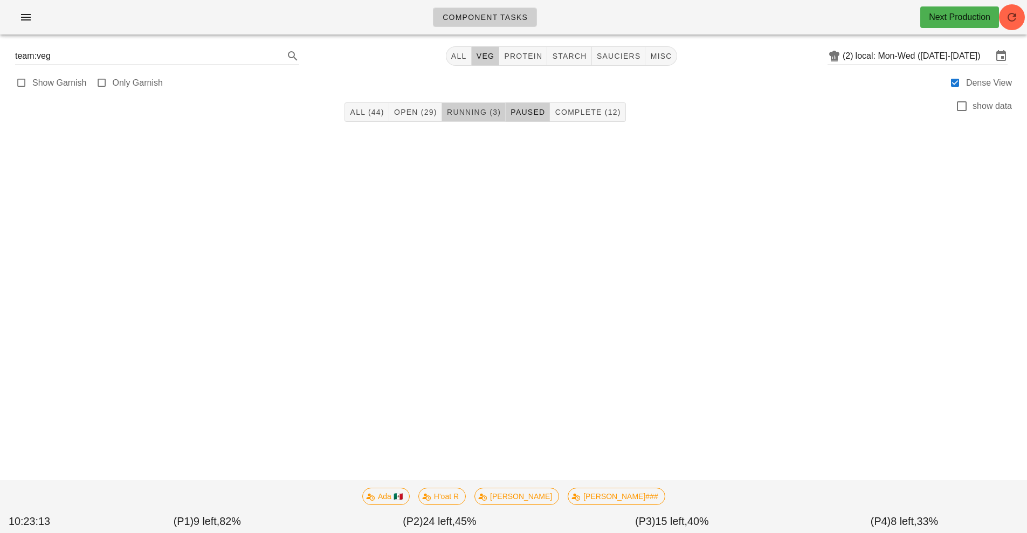
click at [468, 112] on span "Running (3)" at bounding box center [473, 112] width 54 height 9
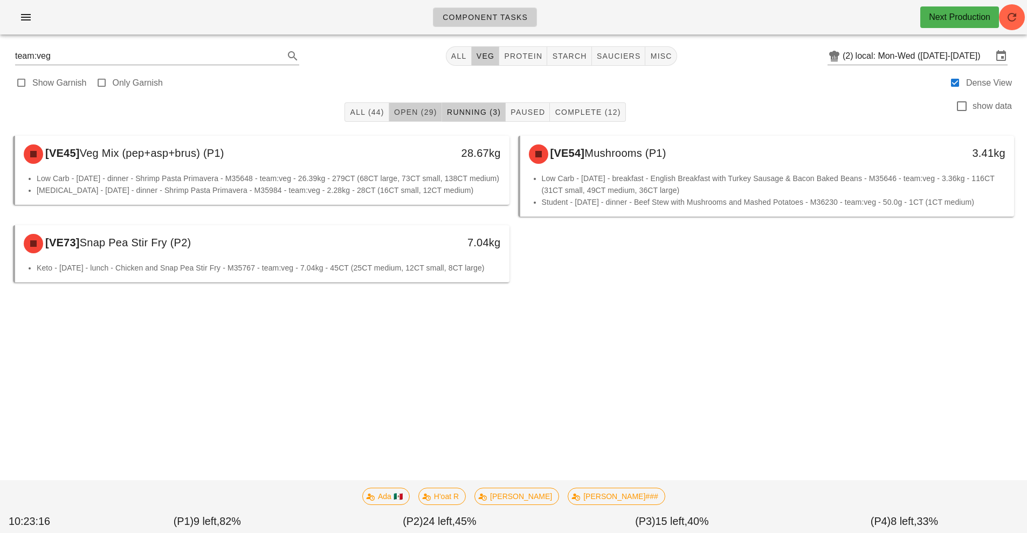
click at [418, 105] on button "Open (29)" at bounding box center [415, 111] width 53 height 19
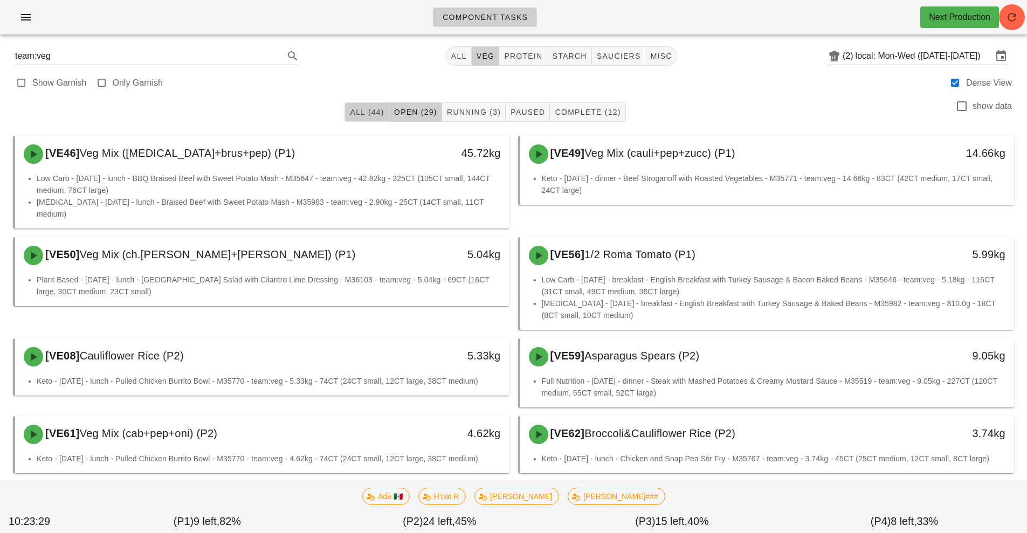
click at [371, 111] on span "All (44)" at bounding box center [366, 112] width 35 height 9
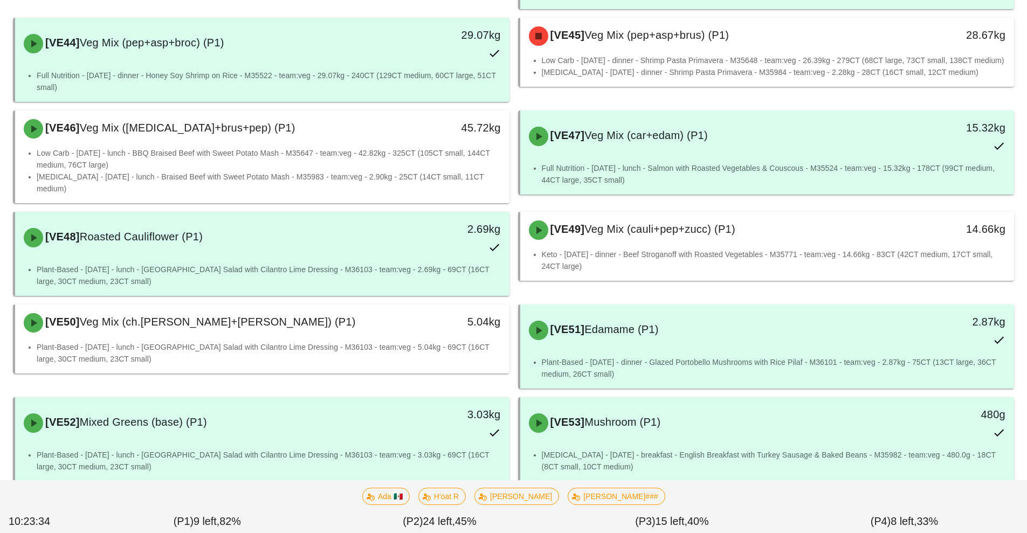
scroll to position [259, 0]
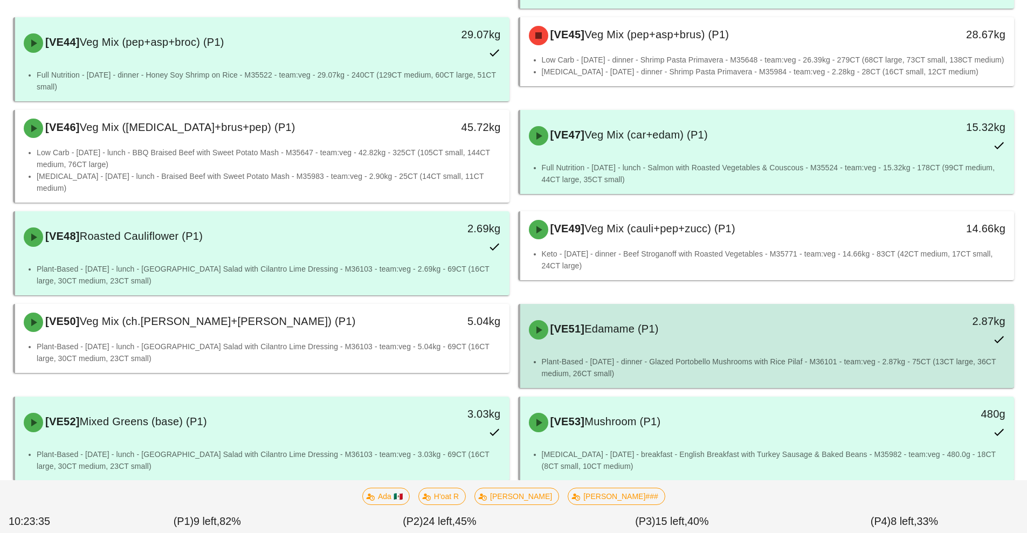
click at [616, 315] on div "[VE51] Edamame (P1)" at bounding box center [705, 330] width 367 height 32
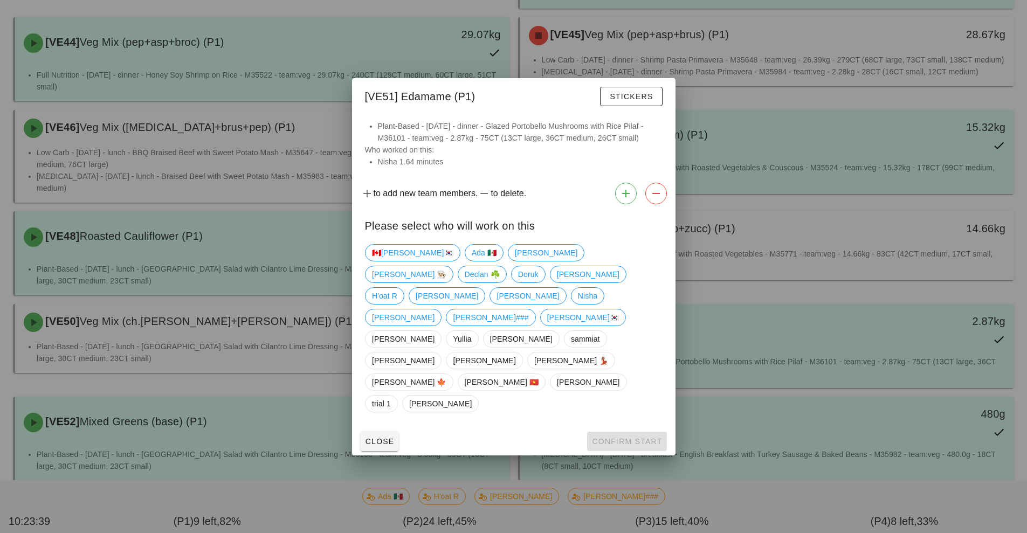
click at [618, 428] on div "Close Confirm Start" at bounding box center [513, 442] width 323 height 28
click at [570, 302] on span "Nisha" at bounding box center [586, 295] width 33 height 17
click at [629, 437] on span "Confirm Start" at bounding box center [626, 441] width 71 height 9
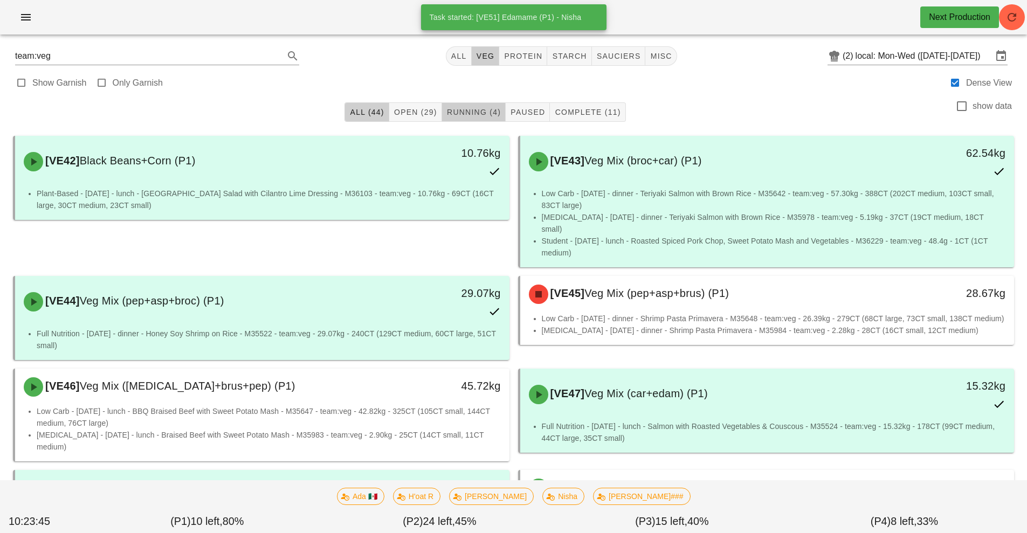
click at [474, 113] on span "Running (4)" at bounding box center [473, 112] width 54 height 9
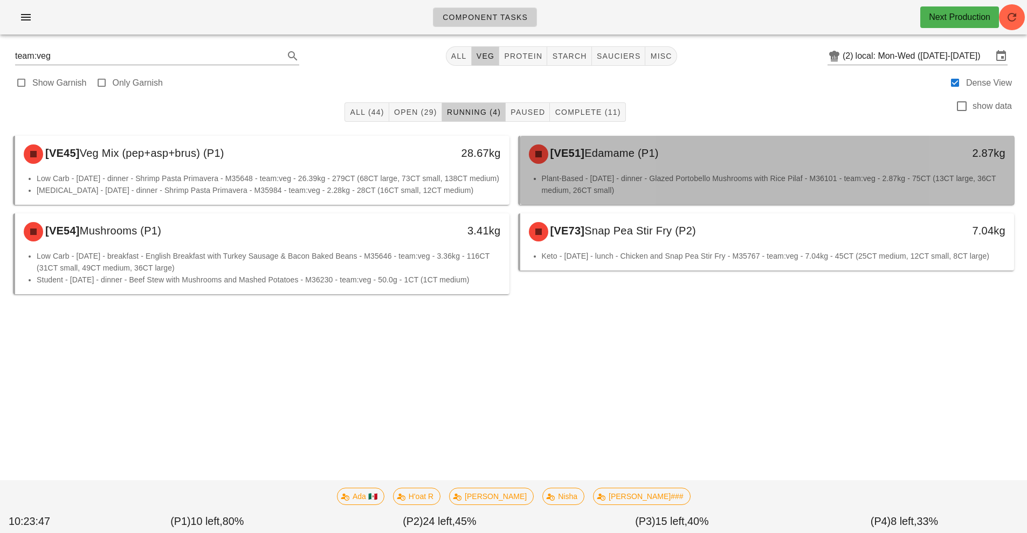
click at [683, 167] on div "[VE51] Edamame (P1)" at bounding box center [705, 154] width 367 height 32
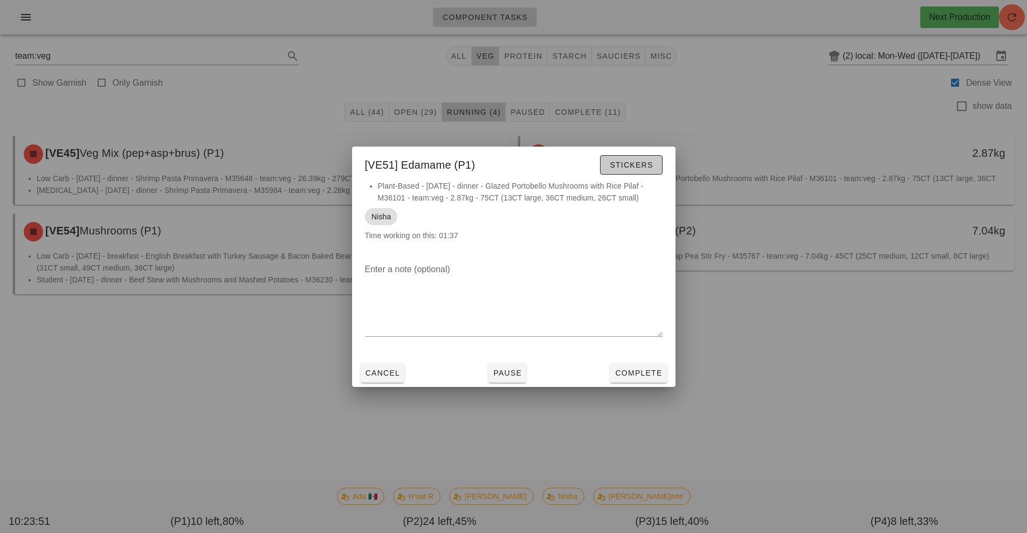
click at [647, 169] on span "Stickers" at bounding box center [631, 165] width 44 height 9
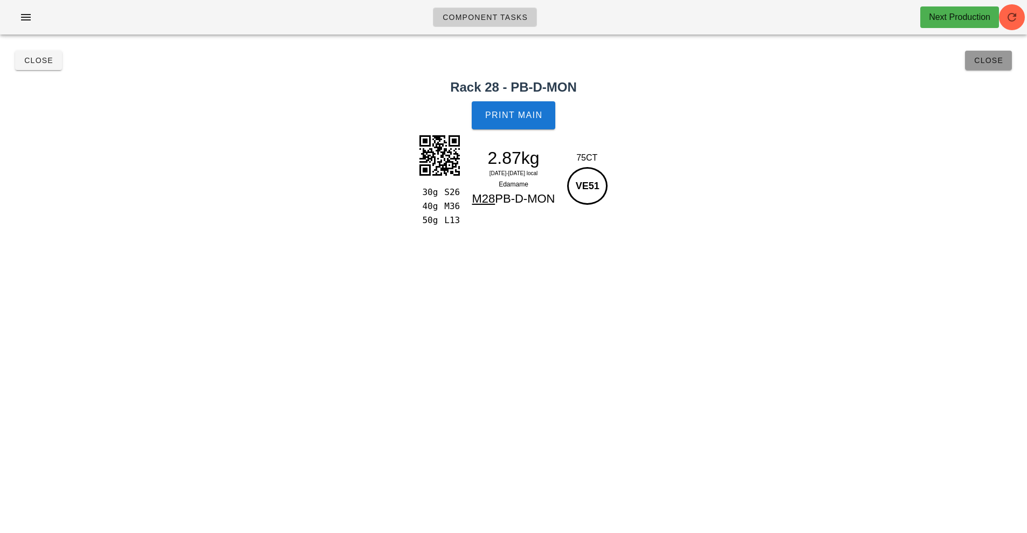
click at [1001, 65] on button "Close" at bounding box center [988, 60] width 47 height 19
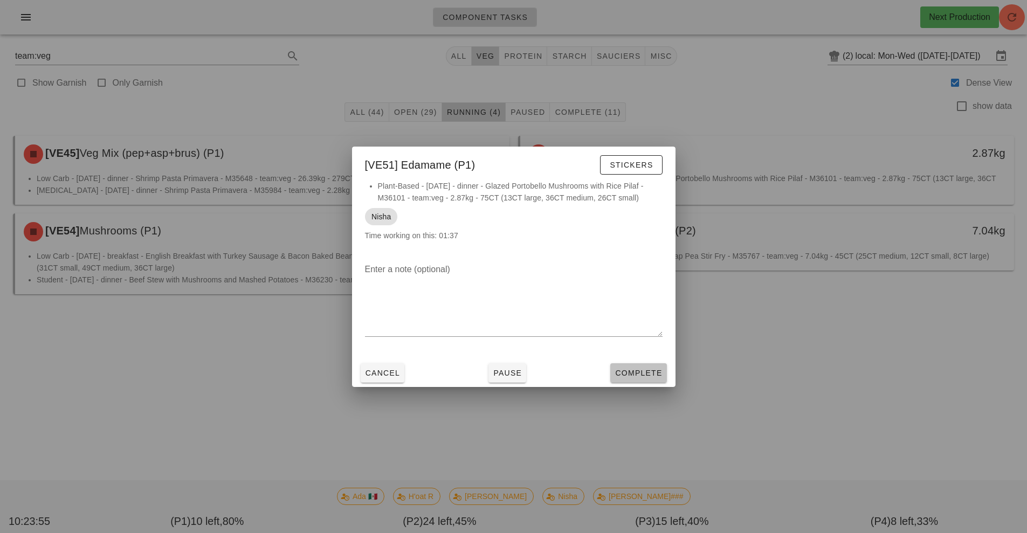
click at [649, 364] on button "Complete" at bounding box center [638, 372] width 56 height 19
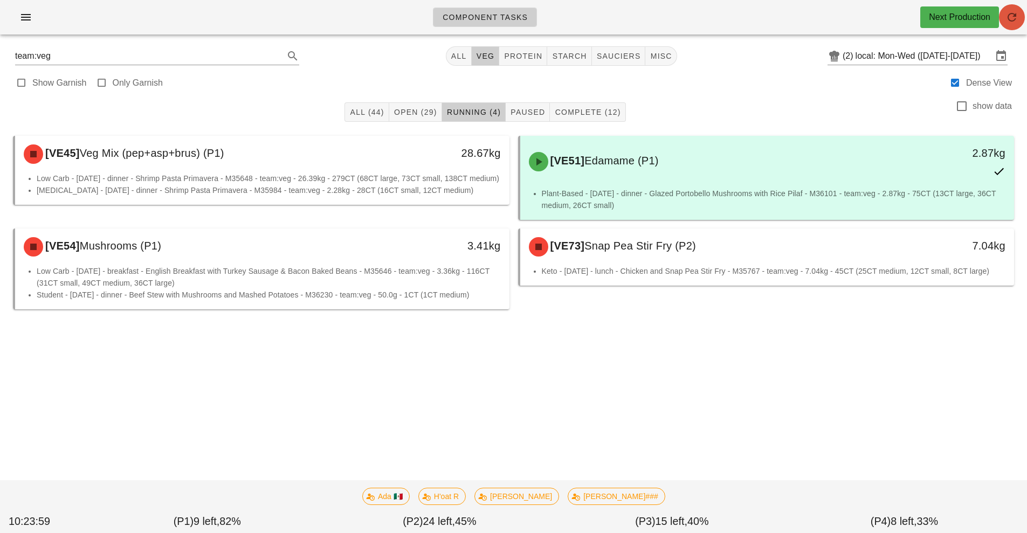
click at [1010, 29] on button "button" at bounding box center [1012, 17] width 26 height 26
click at [1016, 20] on div "Component Tasks Next Production" at bounding box center [513, 17] width 1027 height 35
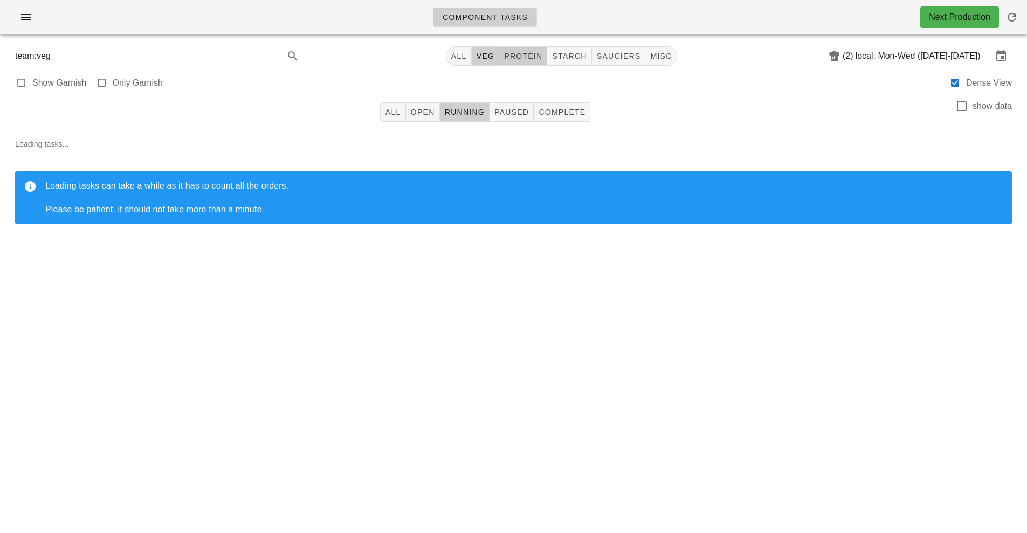
click at [533, 65] on button "protein" at bounding box center [523, 55] width 48 height 19
click at [400, 119] on button "All" at bounding box center [393, 111] width 26 height 19
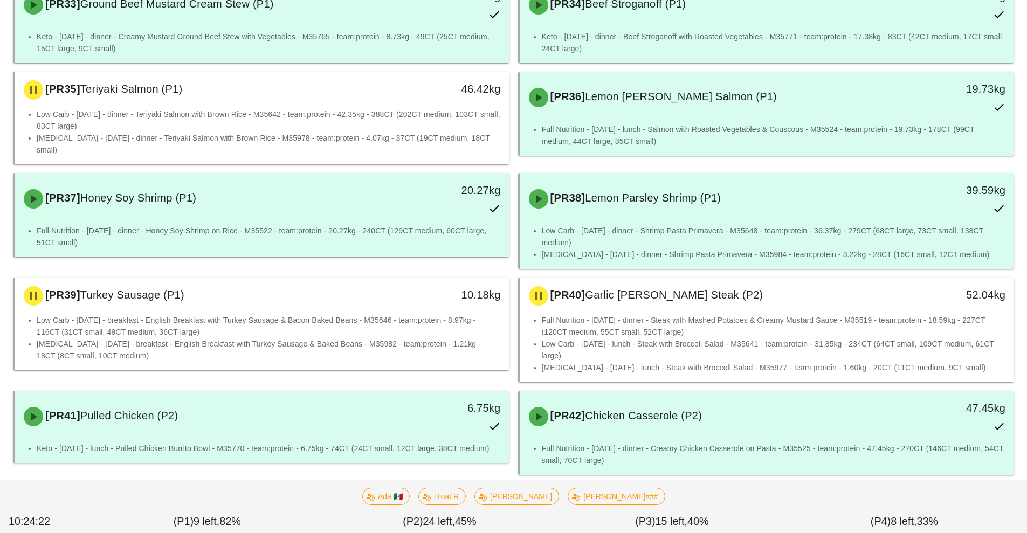
scroll to position [368, 0]
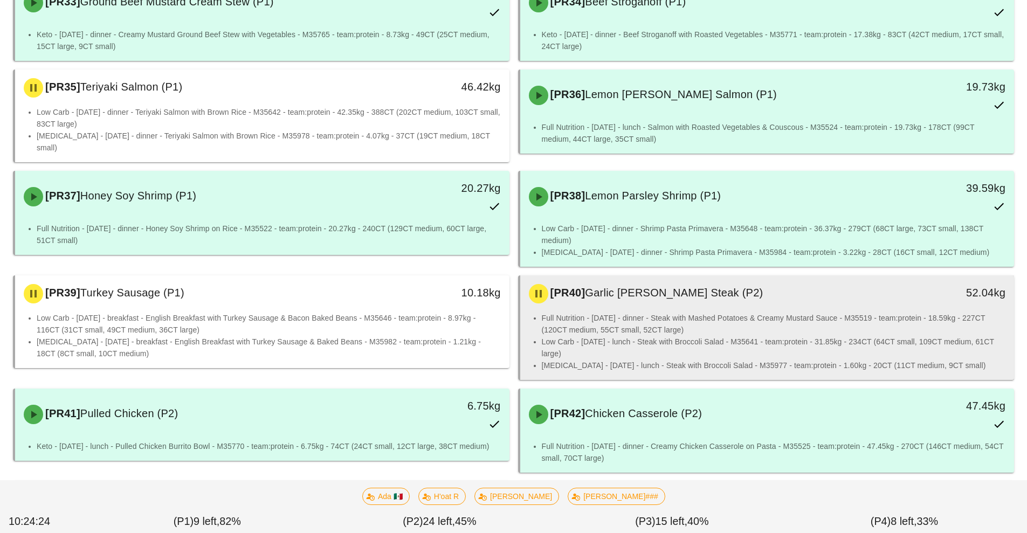
click at [647, 312] on li "Full Nutrition - [DATE] - dinner - Steak with Mashed Potatoes & Creamy Mustard …" at bounding box center [774, 324] width 464 height 24
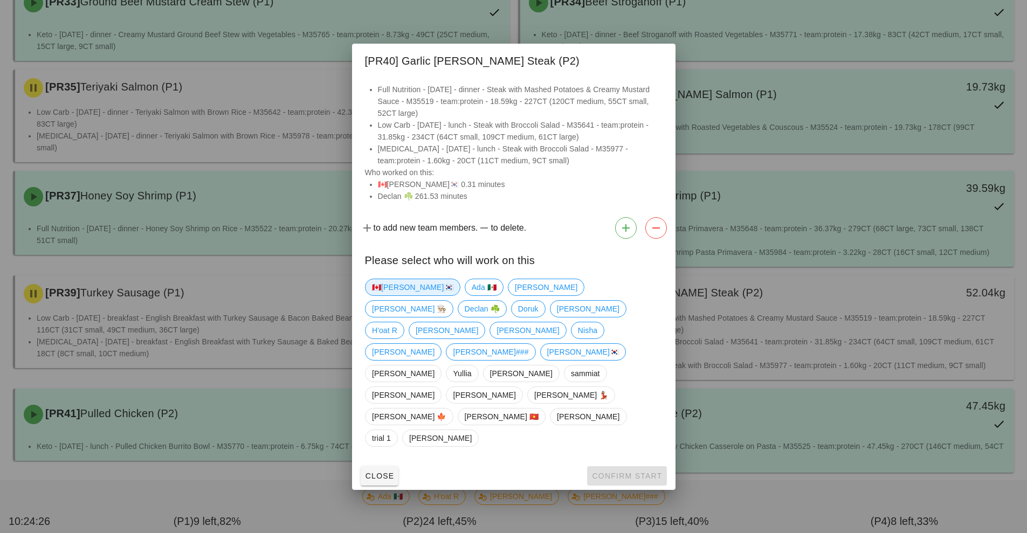
click at [387, 295] on span "🇨🇦[PERSON_NAME]🇰🇷" at bounding box center [412, 287] width 81 height 16
click at [628, 472] on span "Confirm Start" at bounding box center [626, 476] width 71 height 9
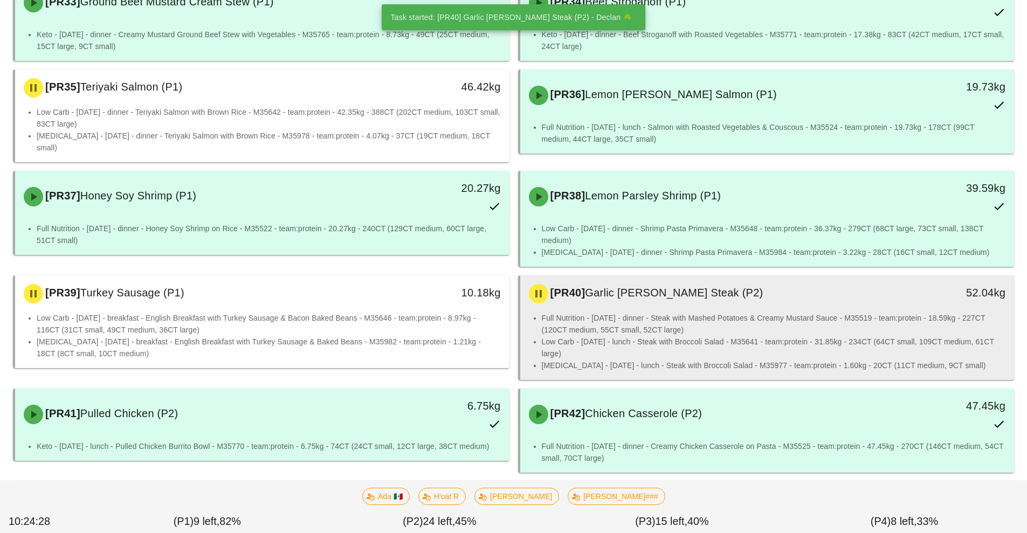
click at [604, 321] on li "Full Nutrition - [DATE] - dinner - Steak with Mashed Potatoes & Creamy Mustard …" at bounding box center [774, 324] width 464 height 24
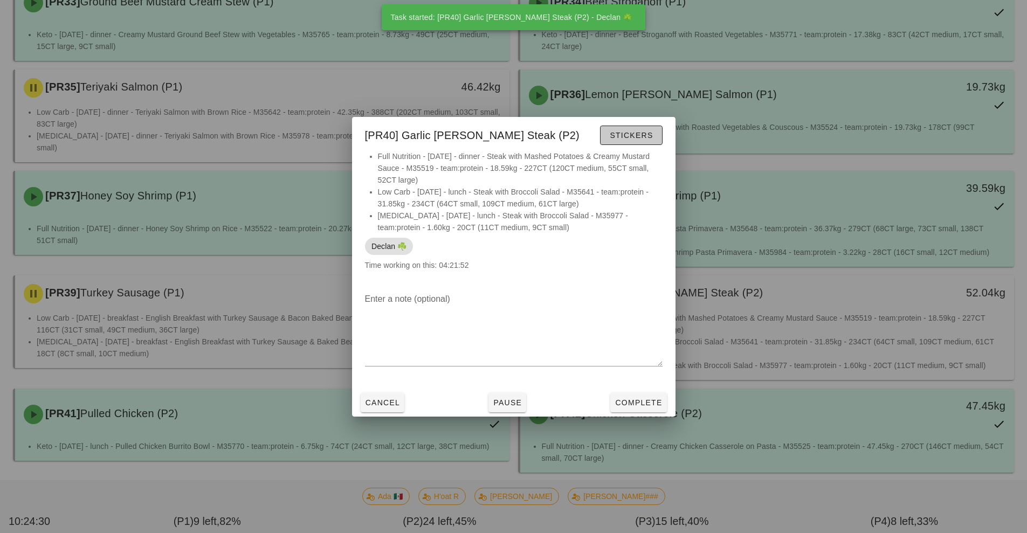
click at [643, 144] on button "Stickers" at bounding box center [631, 135] width 62 height 19
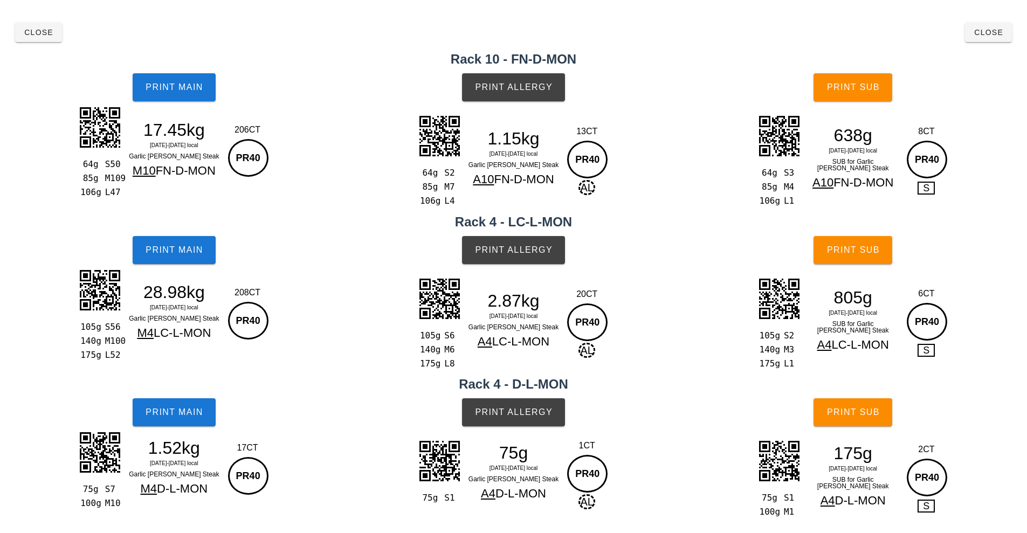
click at [624, 141] on div "64g S2 85g M7 106g L4 1.15kg [DATE]-[DATE] local Garlic [PERSON_NAME] Steak A10…" at bounding box center [514, 161] width 348 height 107
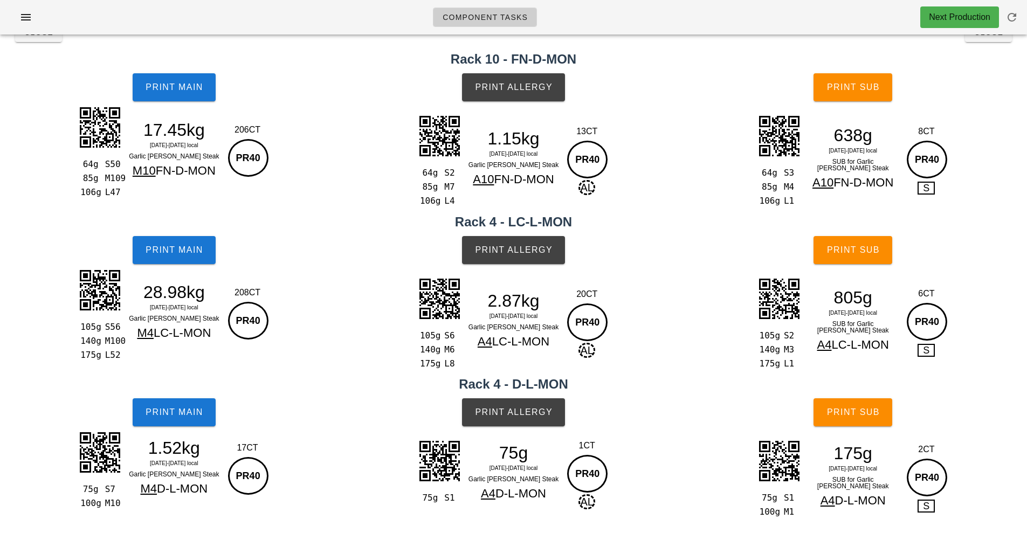
scroll to position [28, 0]
click at [189, 91] on span "Print Main" at bounding box center [174, 87] width 58 height 10
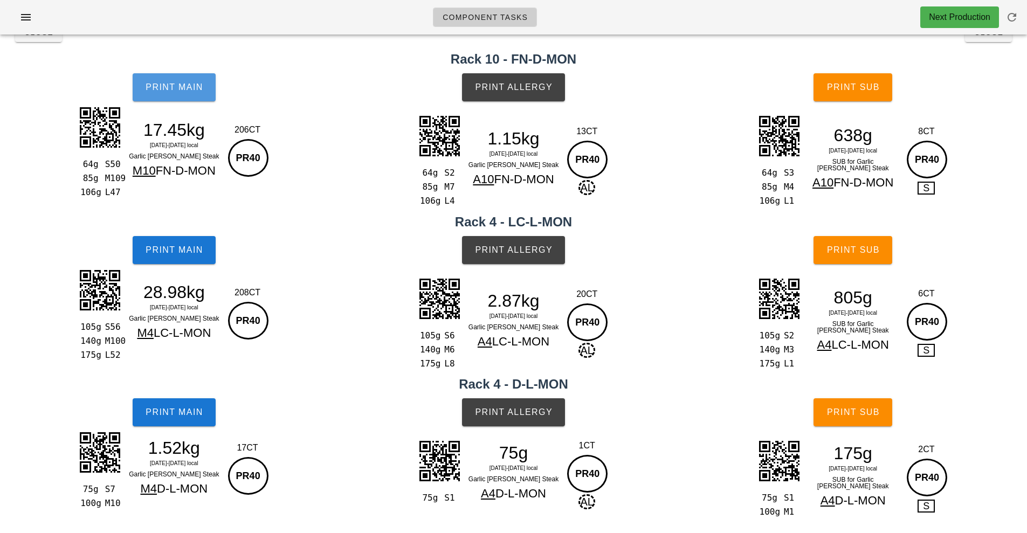
click at [197, 98] on button "Print Main" at bounding box center [174, 87] width 83 height 28
click at [187, 97] on button "Print Main" at bounding box center [174, 87] width 83 height 28
click at [197, 93] on button "Print Main" at bounding box center [174, 87] width 83 height 28
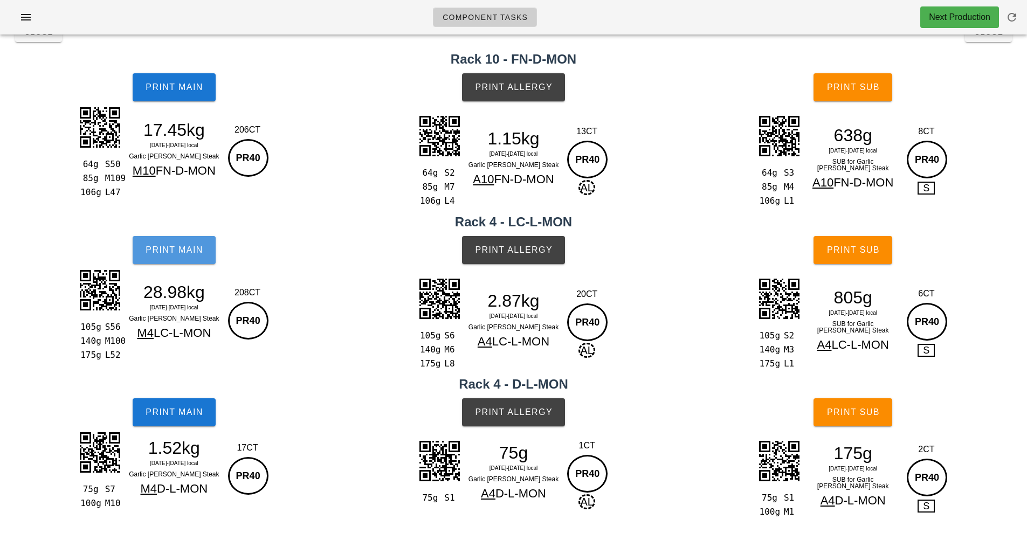
click at [168, 257] on button "Print Main" at bounding box center [174, 250] width 83 height 28
click at [184, 251] on span "Print Main" at bounding box center [174, 250] width 58 height 10
click at [195, 252] on div "Print Main" at bounding box center [174, 250] width 348 height 41
click at [195, 252] on span "Print Main" at bounding box center [174, 250] width 58 height 10
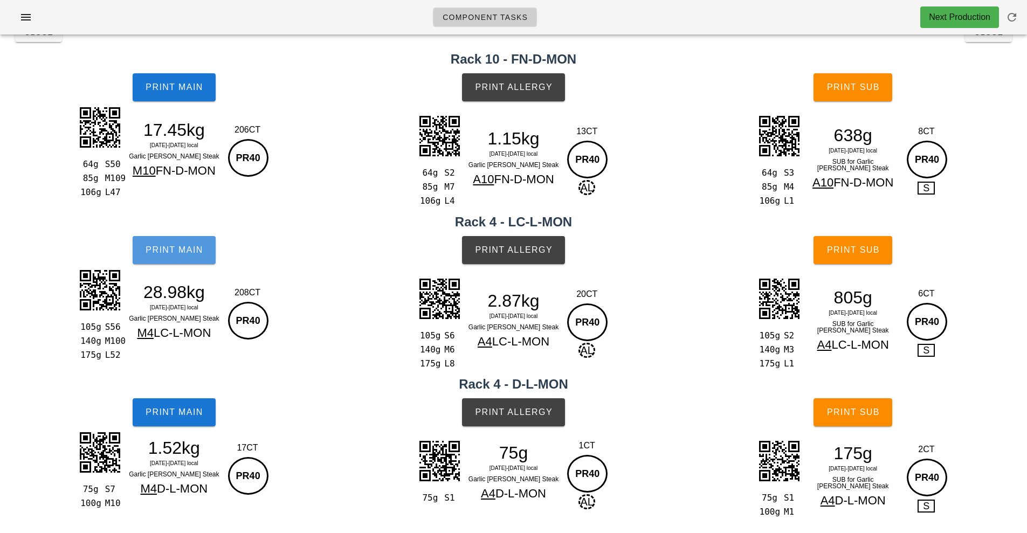
click at [197, 261] on button "Print Main" at bounding box center [174, 250] width 83 height 28
click at [213, 258] on button "Print Main" at bounding box center [174, 250] width 83 height 28
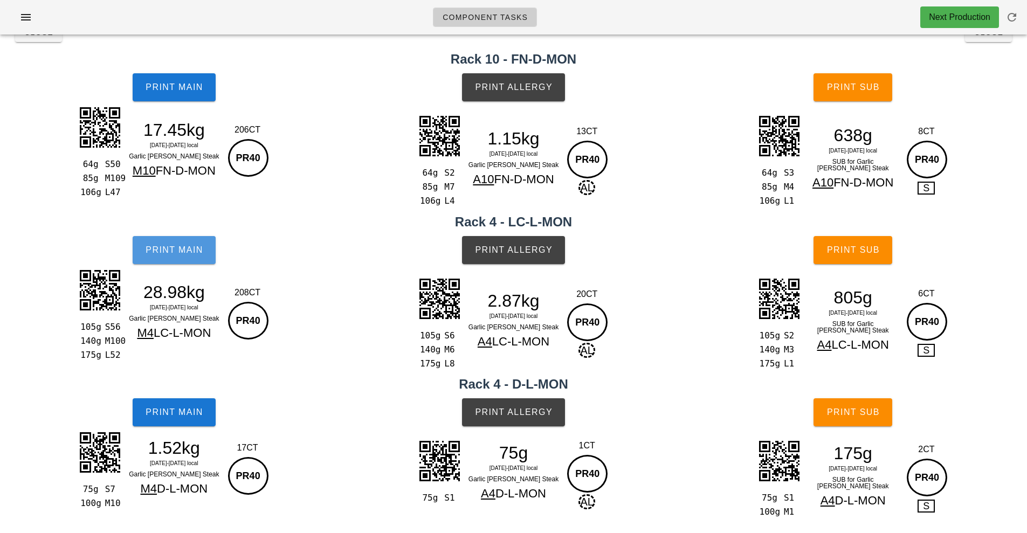
click at [195, 252] on span "Print Main" at bounding box center [174, 250] width 58 height 10
click at [178, 416] on span "Print Main" at bounding box center [174, 413] width 58 height 10
click at [194, 421] on button "Print Main" at bounding box center [174, 412] width 83 height 28
click at [555, 77] on button "Print Allergy" at bounding box center [513, 87] width 103 height 28
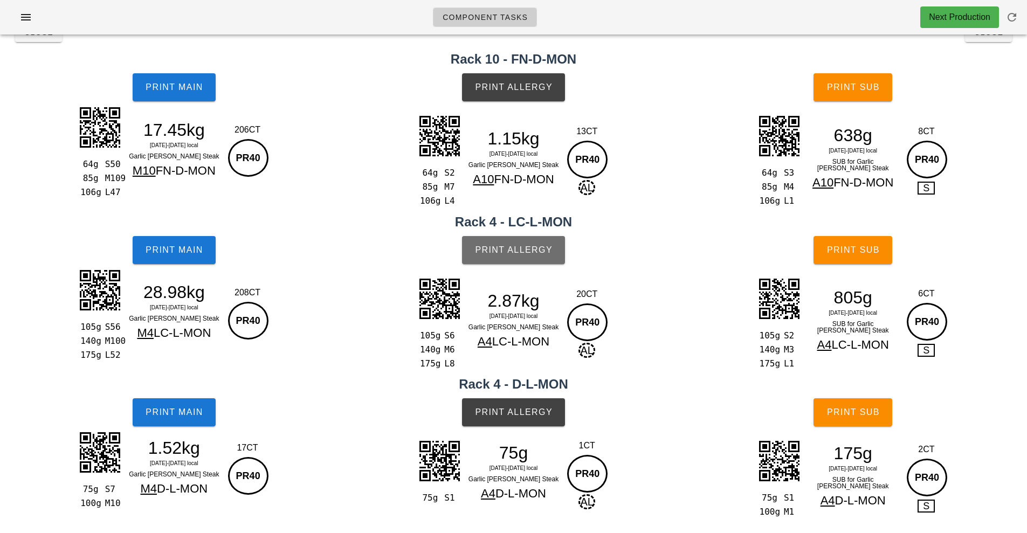
click at [542, 252] on span "Print Allergy" at bounding box center [513, 250] width 78 height 10
click at [559, 407] on button "Print Allergy" at bounding box center [513, 412] width 103 height 28
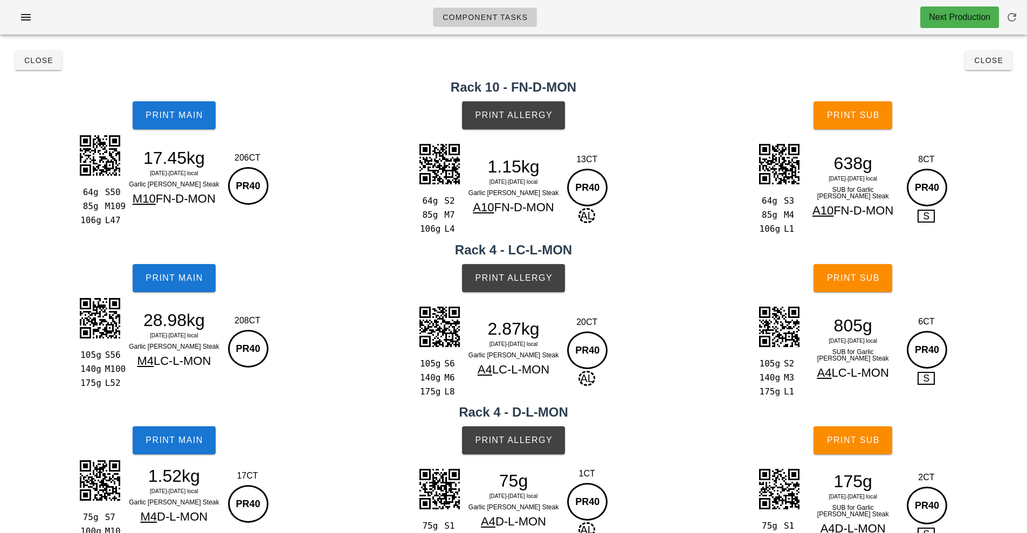
click at [993, 80] on h2 "Rack 10 - FN-D-MON" at bounding box center [513, 87] width 1014 height 19
click at [986, 63] on span "Close" at bounding box center [989, 60] width 30 height 9
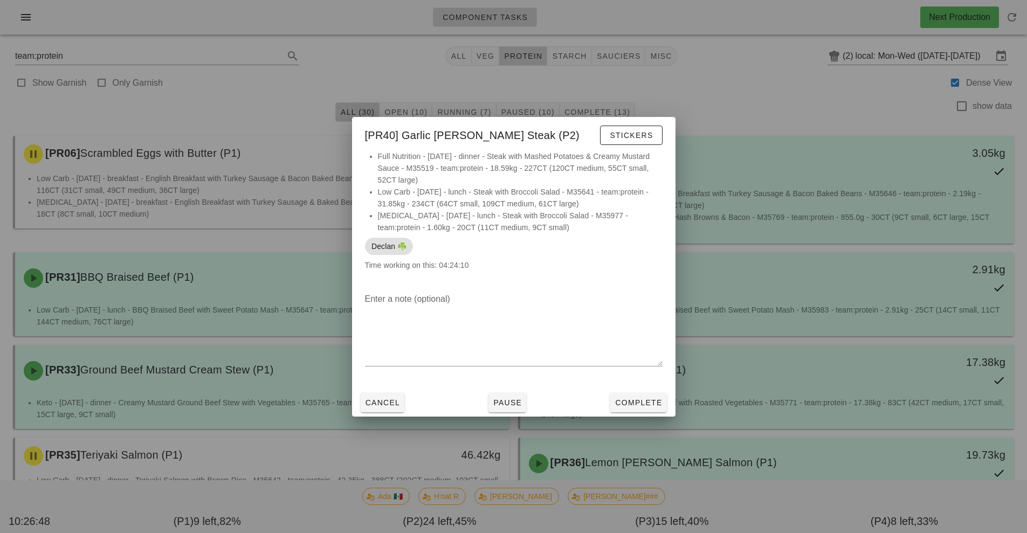
click at [739, 117] on div at bounding box center [513, 266] width 1027 height 533
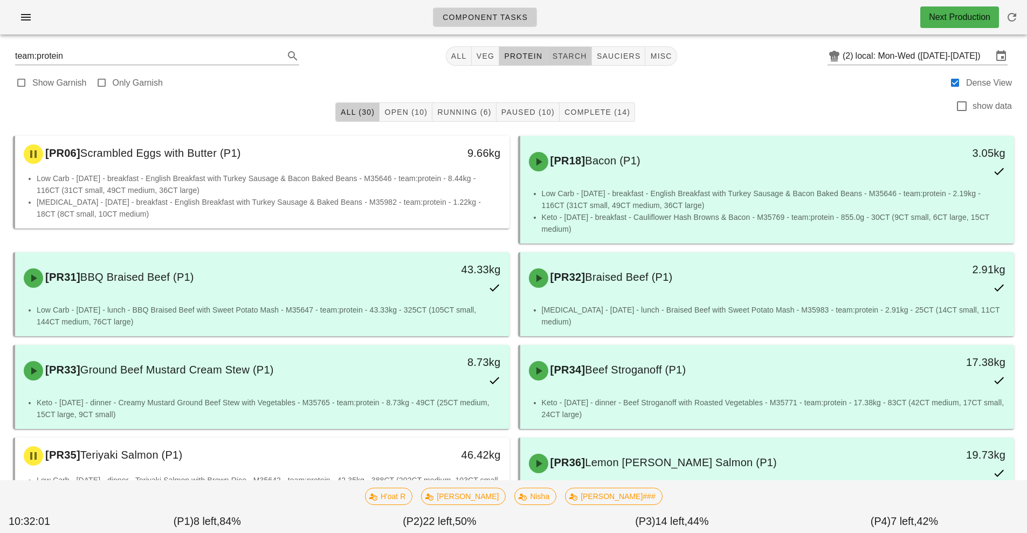
click at [577, 59] on span "starch" at bounding box center [569, 56] width 35 height 9
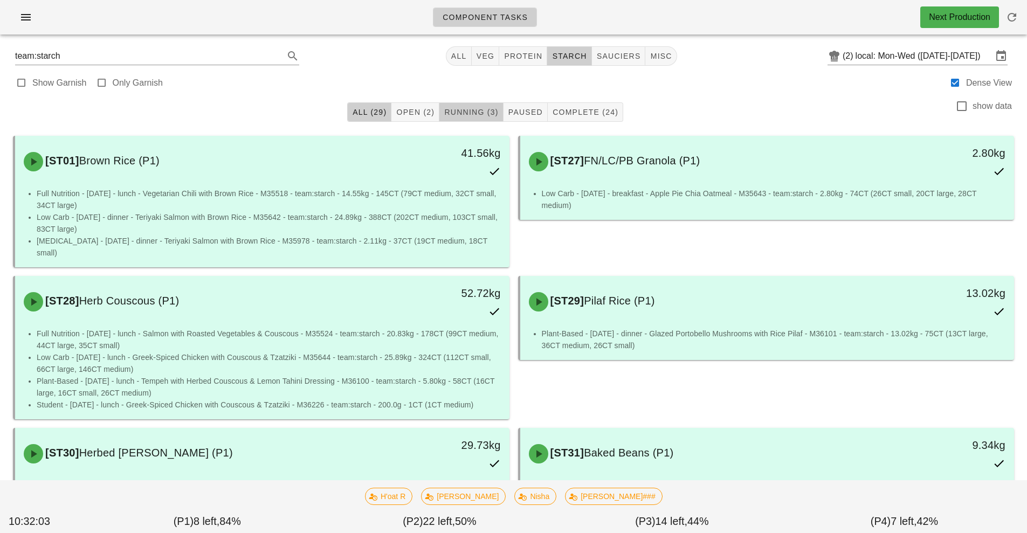
click at [463, 108] on span "Running (3)" at bounding box center [471, 112] width 54 height 9
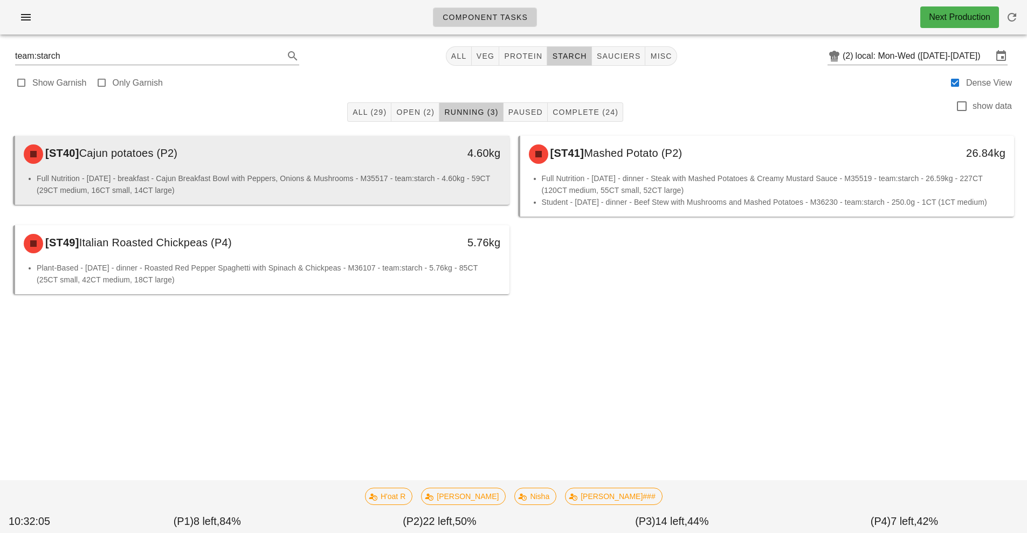
click at [436, 174] on li "Full Nutrition - [DATE] - breakfast - Cajun Breakfast Bowl with Peppers, Onions…" at bounding box center [269, 185] width 464 height 24
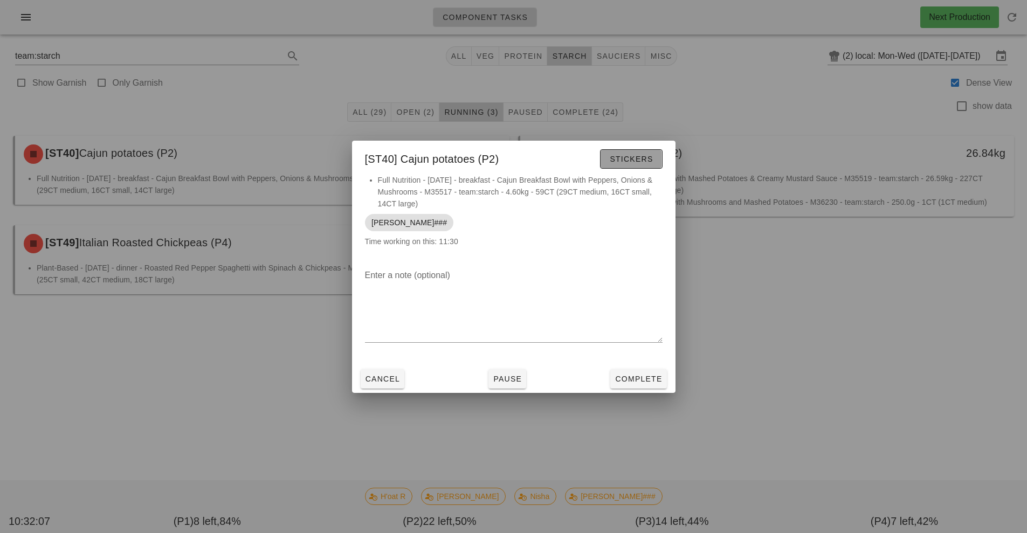
click at [623, 162] on span "Stickers" at bounding box center [631, 159] width 44 height 9
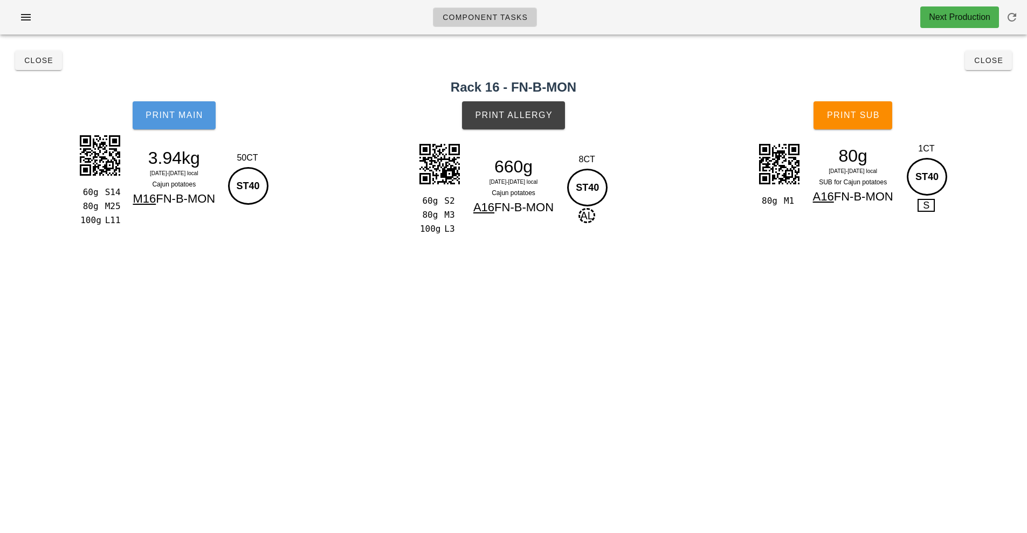
click at [182, 128] on button "Print Main" at bounding box center [174, 115] width 83 height 28
click at [519, 123] on button "Print Allergy" at bounding box center [513, 115] width 103 height 28
click at [871, 118] on span "Print Sub" at bounding box center [852, 116] width 53 height 10
click at [31, 59] on span "Close" at bounding box center [39, 60] width 30 height 9
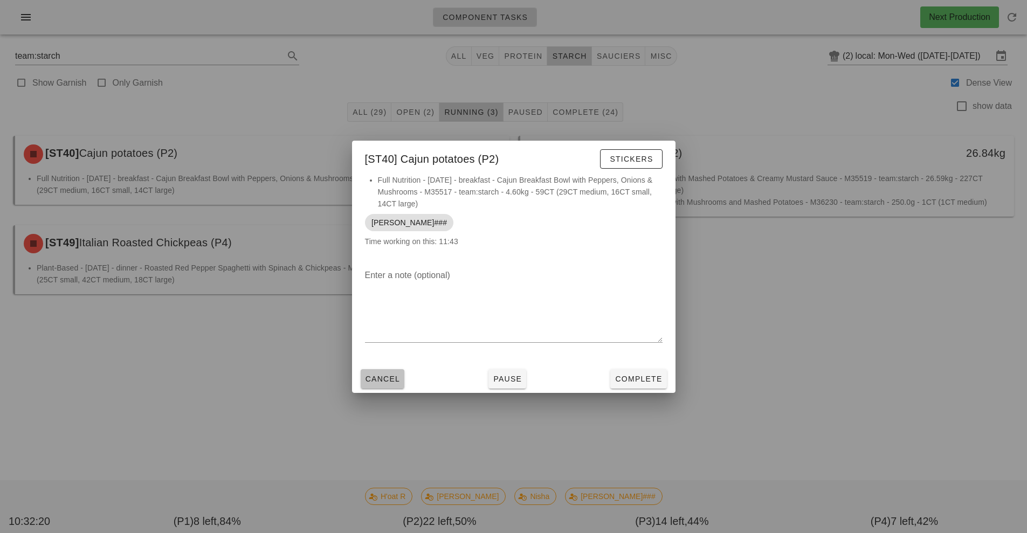
click at [377, 377] on span "Cancel" at bounding box center [383, 379] width 36 height 9
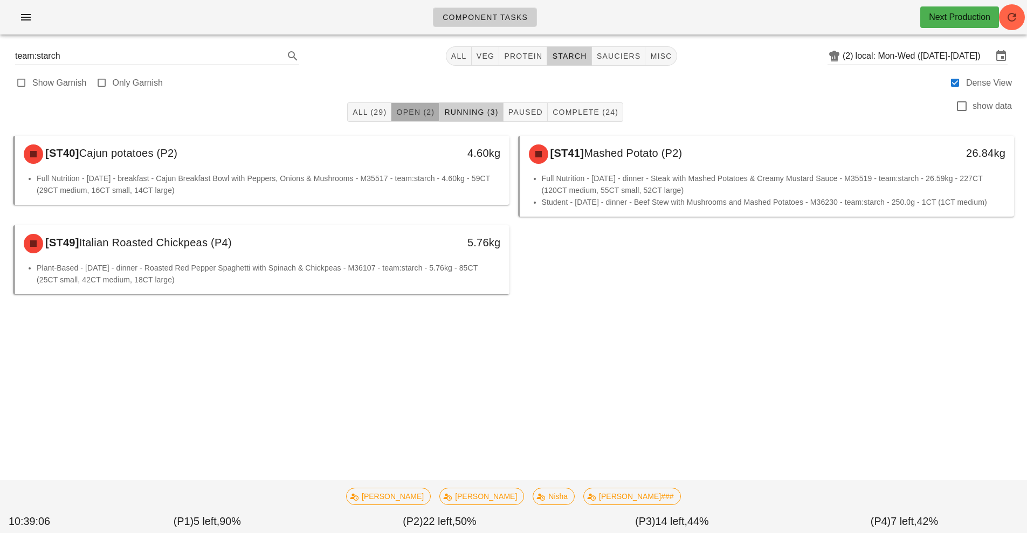
click at [428, 108] on span "Open (2)" at bounding box center [415, 112] width 39 height 9
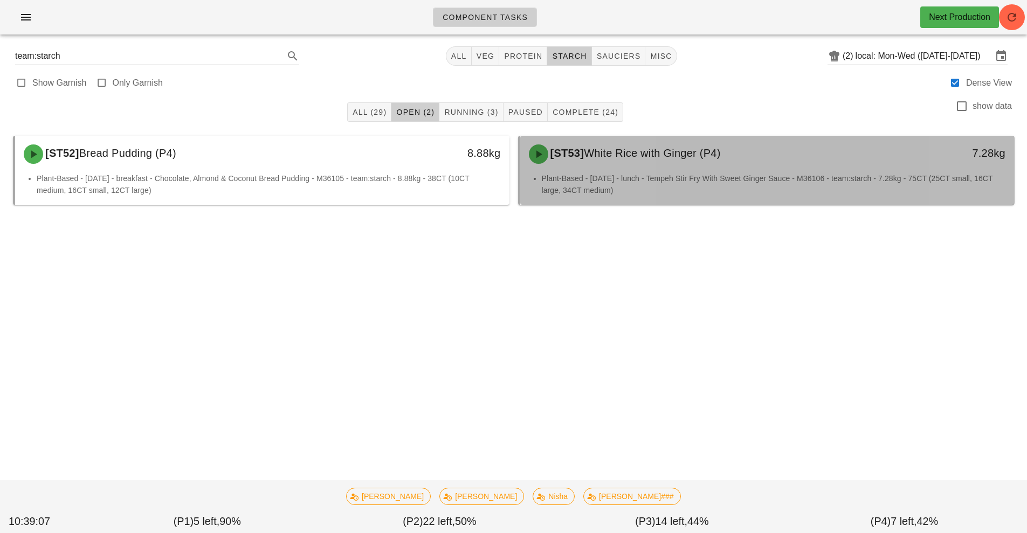
click at [630, 163] on div "[ST53] White Rice with Ginger (P4)" at bounding box center [705, 154] width 367 height 32
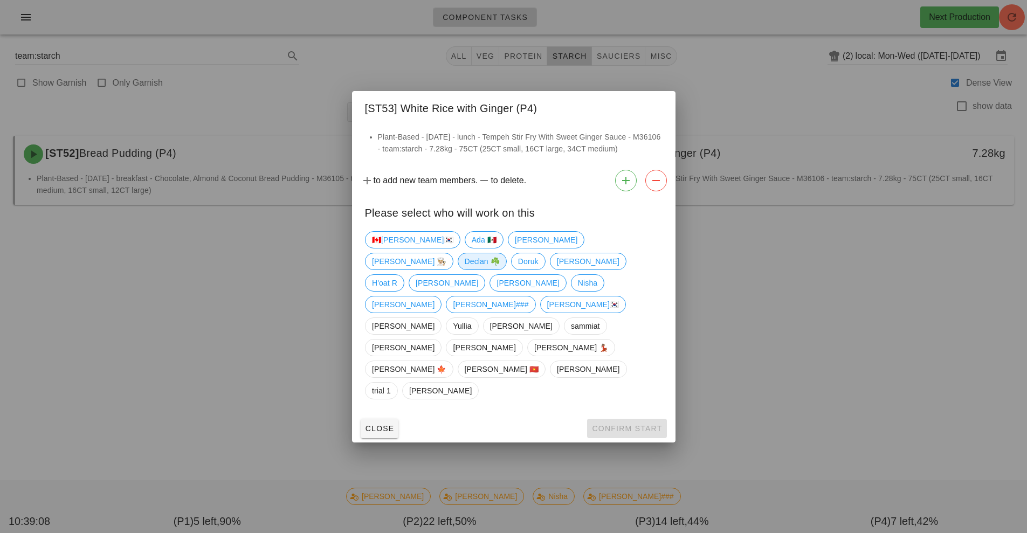
click at [499, 270] on span "Declan ☘️" at bounding box center [481, 261] width 35 height 16
click at [637, 424] on span "Confirm Start" at bounding box center [626, 428] width 71 height 9
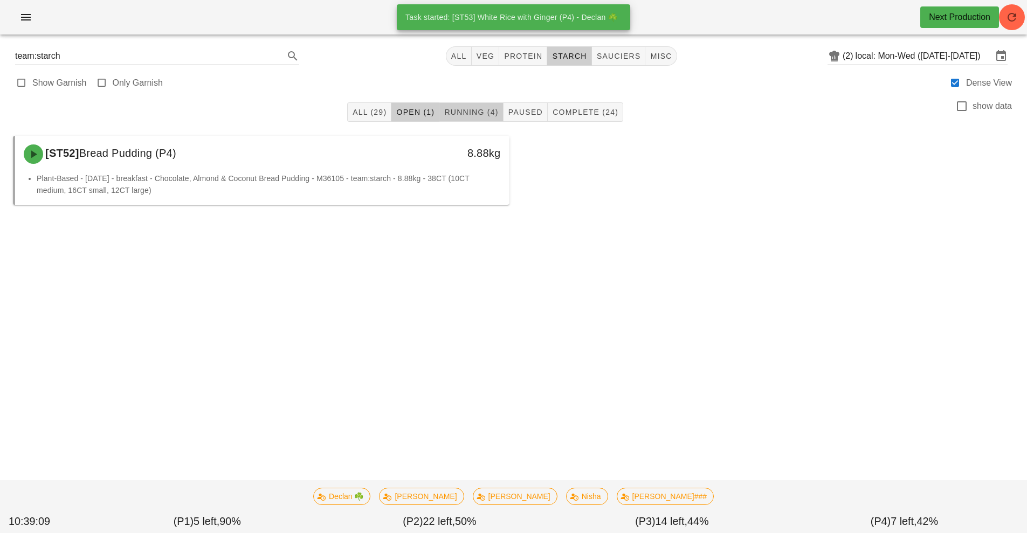
click at [499, 116] on button "Running (4)" at bounding box center [471, 111] width 64 height 19
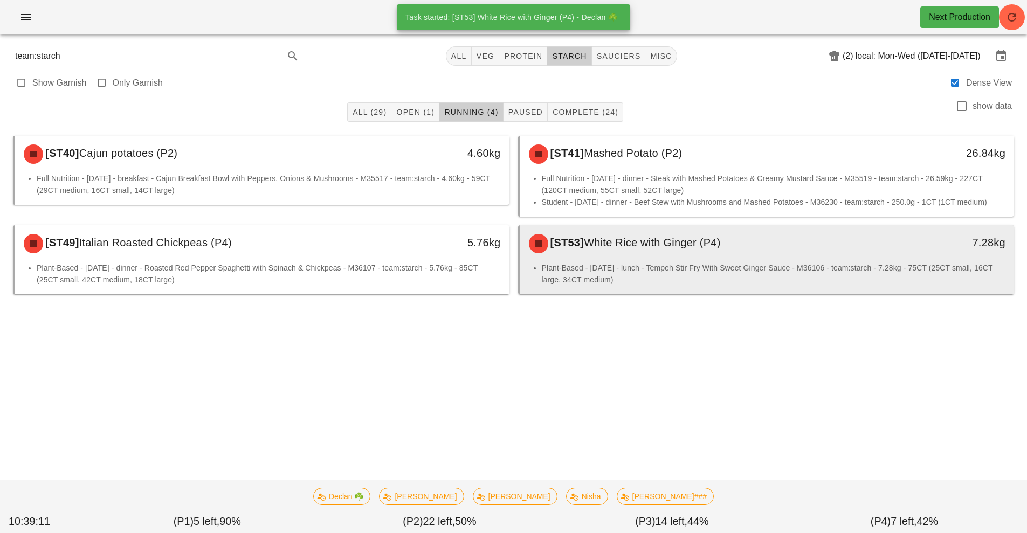
click at [678, 271] on li "Plant-Based - [DATE] - lunch - Tempeh Stir Fry With Sweet Ginger Sauce - M36106…" at bounding box center [774, 274] width 464 height 24
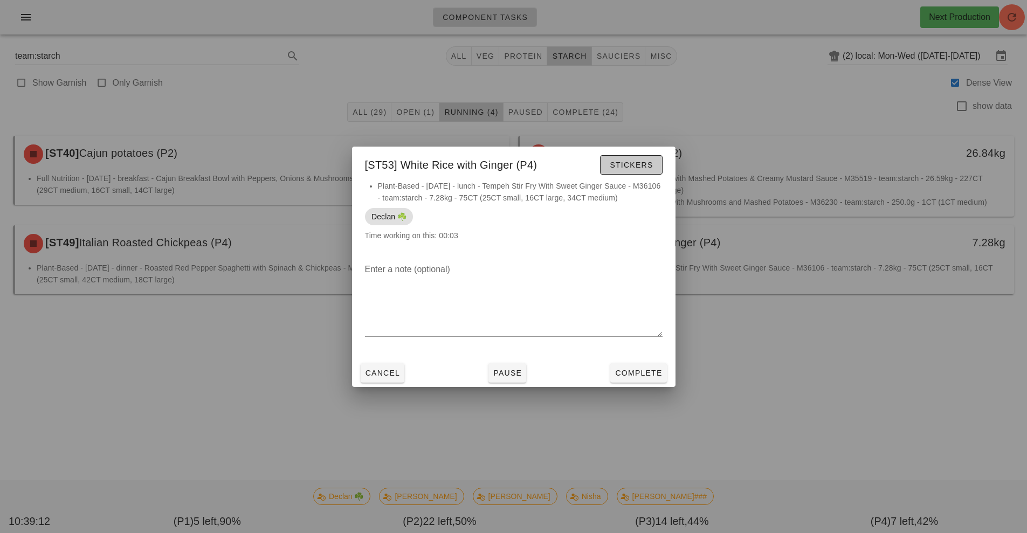
click at [654, 163] on button "Stickers" at bounding box center [631, 164] width 62 height 19
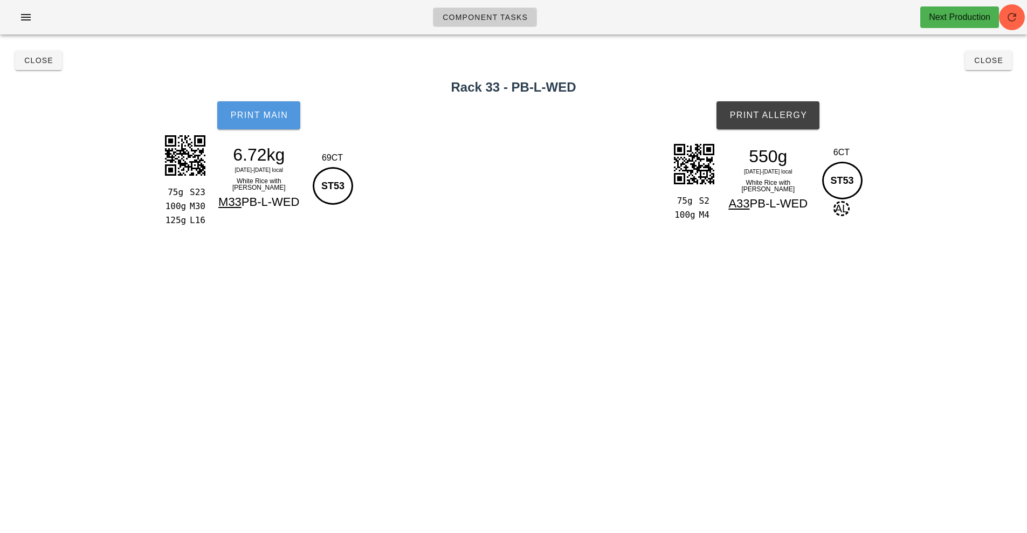
click at [260, 120] on span "Print Main" at bounding box center [259, 116] width 58 height 10
click at [790, 113] on span "Print Allergy" at bounding box center [768, 116] width 78 height 10
click at [44, 60] on span "Close" at bounding box center [39, 60] width 30 height 9
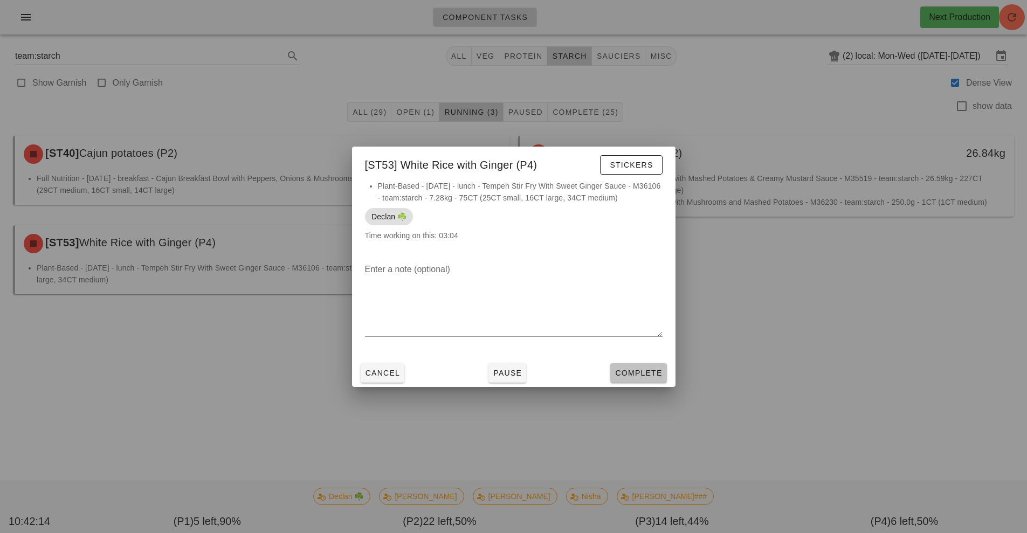
click at [633, 373] on span "Complete" at bounding box center [638, 373] width 47 height 9
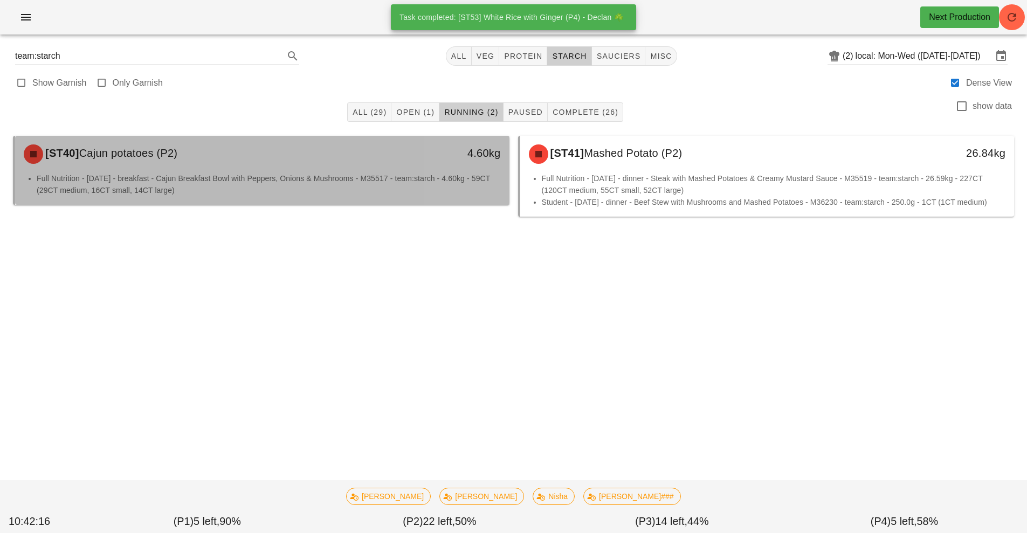
click at [329, 160] on div "[ST40] Cajun potatoes (P2)" at bounding box center [200, 154] width 367 height 32
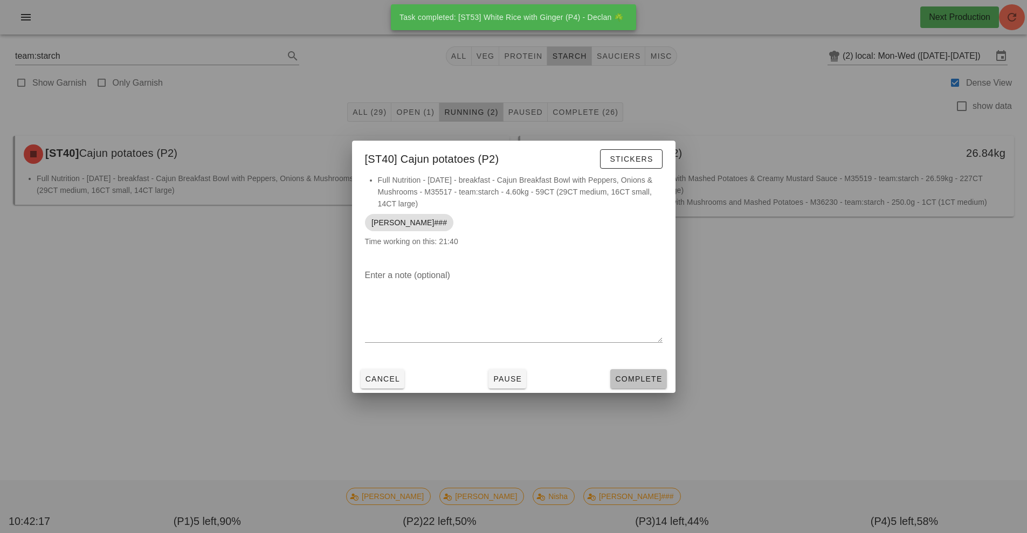
click at [636, 378] on span "Complete" at bounding box center [638, 379] width 47 height 9
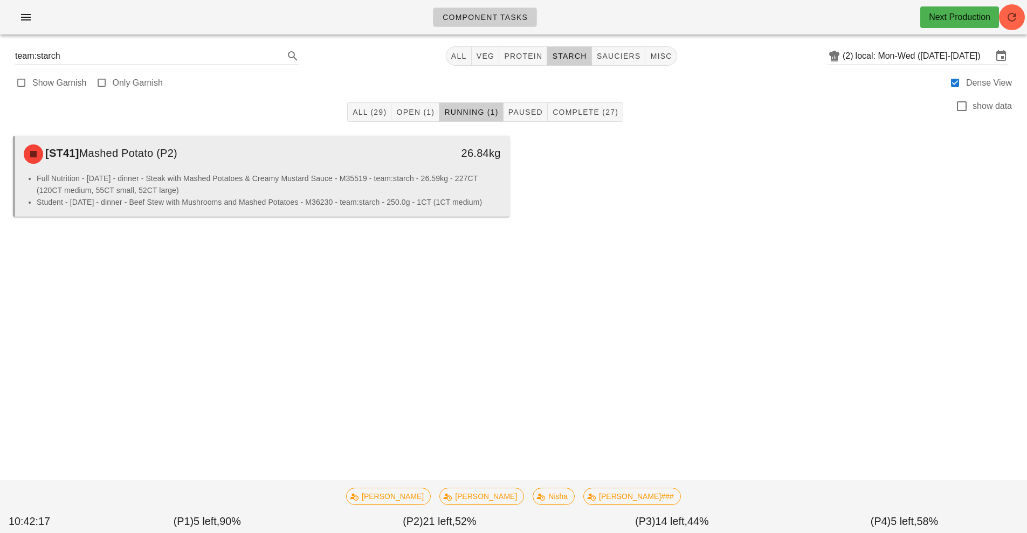
click at [405, 177] on li "Full Nutrition - [DATE] - dinner - Steak with Mashed Potatoes & Creamy Mustard …" at bounding box center [269, 185] width 464 height 24
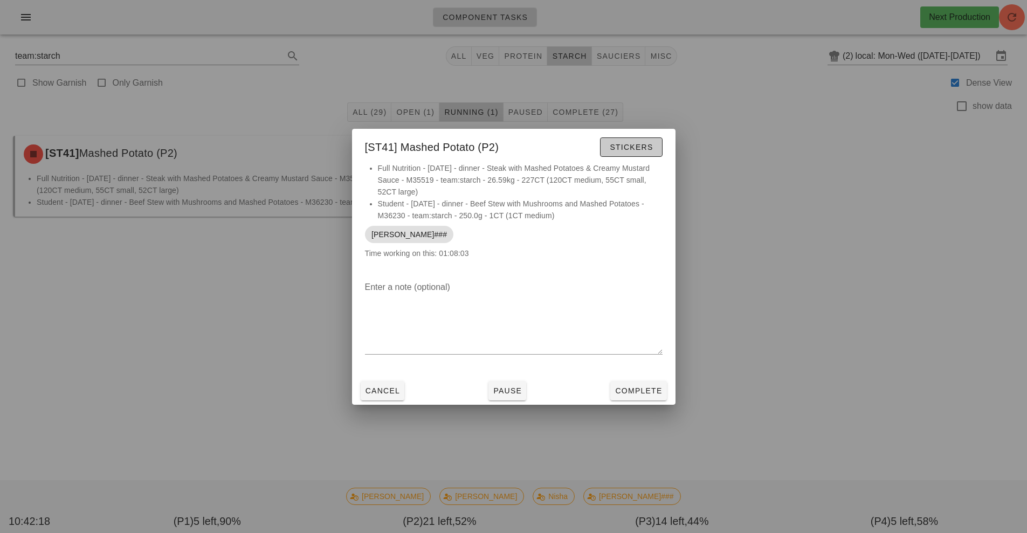
click at [637, 150] on span "Stickers" at bounding box center [631, 147] width 44 height 9
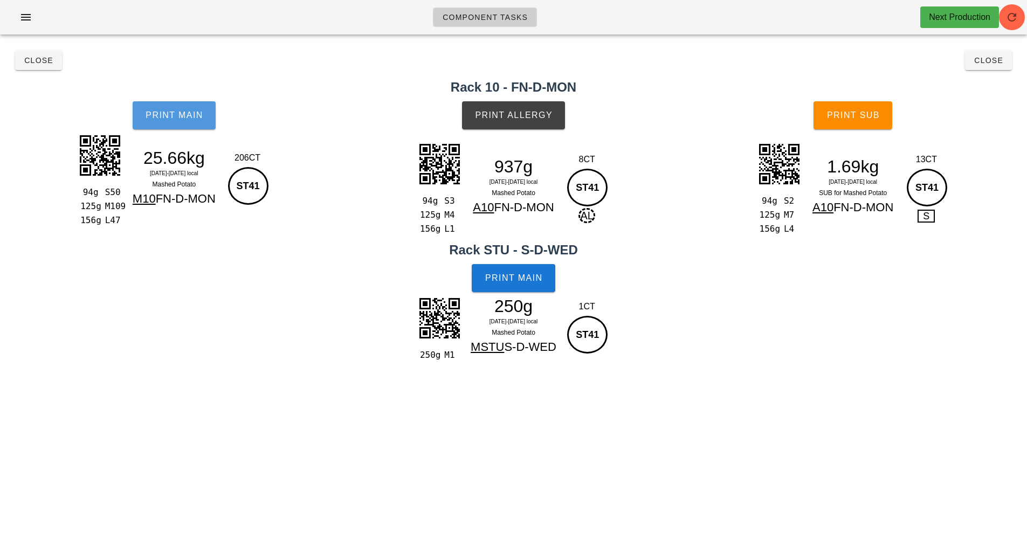
click at [176, 116] on span "Print Main" at bounding box center [174, 116] width 58 height 10
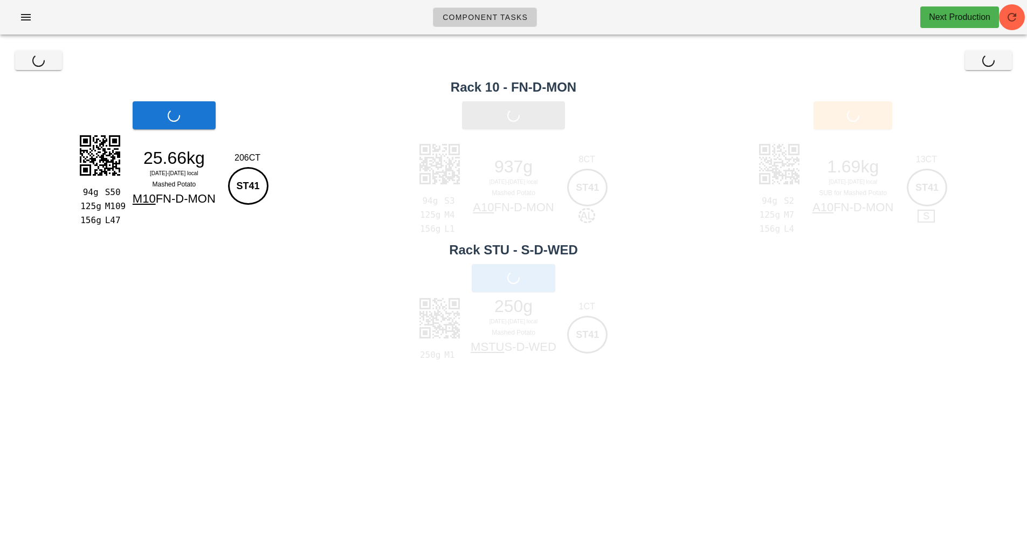
click at [171, 130] on div "Print Main" at bounding box center [174, 115] width 348 height 41
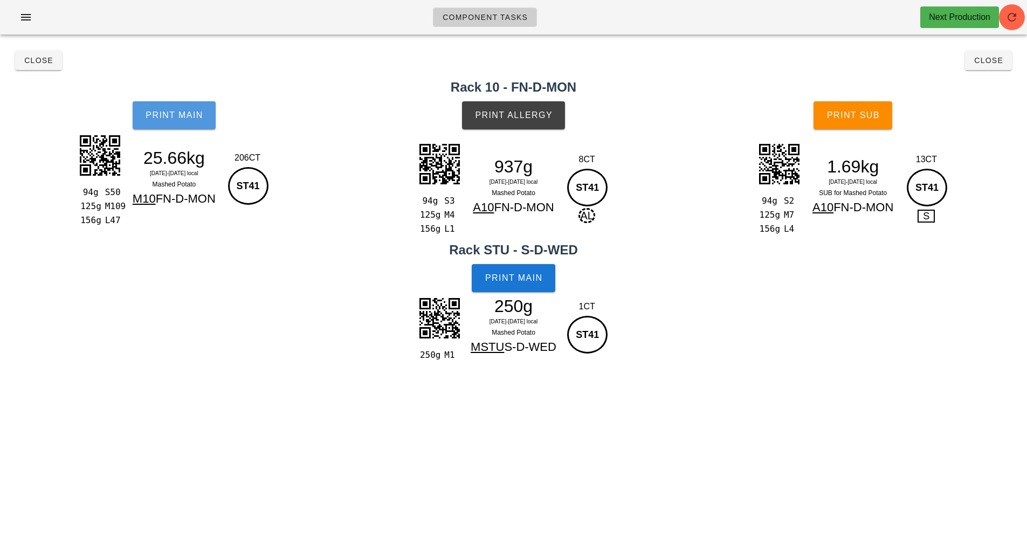
click at [171, 126] on button "Print Main" at bounding box center [174, 115] width 83 height 28
click at [169, 123] on button "Print Main" at bounding box center [174, 115] width 83 height 28
click at [517, 116] on span "Print Allergy" at bounding box center [513, 116] width 78 height 10
click at [527, 271] on button "Print Main" at bounding box center [513, 278] width 83 height 28
click at [25, 58] on span "Close" at bounding box center [39, 60] width 30 height 9
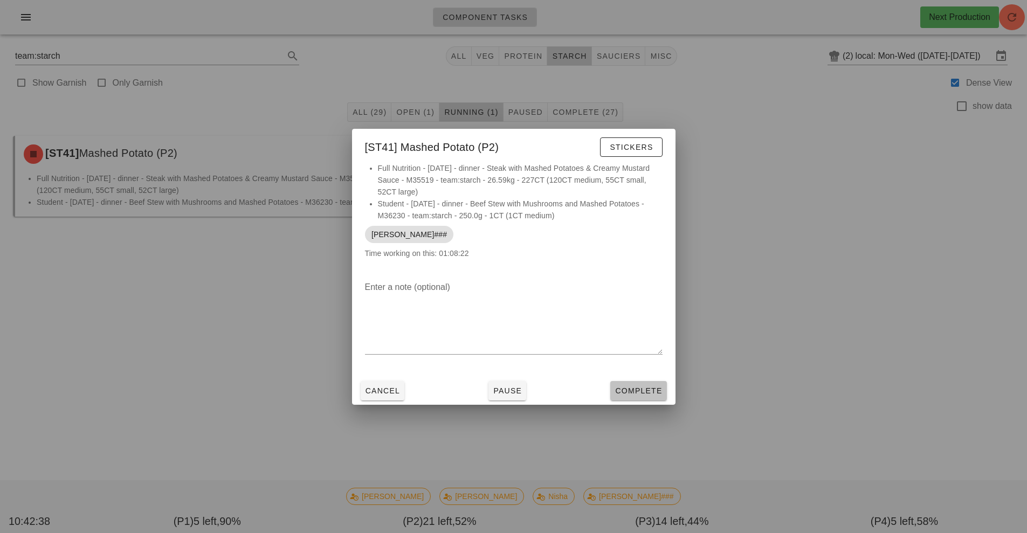
click at [652, 395] on span "Complete" at bounding box center [638, 391] width 47 height 9
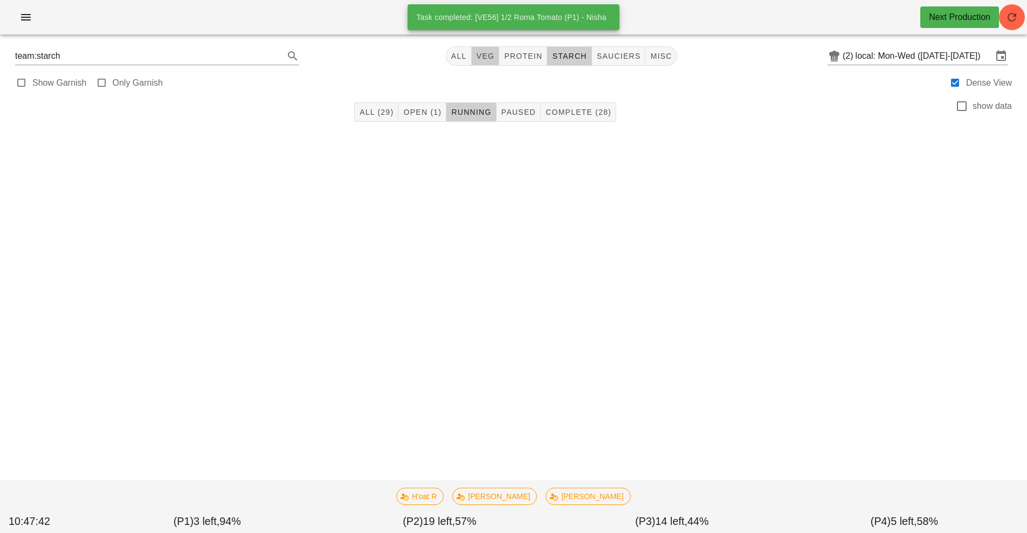
click at [473, 59] on button "veg" at bounding box center [486, 55] width 28 height 19
type input "team:veg"
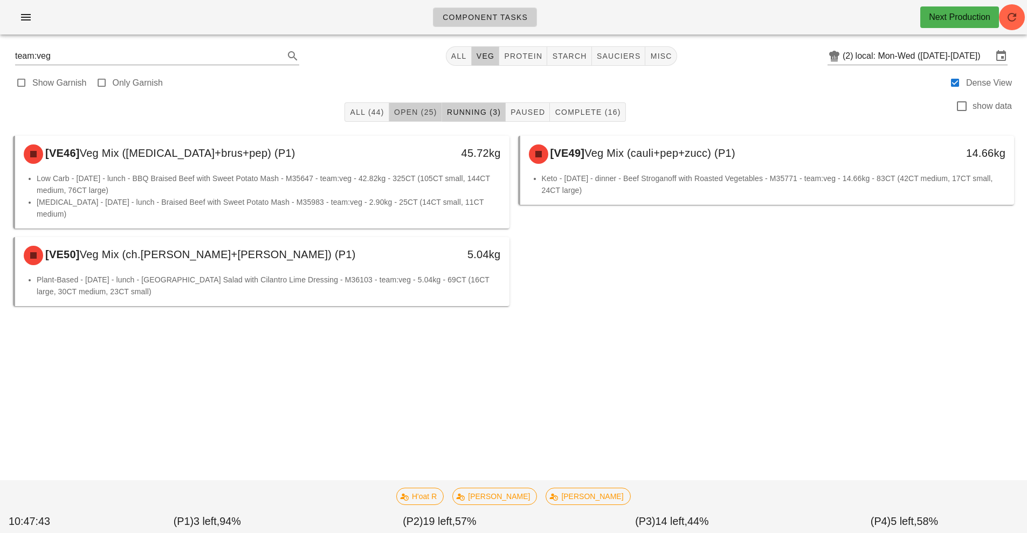
click at [403, 104] on button "Open (25)" at bounding box center [415, 111] width 53 height 19
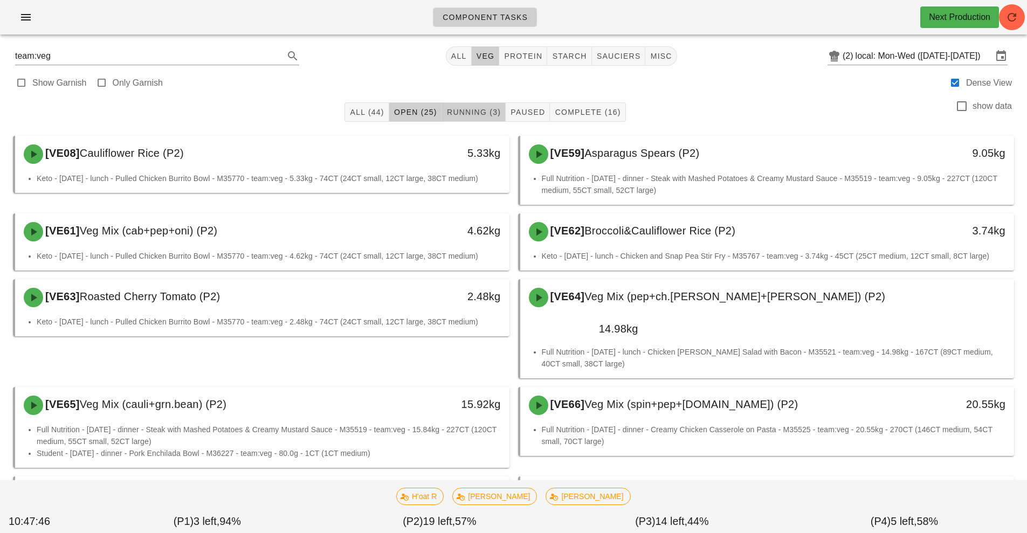
click at [474, 114] on span "Running (3)" at bounding box center [473, 112] width 54 height 9
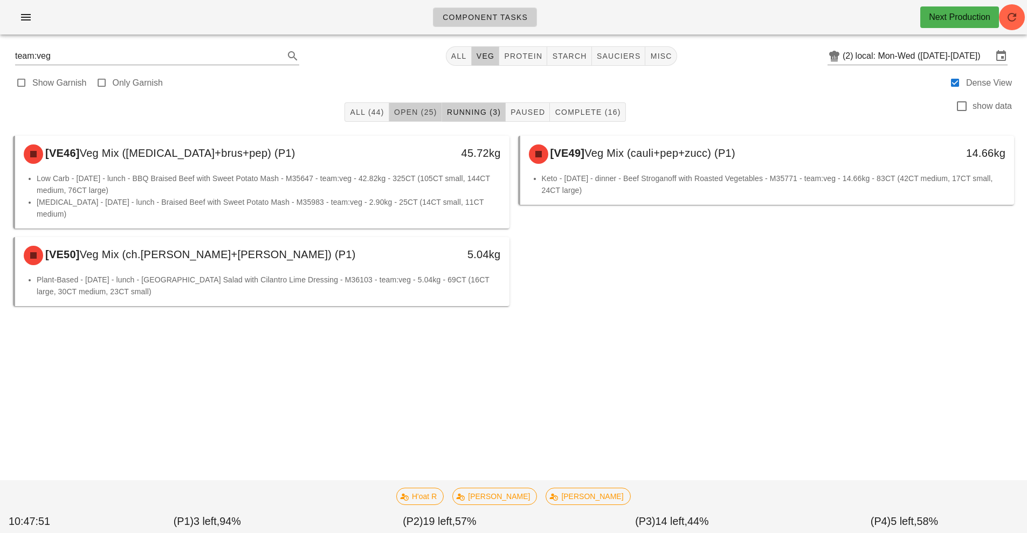
click at [412, 105] on button "Open (25)" at bounding box center [415, 111] width 53 height 19
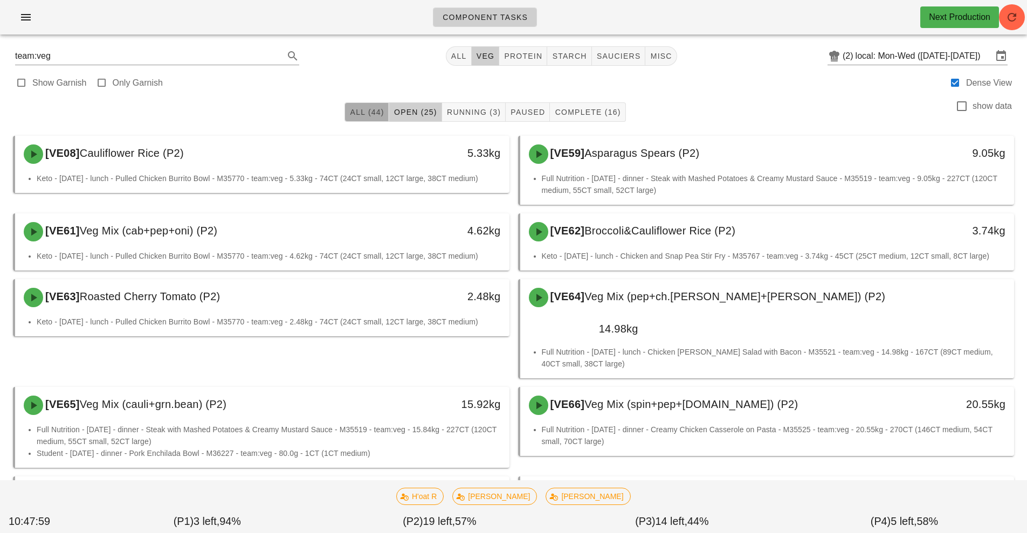
click at [364, 108] on span "All (44)" at bounding box center [366, 112] width 35 height 9
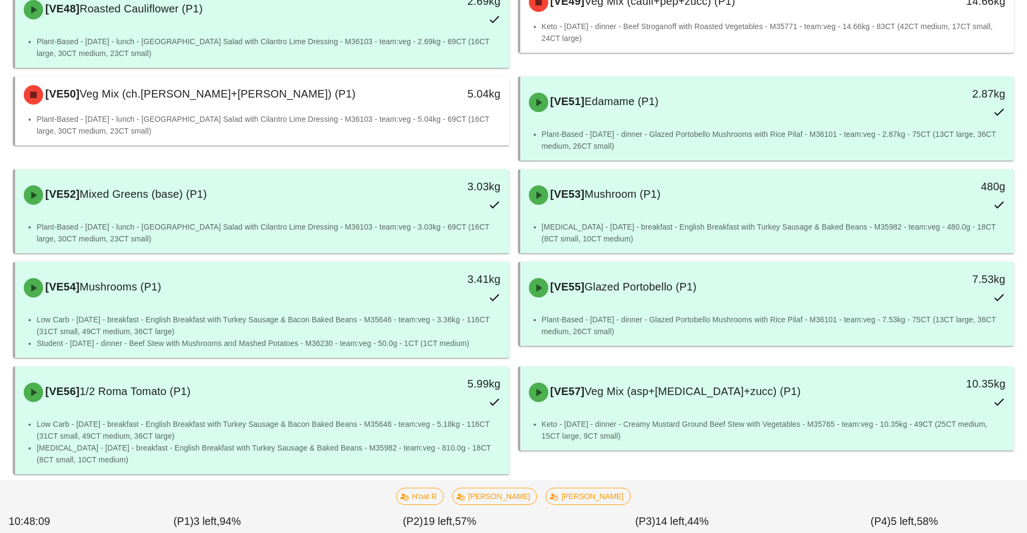
scroll to position [518, 0]
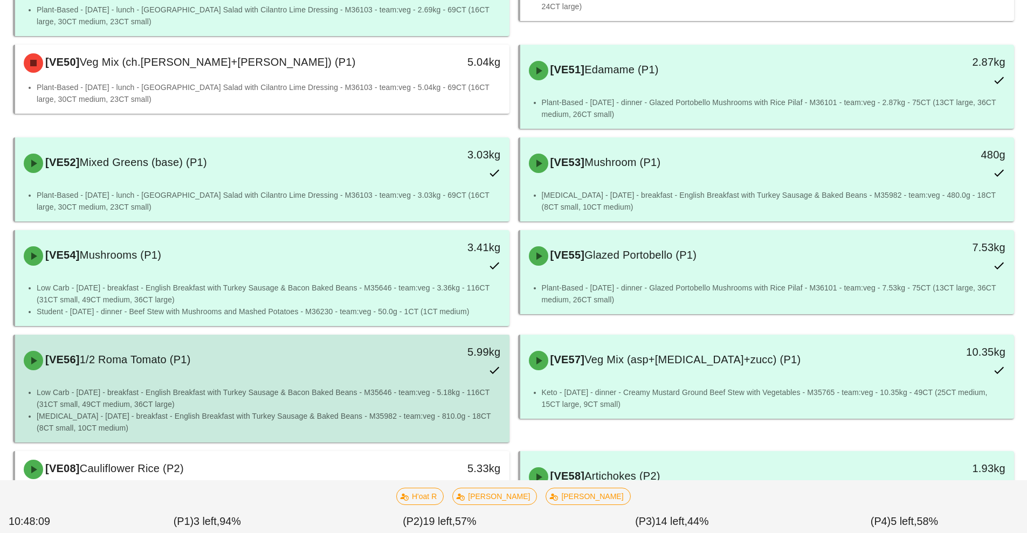
click at [394, 387] on li "Low Carb - [DATE] - breakfast - English Breakfast with Turkey Sausage & Bacon B…" at bounding box center [269, 399] width 464 height 24
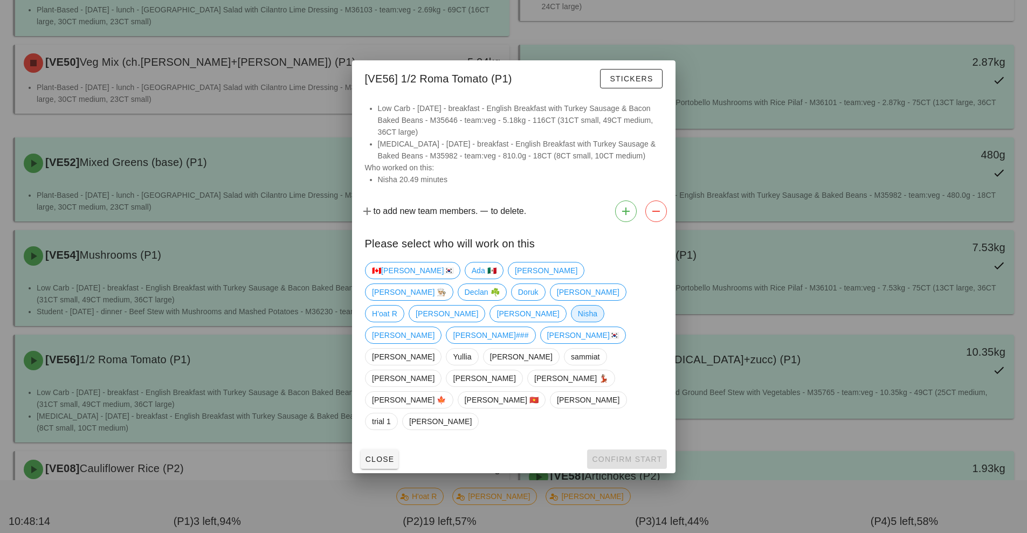
click at [577, 322] on span "Nisha" at bounding box center [586, 314] width 19 height 16
click at [616, 455] on span "Confirm Start" at bounding box center [626, 459] width 71 height 9
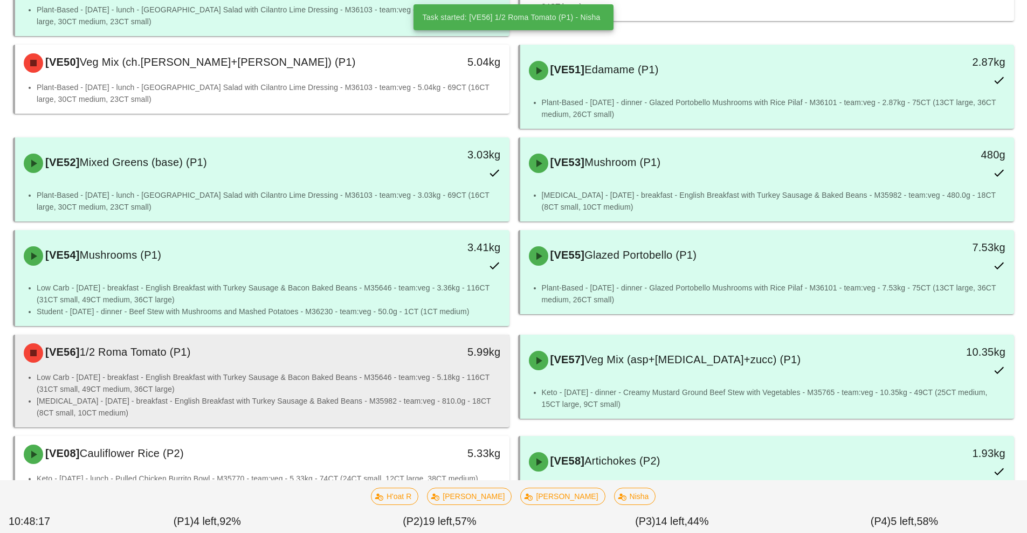
click at [412, 371] on li "Low Carb - [DATE] - breakfast - English Breakfast with Turkey Sausage & Bacon B…" at bounding box center [269, 383] width 464 height 24
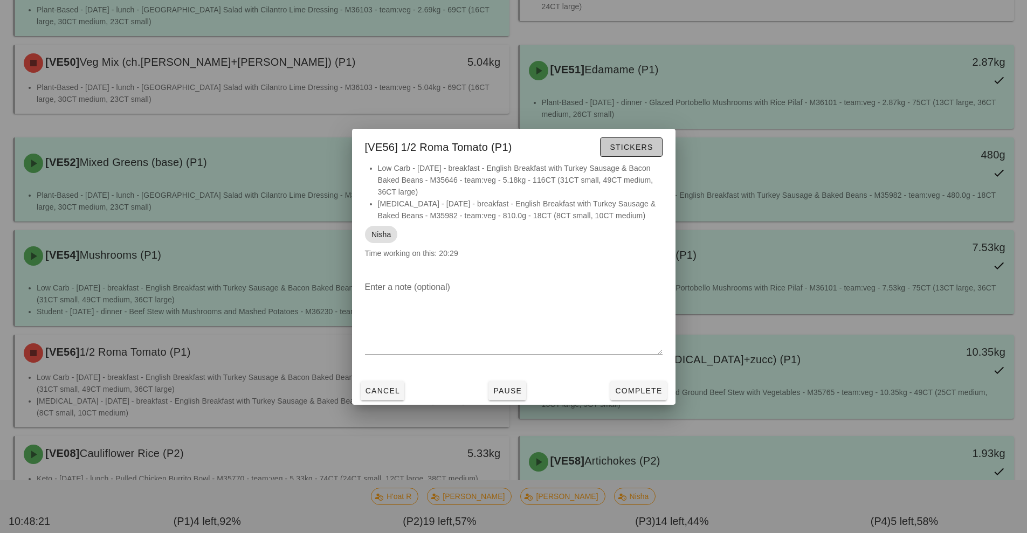
click at [614, 140] on button "Stickers" at bounding box center [631, 146] width 62 height 19
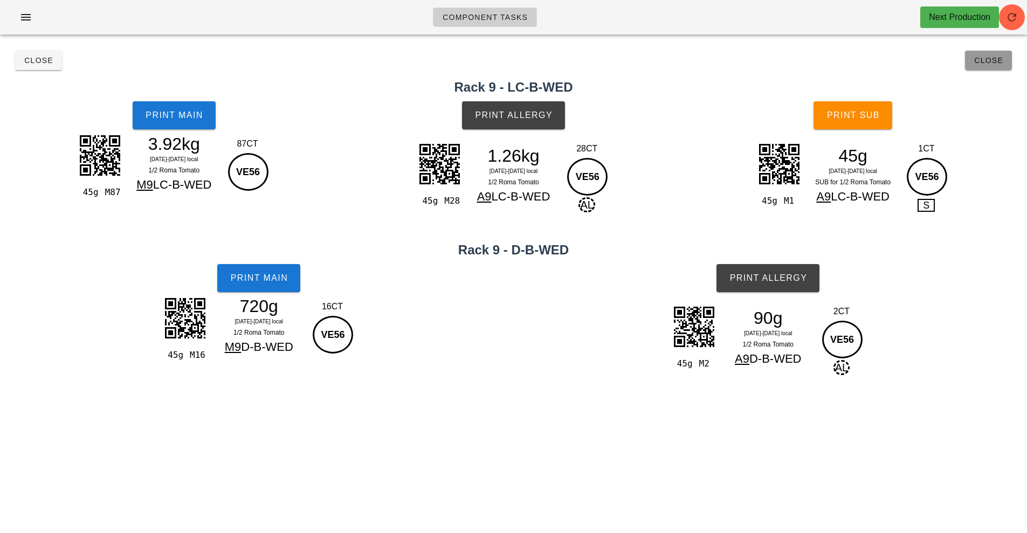
click at [988, 59] on span "Close" at bounding box center [989, 60] width 30 height 9
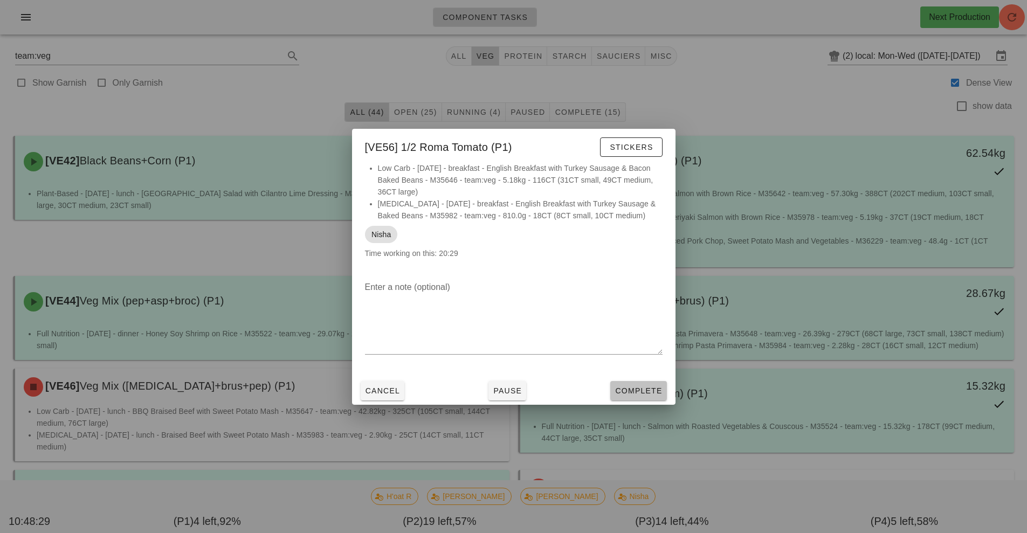
click at [636, 382] on button "Complete" at bounding box center [638, 390] width 56 height 19
